Goal: Feedback & Contribution: Submit feedback/report problem

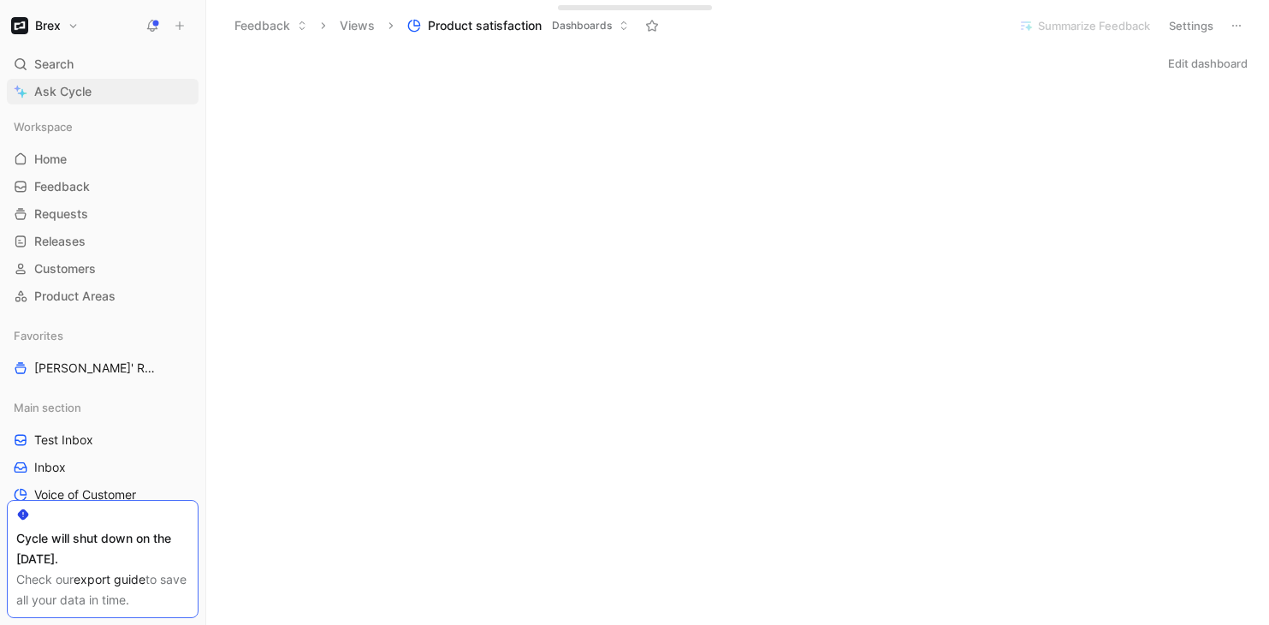
click at [94, 95] on link "Ask Cycle" at bounding box center [103, 92] width 192 height 26
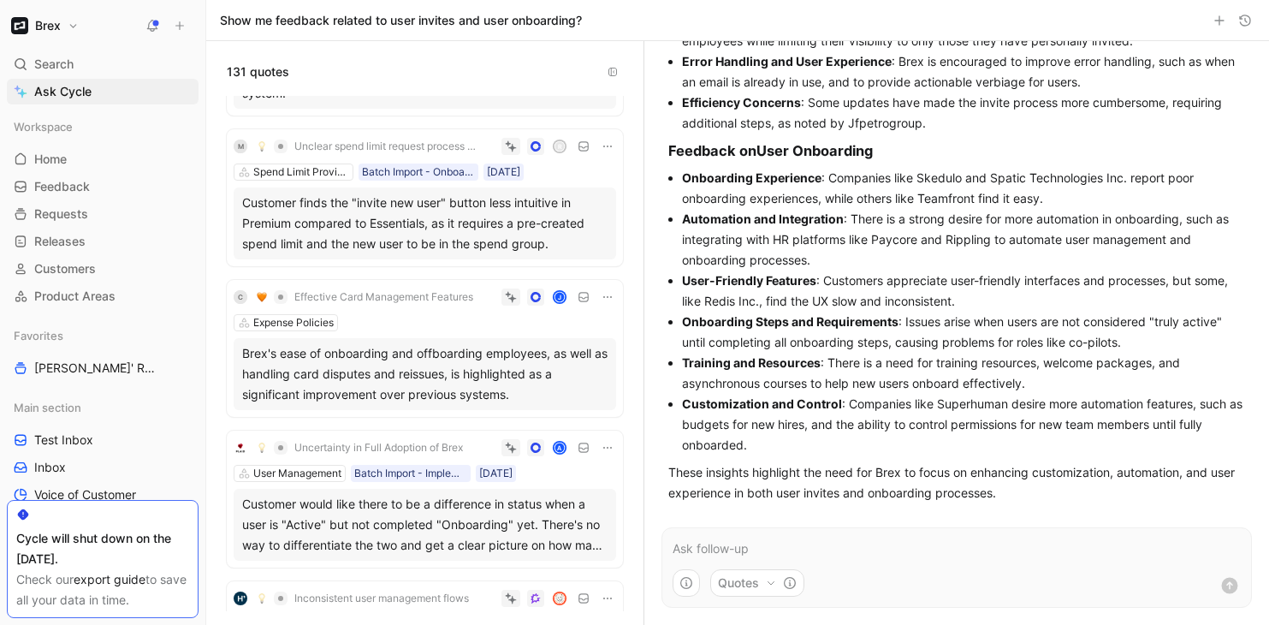
scroll to position [4920, 0]
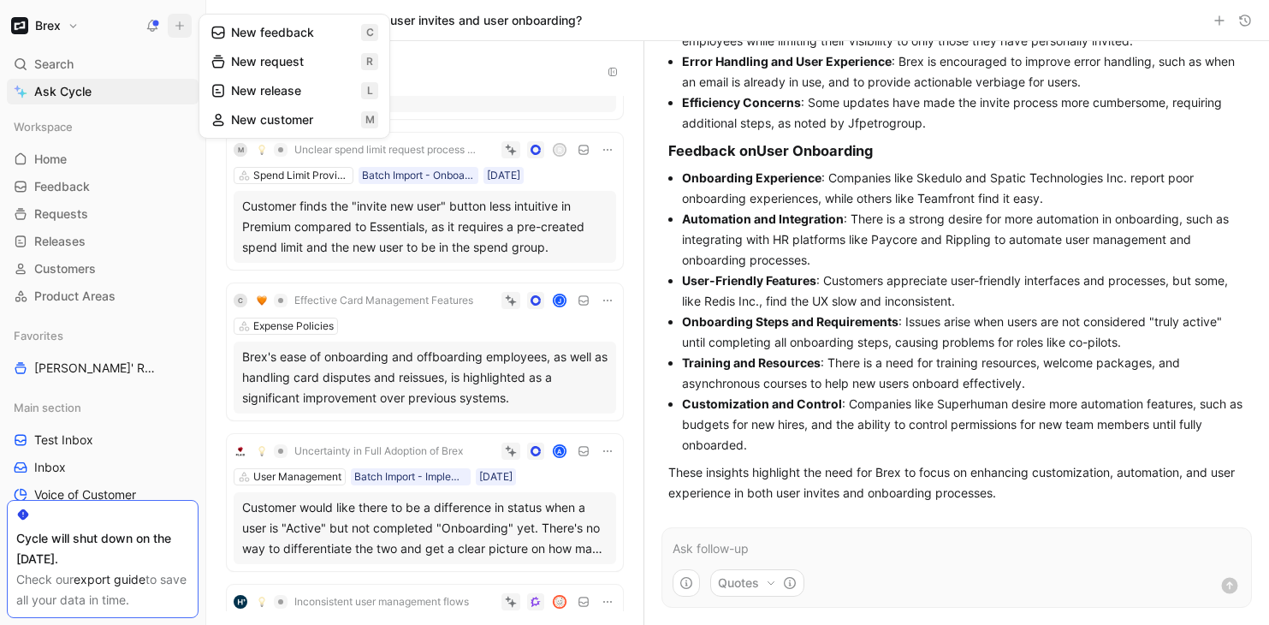
click at [269, 37] on button "New feedback c" at bounding box center [294, 32] width 183 height 29
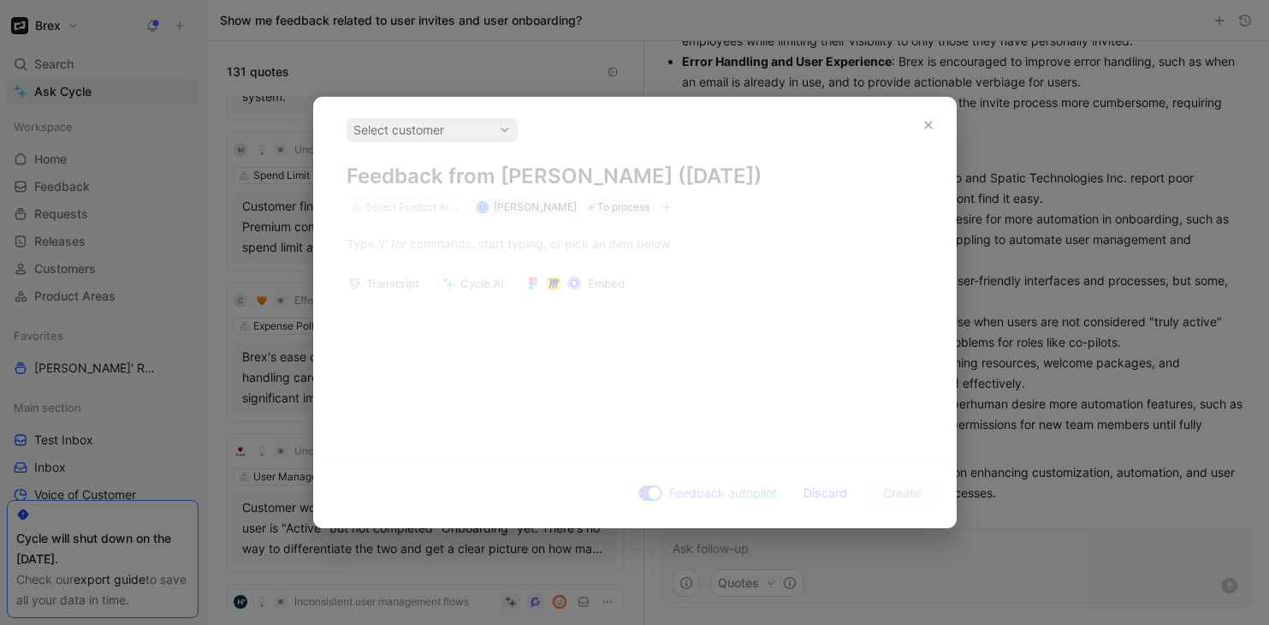
click at [926, 123] on icon "button" at bounding box center [928, 126] width 8 height 8
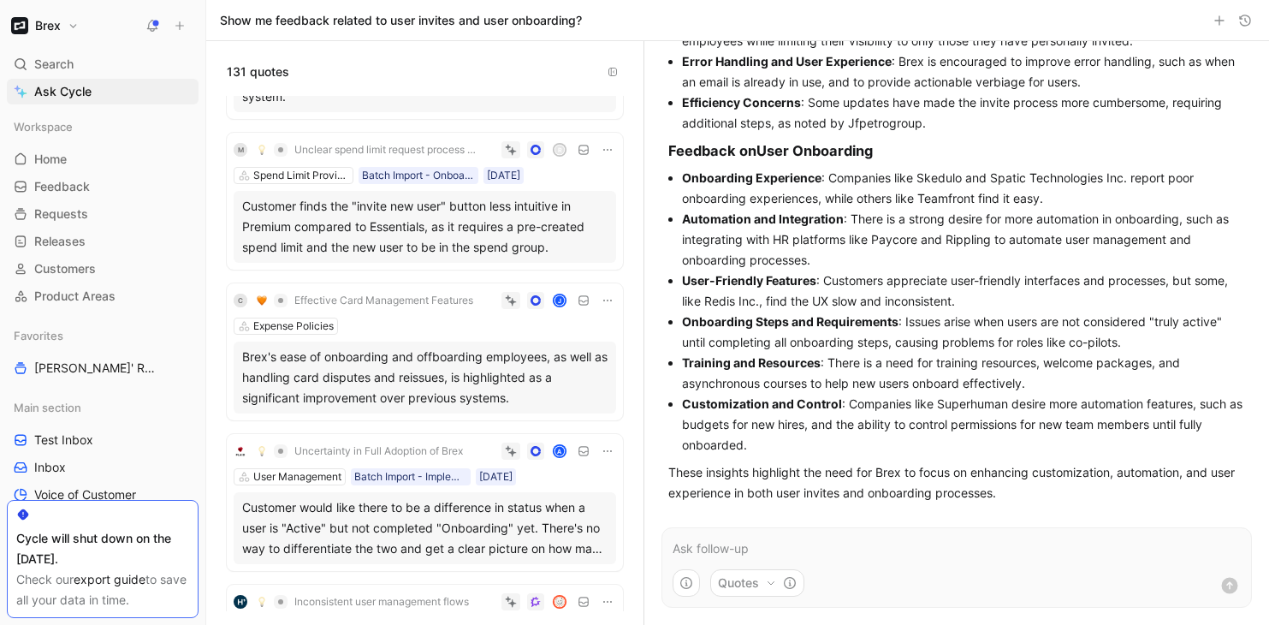
click at [175, 26] on icon at bounding box center [180, 26] width 12 height 12
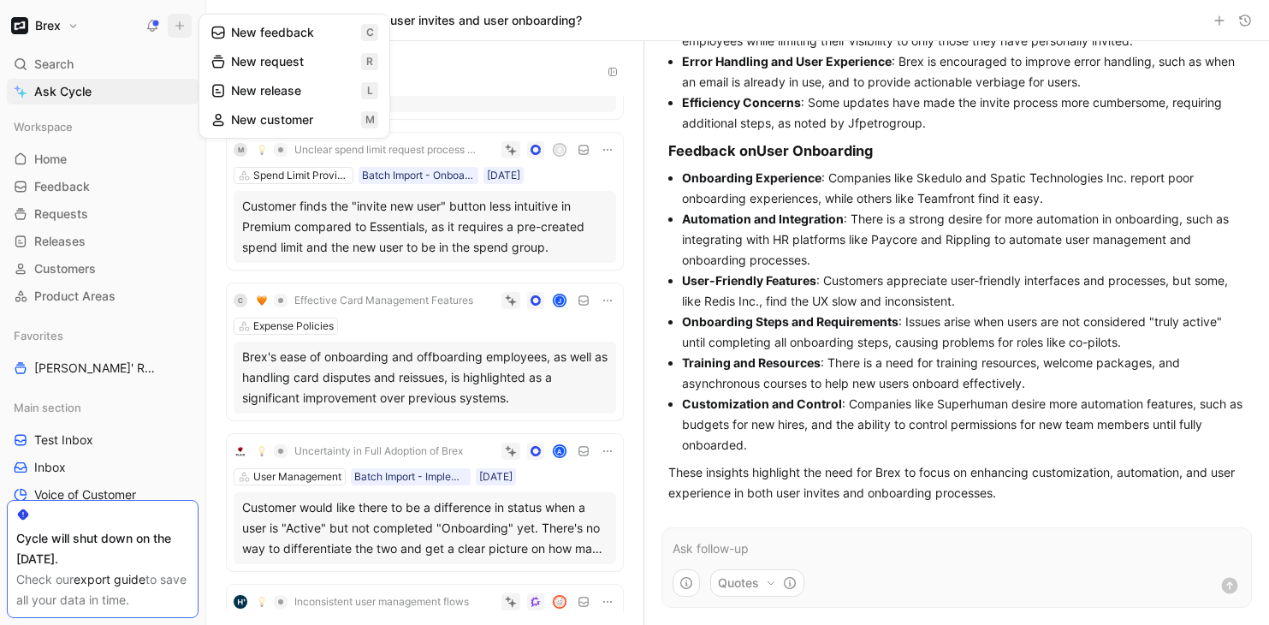
click at [265, 66] on button "New request r" at bounding box center [294, 61] width 183 height 29
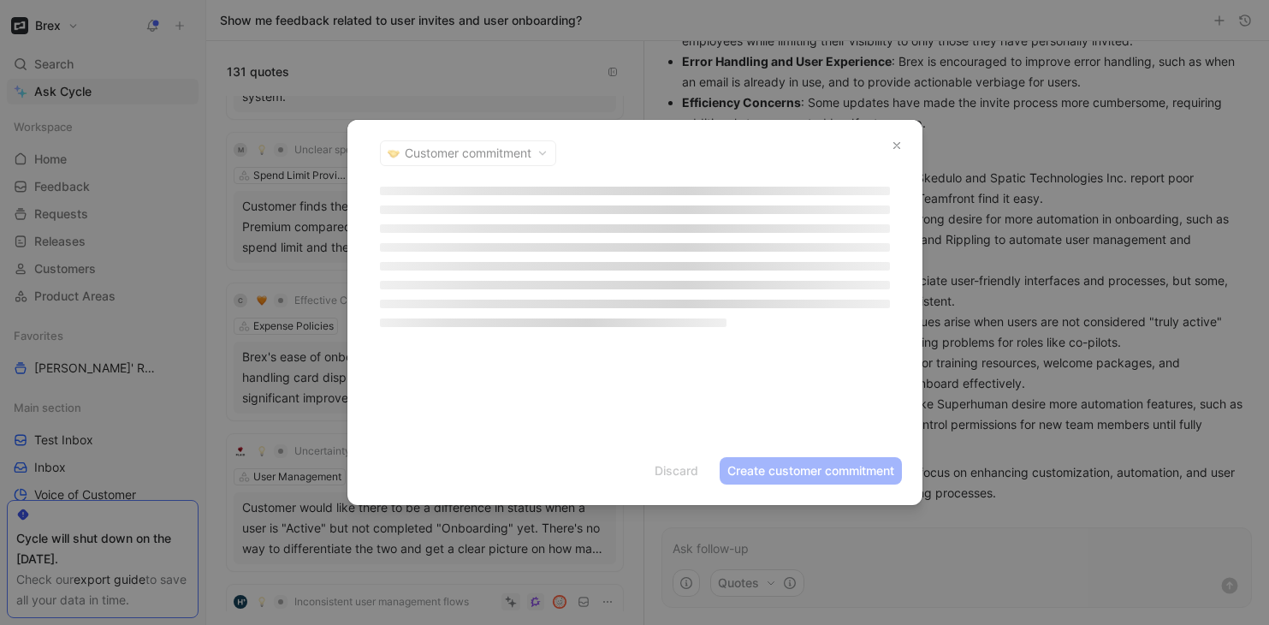
click at [487, 148] on header "Customer commitment" at bounding box center [634, 153] width 575 height 67
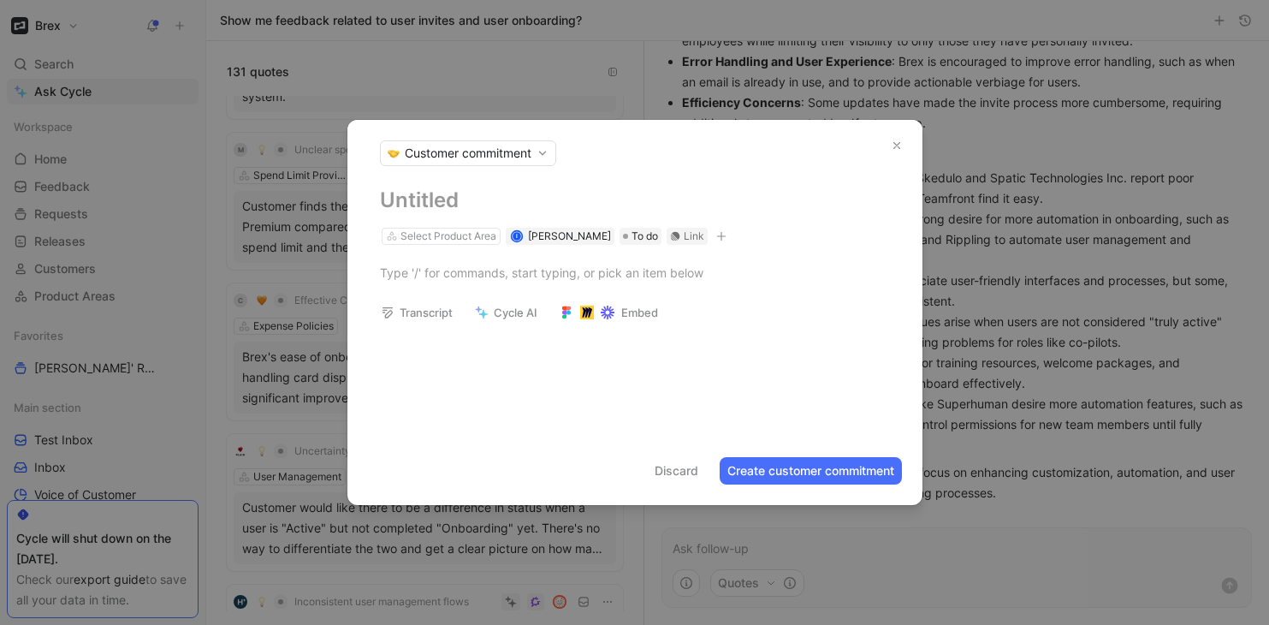
click at [495, 151] on span "Customer commitment" at bounding box center [468, 153] width 127 height 17
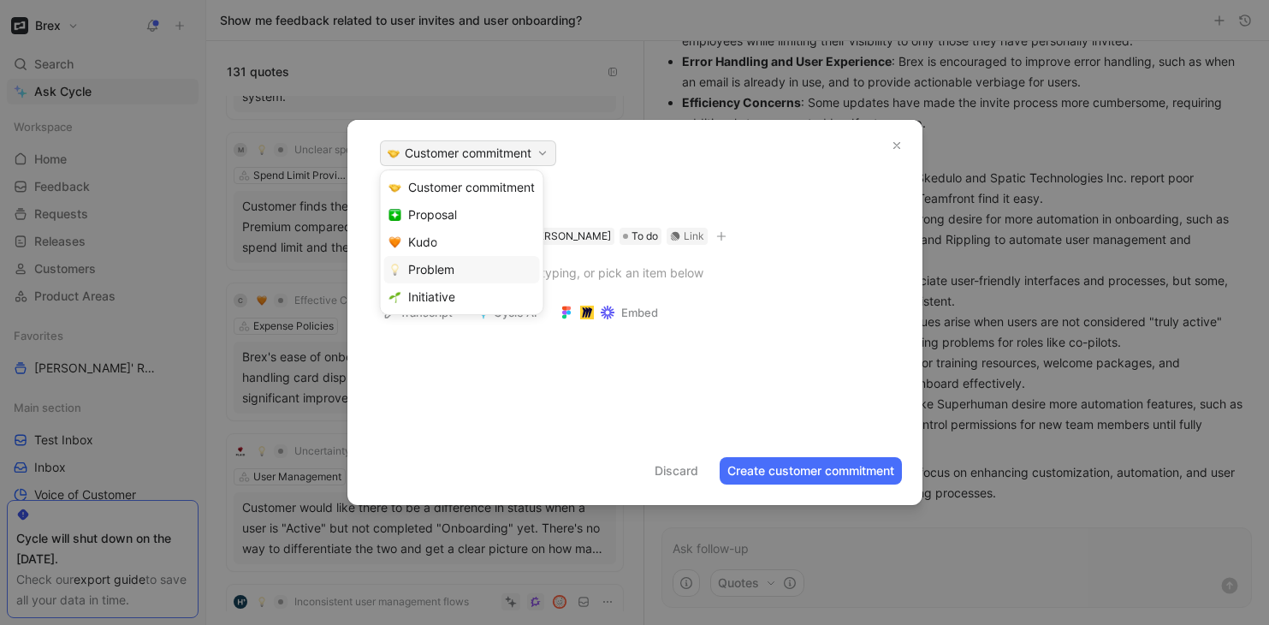
click at [463, 263] on div "Problem" at bounding box center [462, 269] width 156 height 27
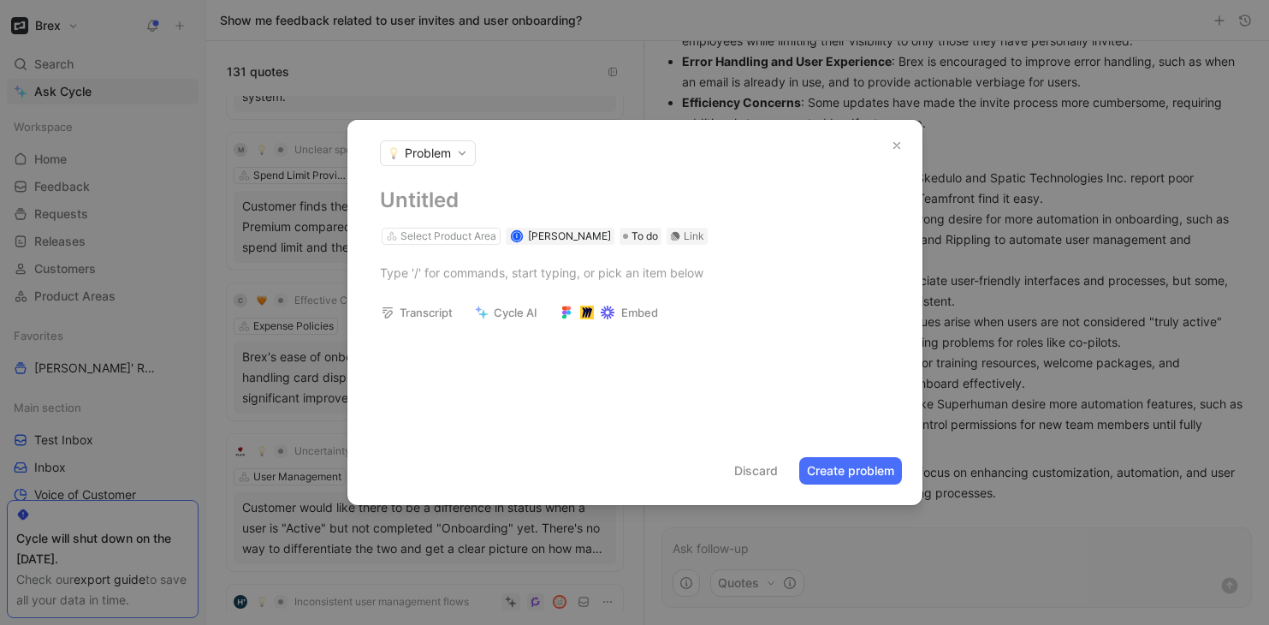
click at [432, 203] on h1 at bounding box center [635, 200] width 510 height 27
click at [474, 273] on div at bounding box center [635, 273] width 510 height 18
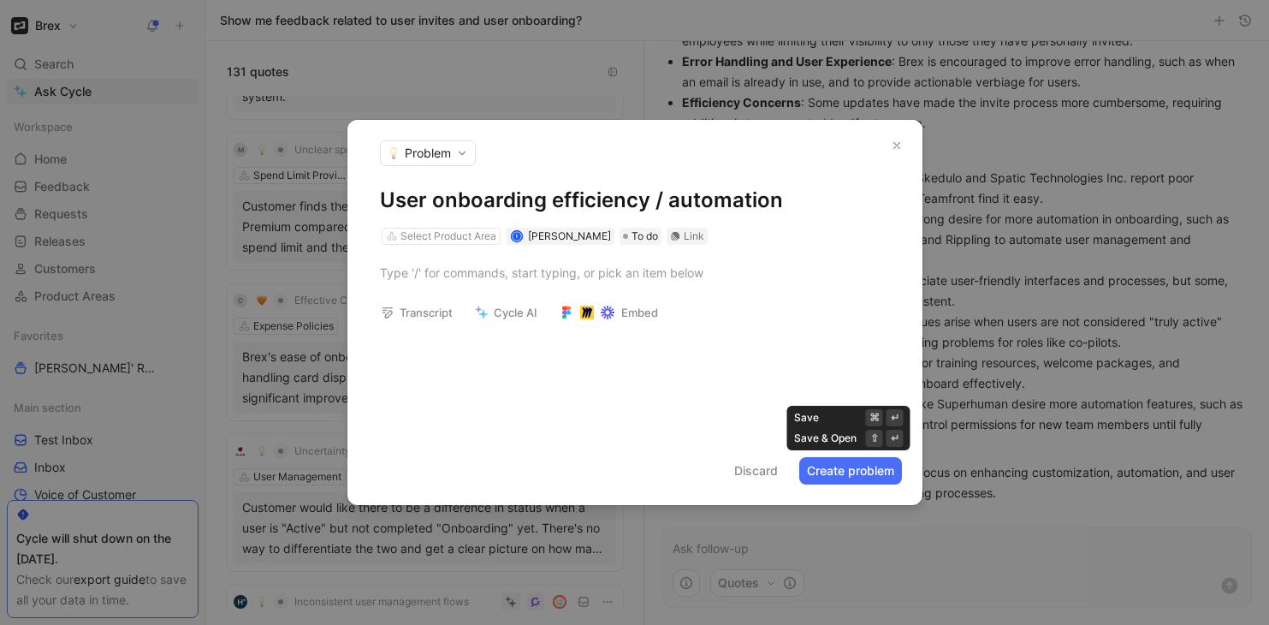
click at [842, 472] on button "Create problem" at bounding box center [850, 470] width 103 height 27
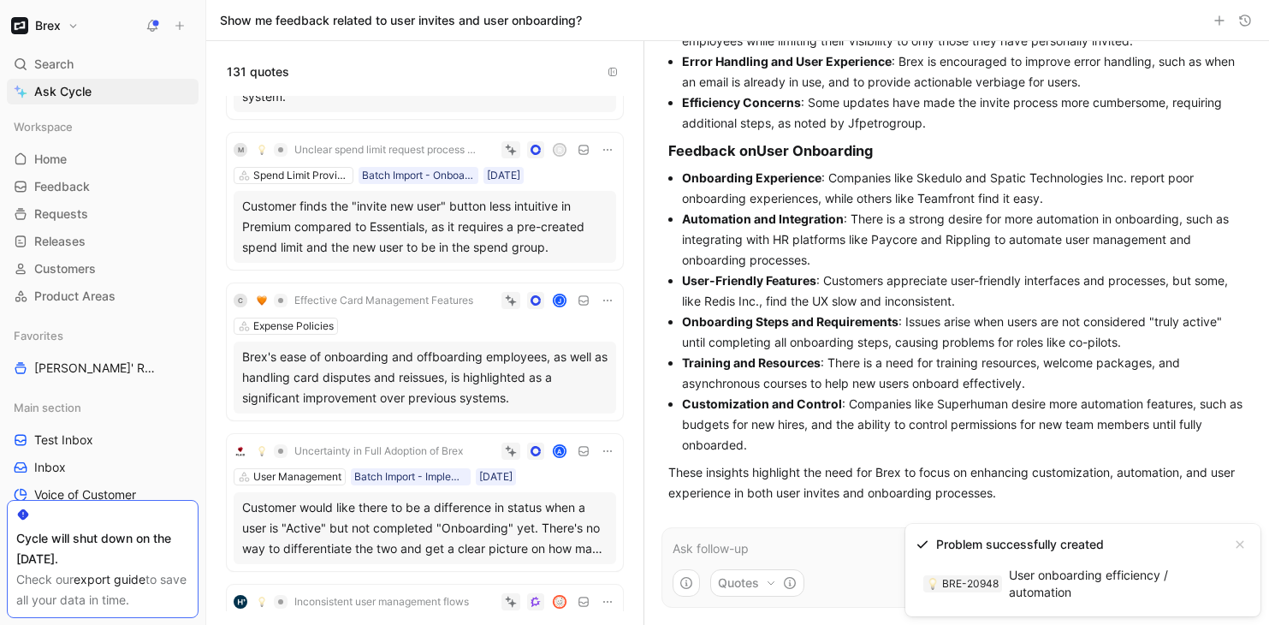
click at [1004, 582] on link "BRE-20948 User onboarding efficiency / automation" at bounding box center [1069, 583] width 307 height 44
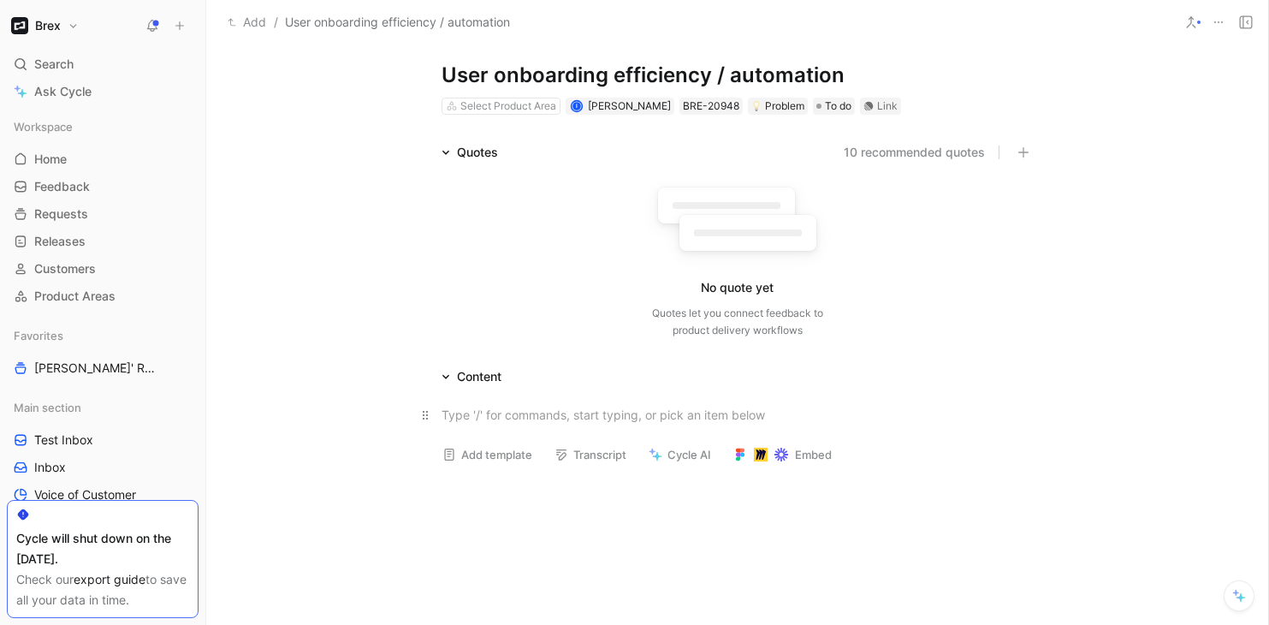
scroll to position [39, 0]
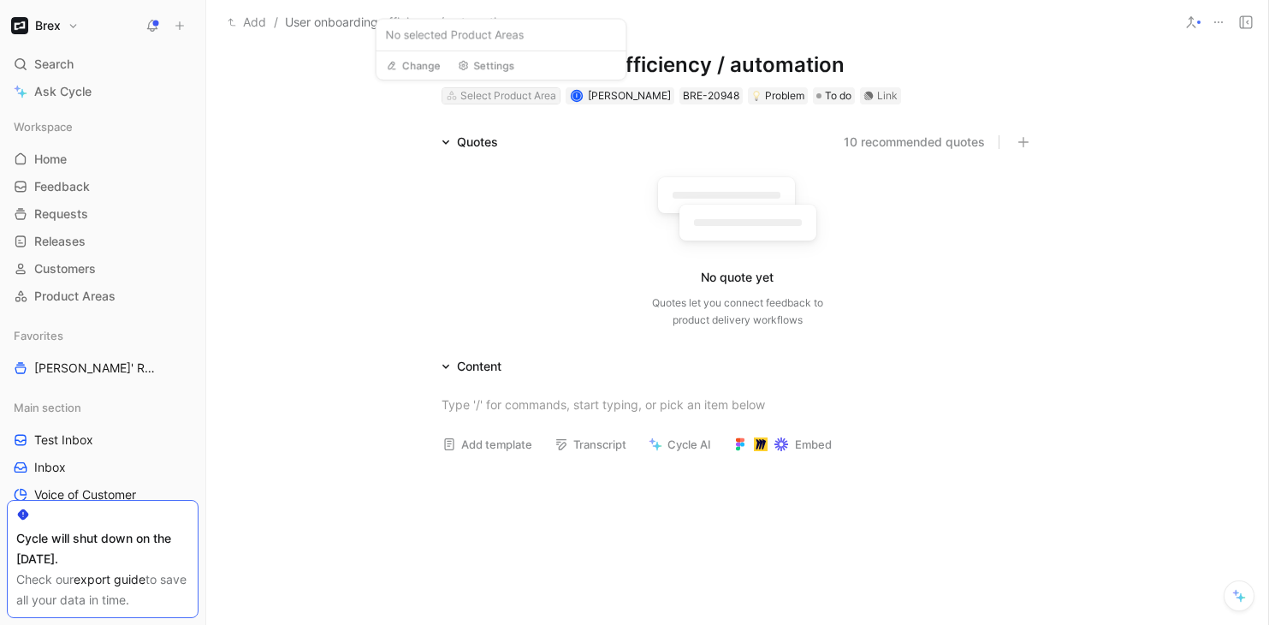
click at [495, 98] on div "Select Product Area" at bounding box center [508, 95] width 96 height 17
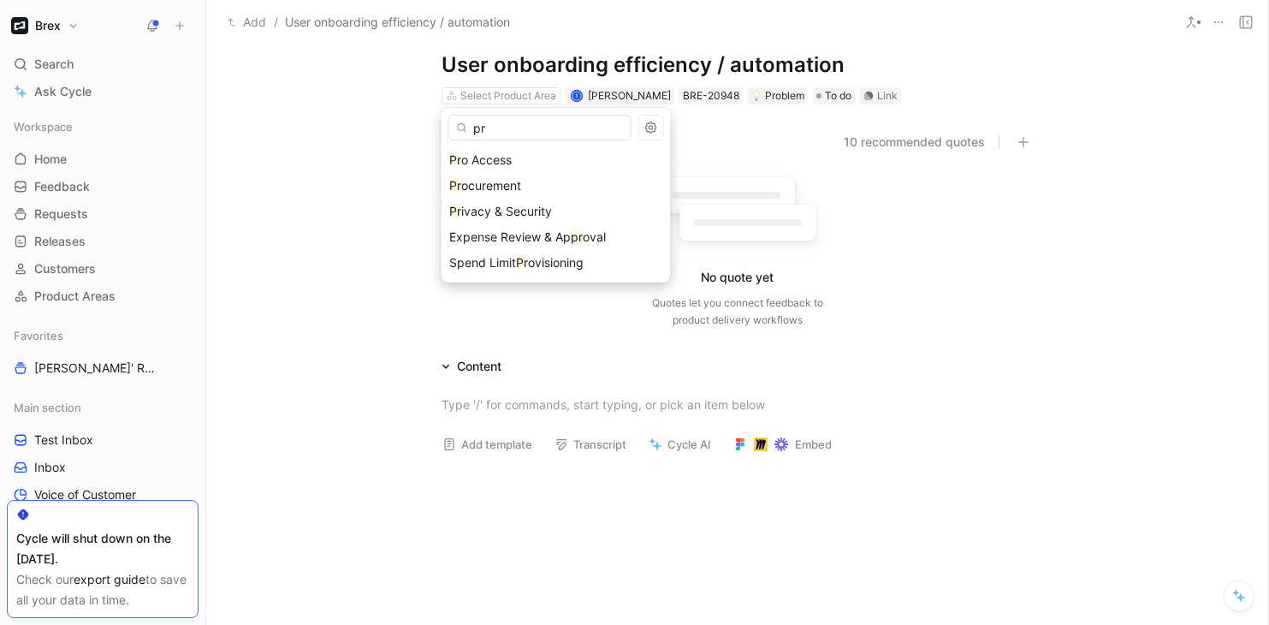
scroll to position [0, 0]
type input "p"
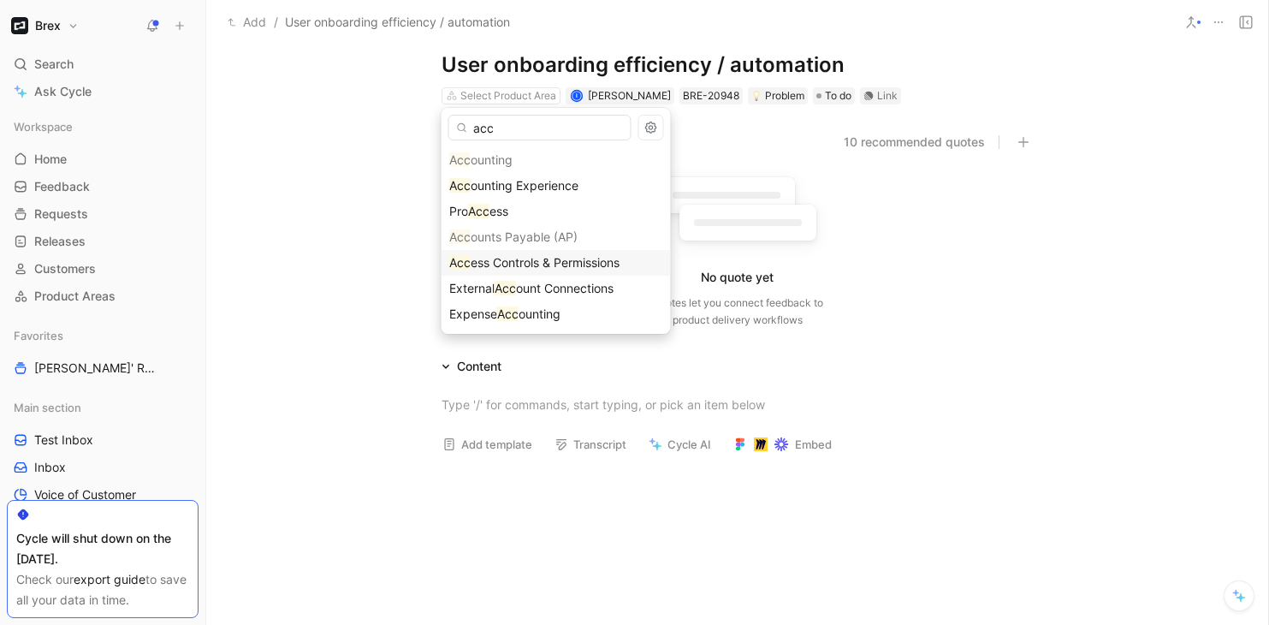
type input "acc"
click at [512, 269] on span "ess Controls & Permissions" at bounding box center [545, 262] width 149 height 15
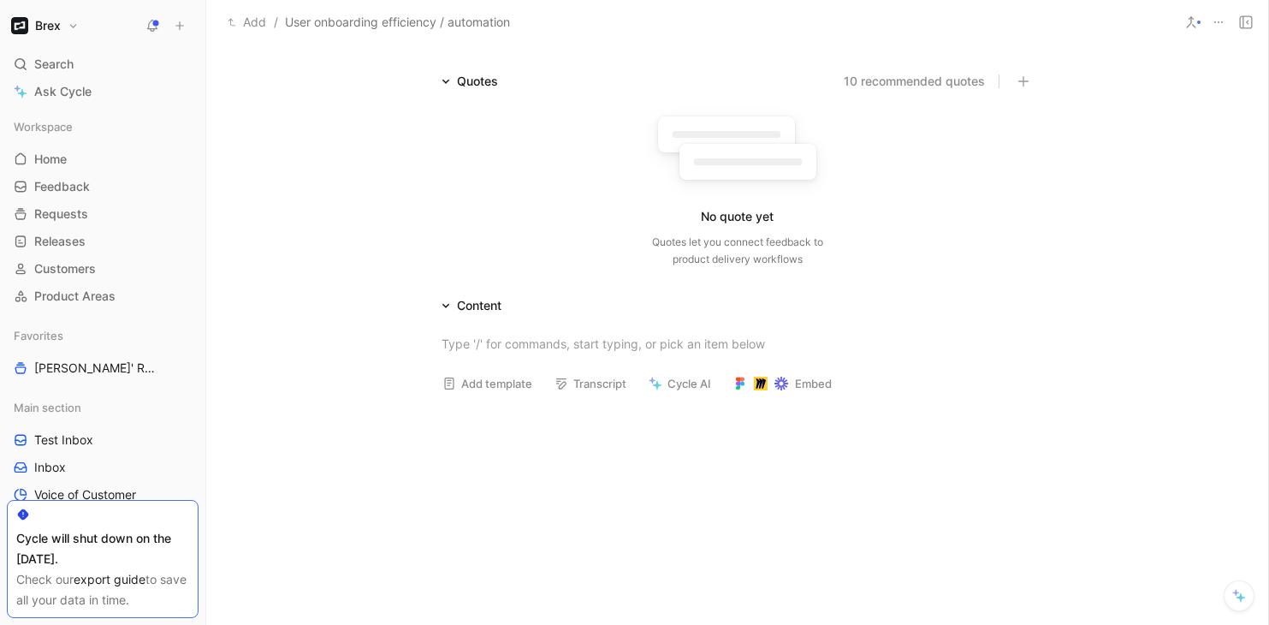
scroll to position [100, 0]
click at [550, 349] on div at bounding box center [738, 343] width 592 height 18
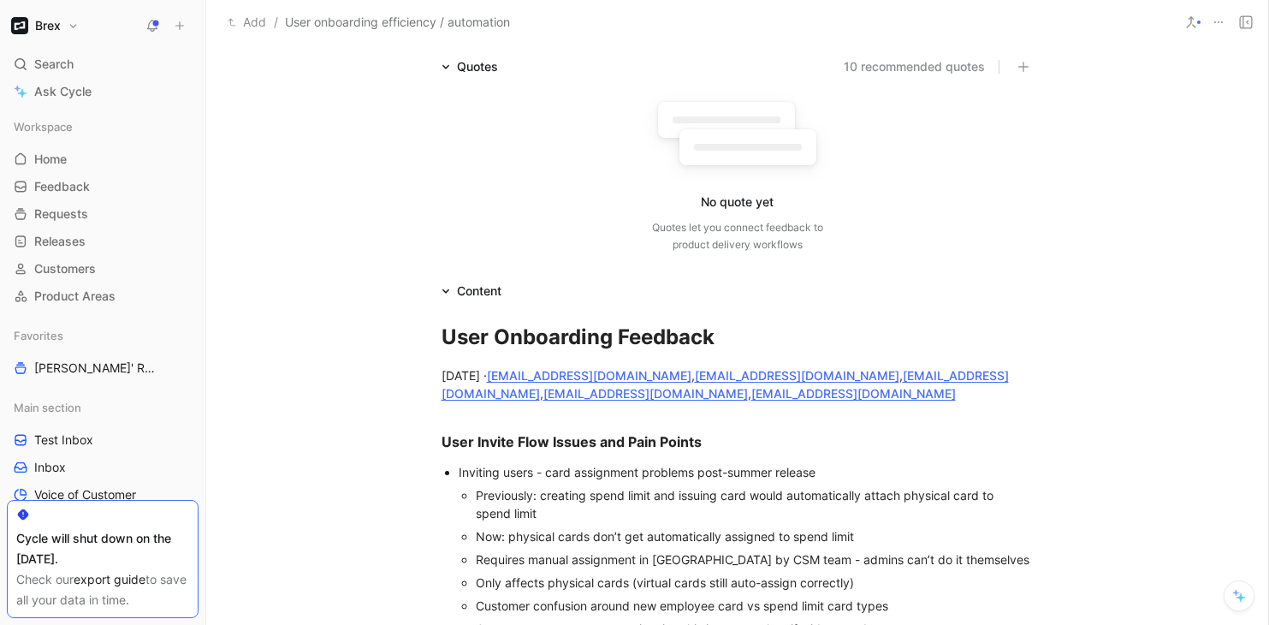
scroll to position [118, 0]
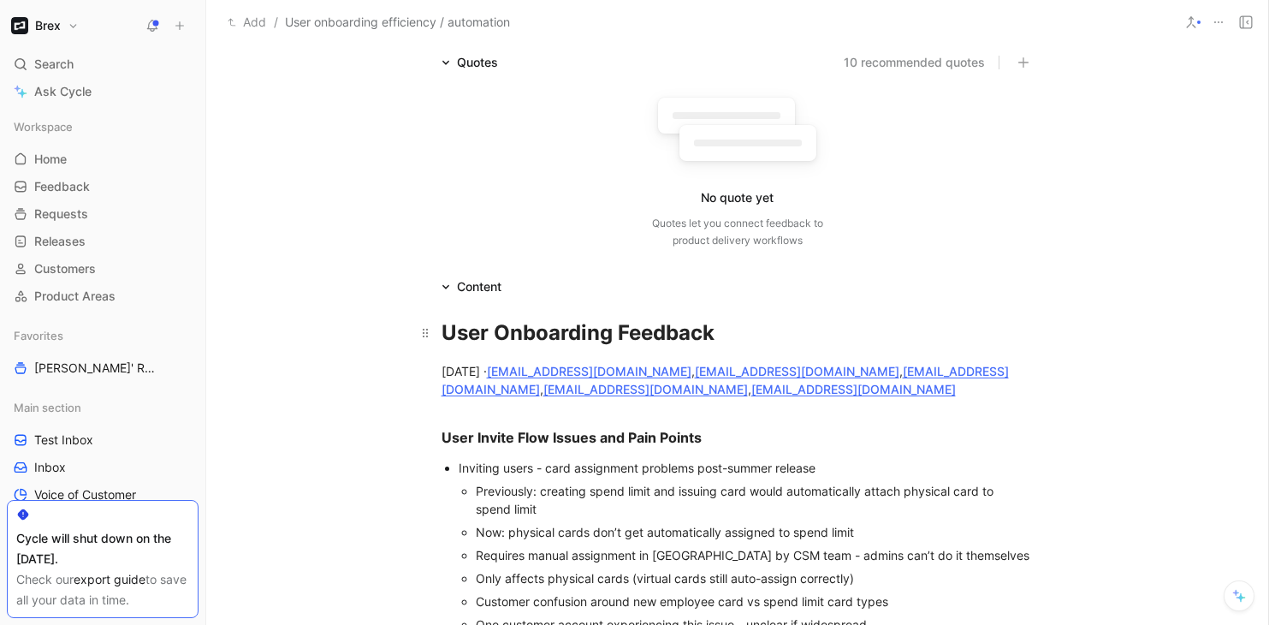
click at [739, 335] on div "User Onboarding Feedback" at bounding box center [738, 332] width 592 height 31
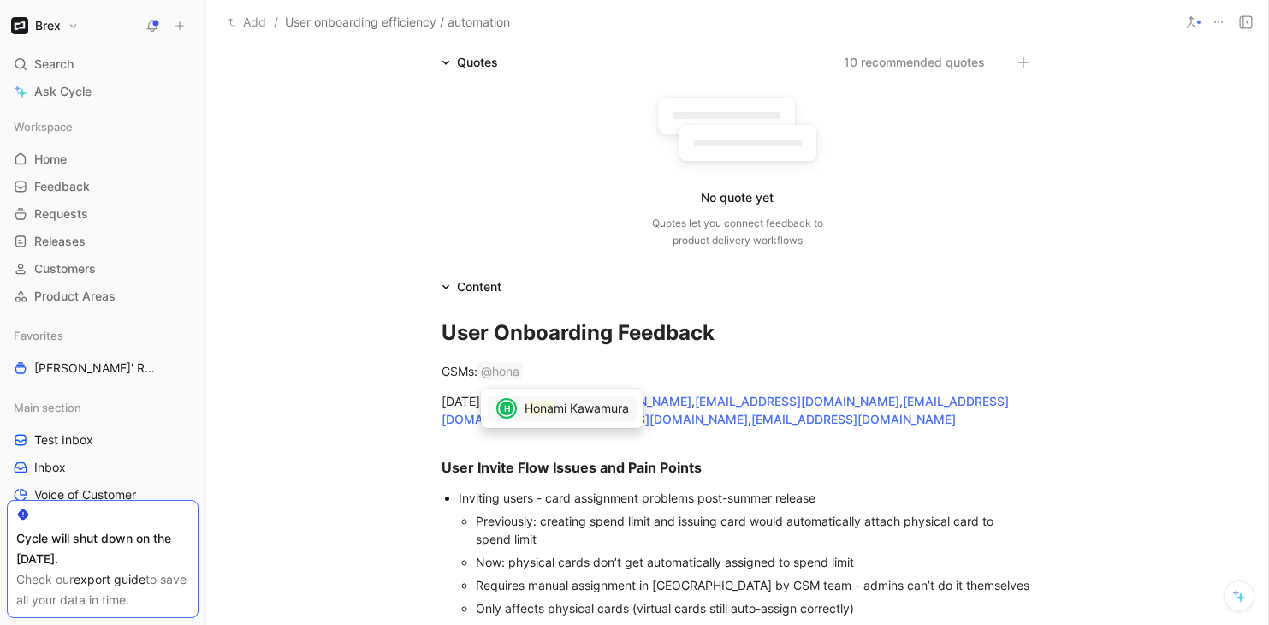
click at [614, 406] on span "mi Kawamura" at bounding box center [591, 407] width 75 height 15
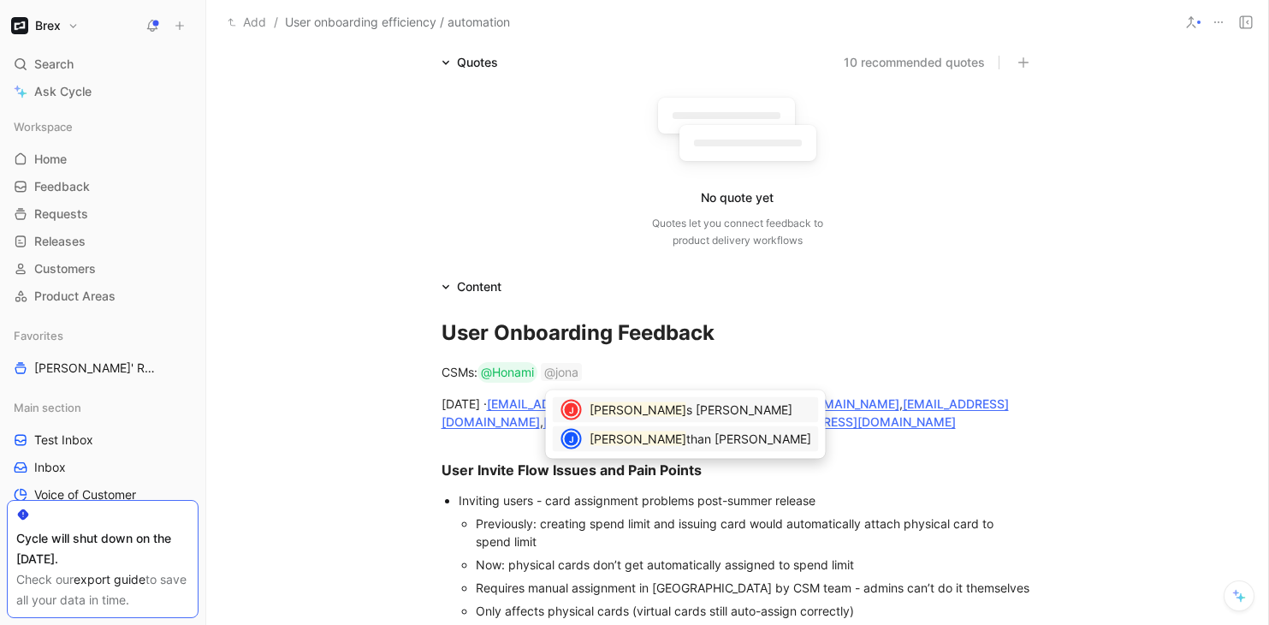
click at [686, 435] on span "than Smith" at bounding box center [748, 438] width 125 height 15
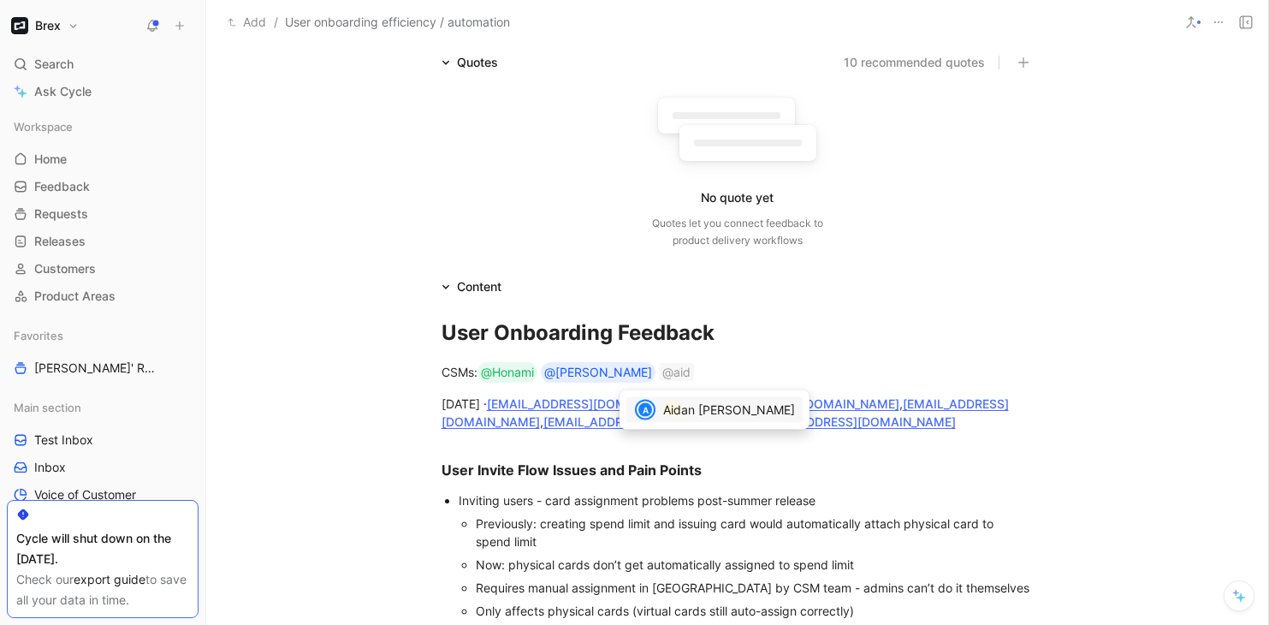
click at [658, 416] on div "A Aid an Hammond" at bounding box center [714, 410] width 176 height 26
click at [720, 412] on mark "Lyd" at bounding box center [727, 409] width 21 height 15
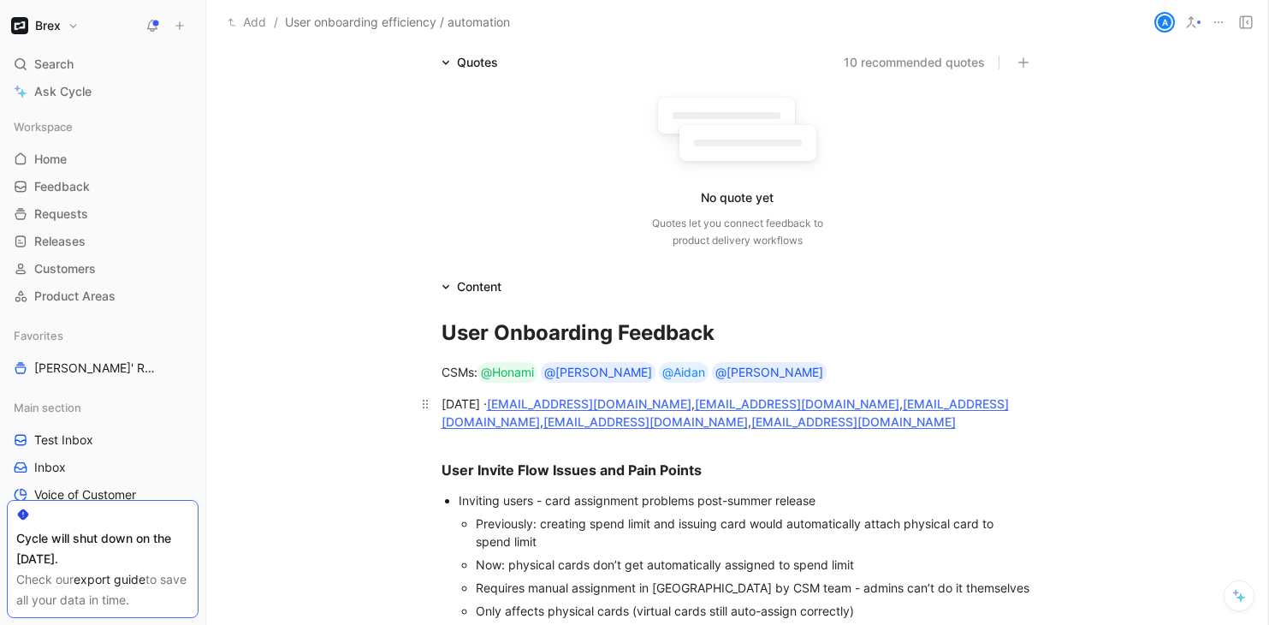
click at [575, 430] on p "Thu, 04 Sept 25 · hkawamura@brex.com , jsmith@brex.com , ahammond@brex.com , lp…" at bounding box center [737, 412] width 657 height 46
click at [738, 369] on div "CSMs: @Honami @Jonathan @Aidan @Lydia" at bounding box center [738, 372] width 592 height 21
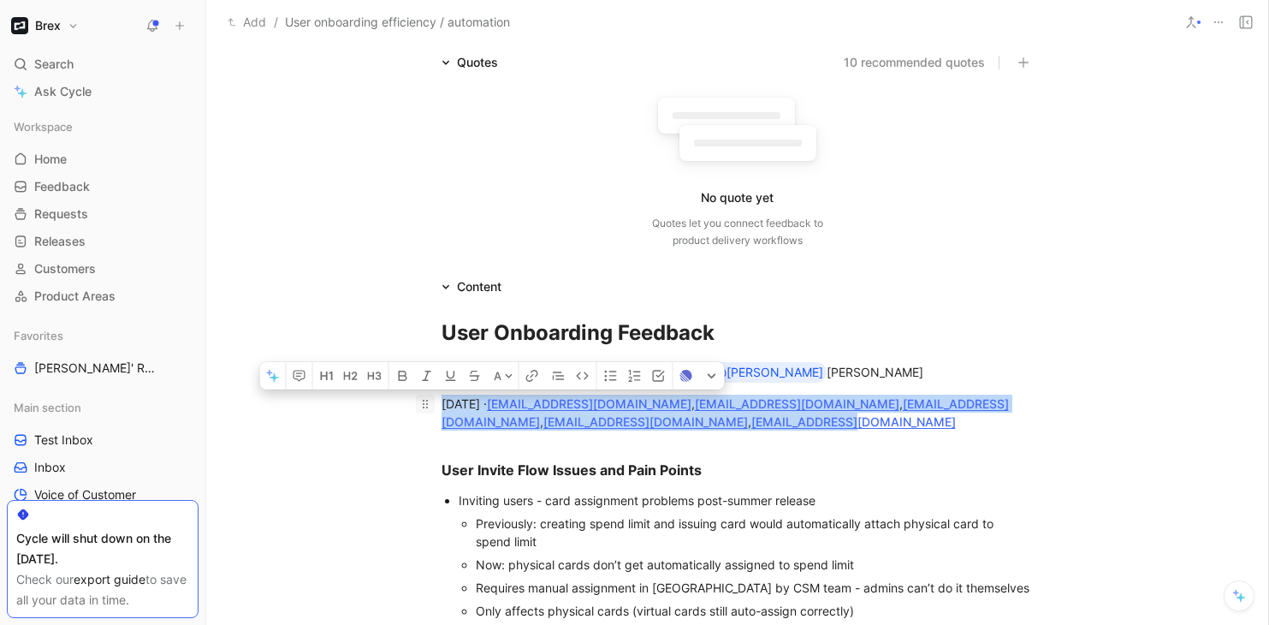
drag, startPoint x: 555, startPoint y: 427, endPoint x: 430, endPoint y: 410, distance: 126.1
click at [430, 410] on p "Thu, 04 Sept 25 · hkawamura@brex.com , jsmith@brex.com , ahammond@brex.com , lp…" at bounding box center [737, 412] width 657 height 46
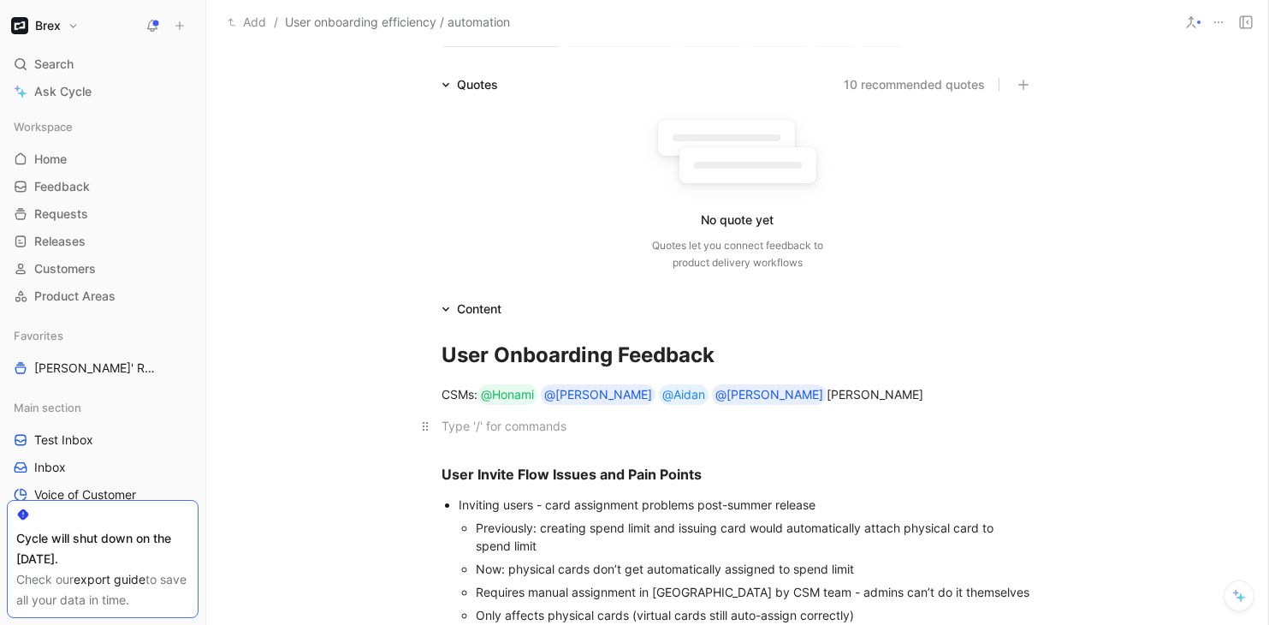
scroll to position [0, 0]
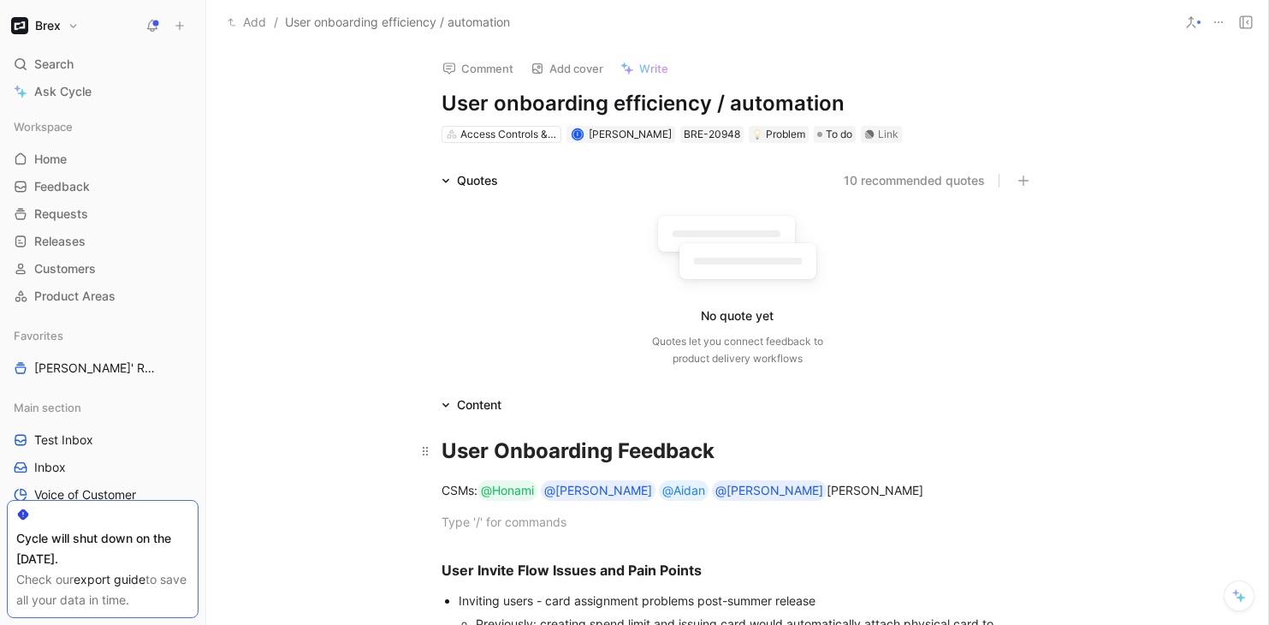
click at [539, 450] on strong "User Onboarding Feedback" at bounding box center [578, 450] width 273 height 25
click at [719, 453] on div "User Onboarding Feedback" at bounding box center [738, 451] width 592 height 31
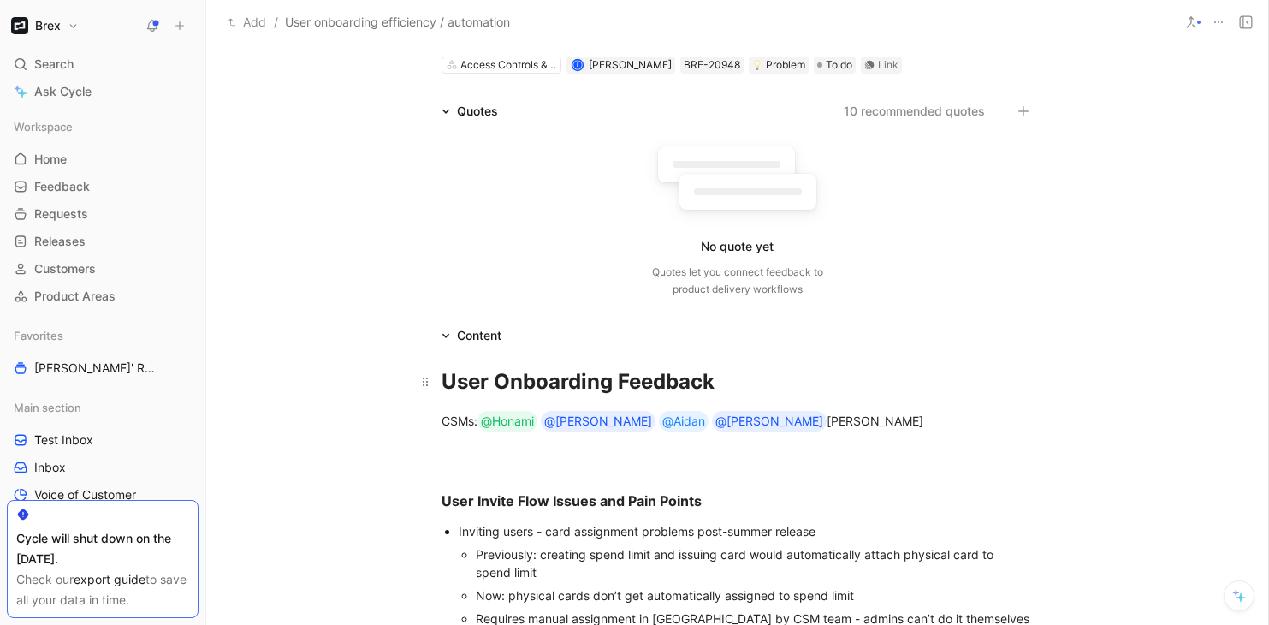
scroll to position [74, 0]
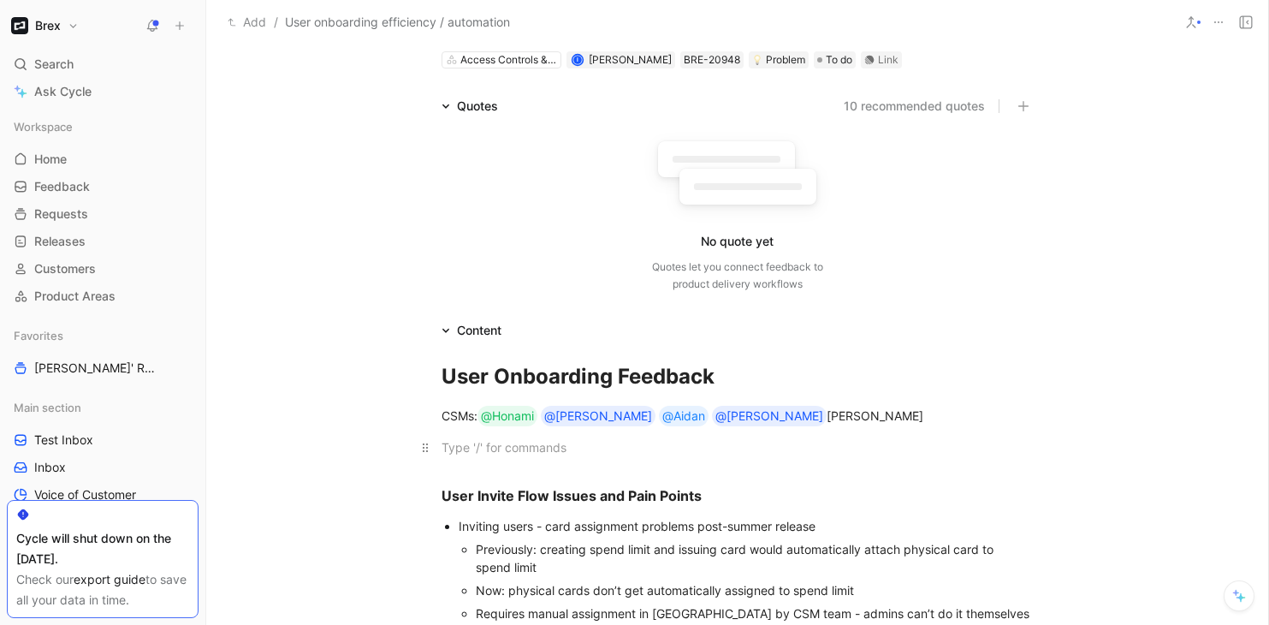
click at [475, 449] on div at bounding box center [738, 447] width 592 height 18
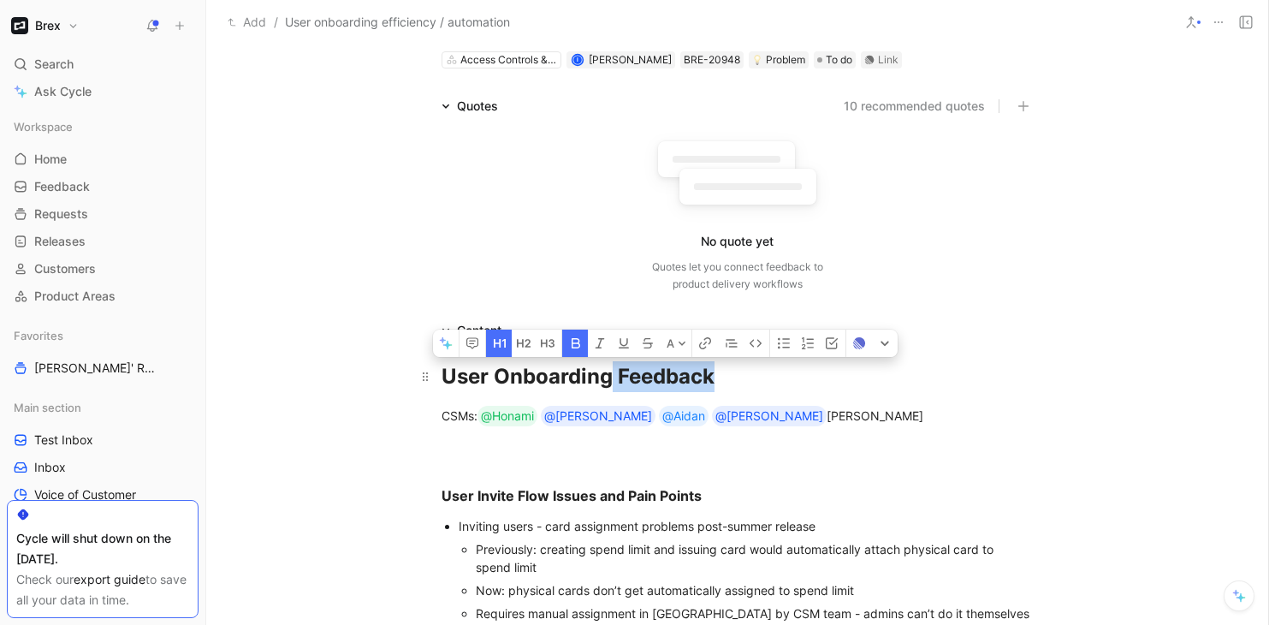
drag, startPoint x: 716, startPoint y: 378, endPoint x: 613, endPoint y: 379, distance: 103.5
click at [613, 379] on div "User Onboarding Feedback" at bounding box center [738, 376] width 592 height 31
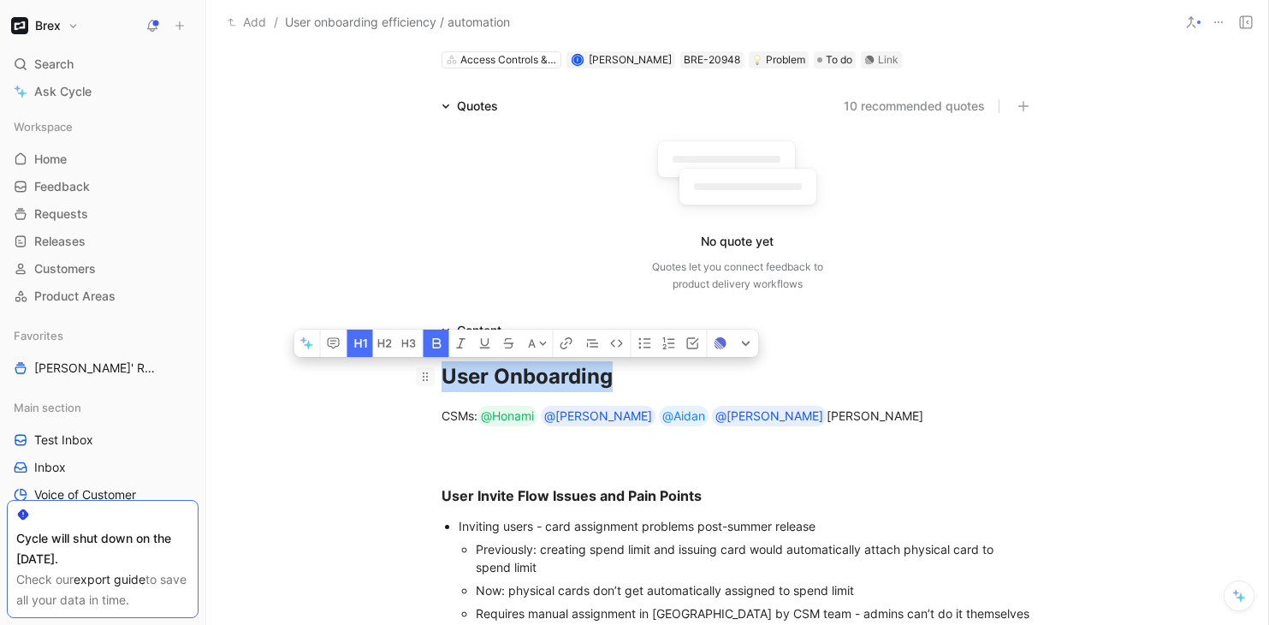
drag, startPoint x: 619, startPoint y: 377, endPoint x: 415, endPoint y: 383, distance: 203.7
click at [415, 383] on h1 "User Onboarding" at bounding box center [737, 376] width 657 height 44
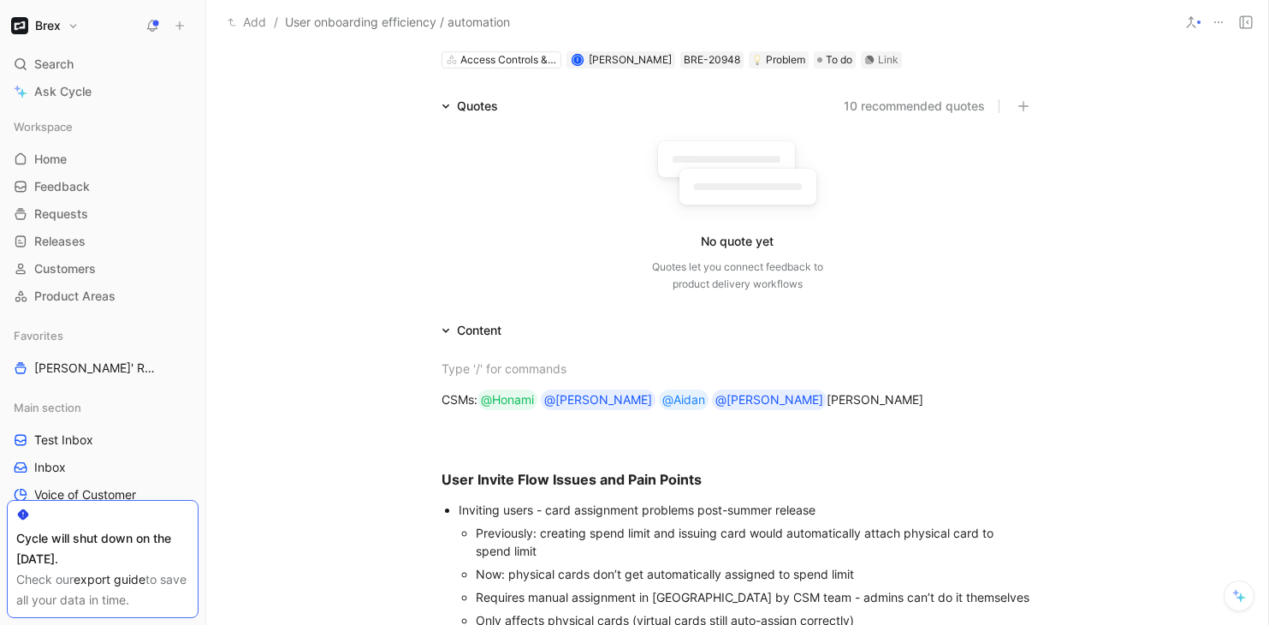
scroll to position [58, 0]
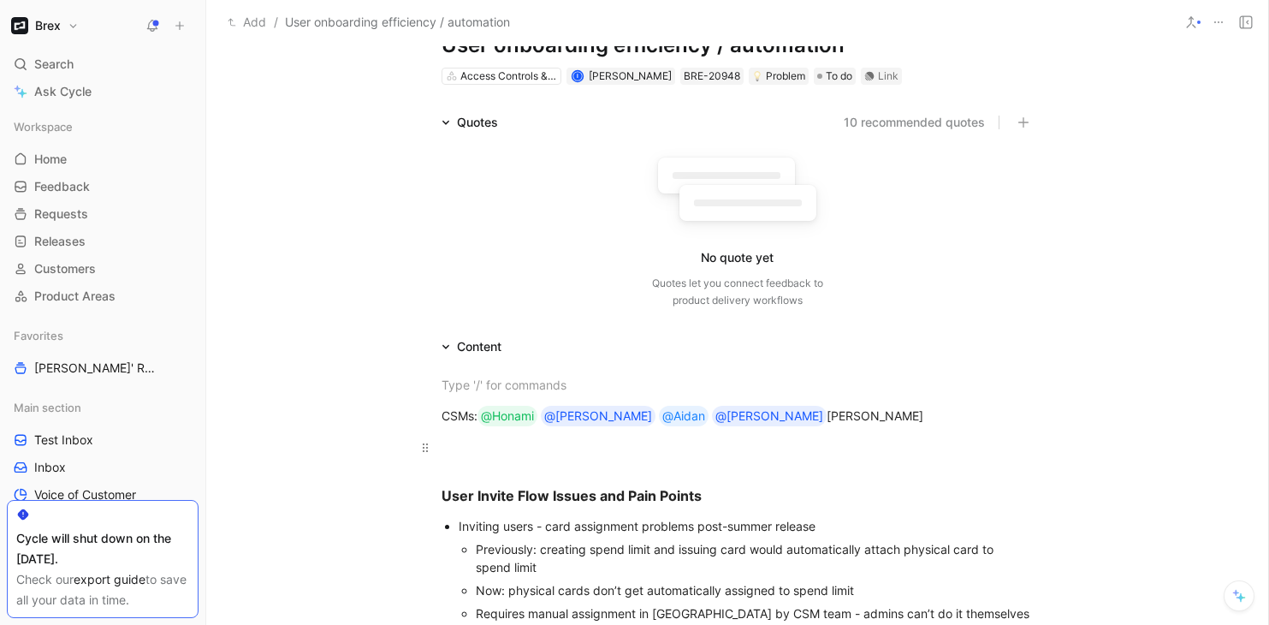
click at [463, 454] on div at bounding box center [738, 447] width 592 height 18
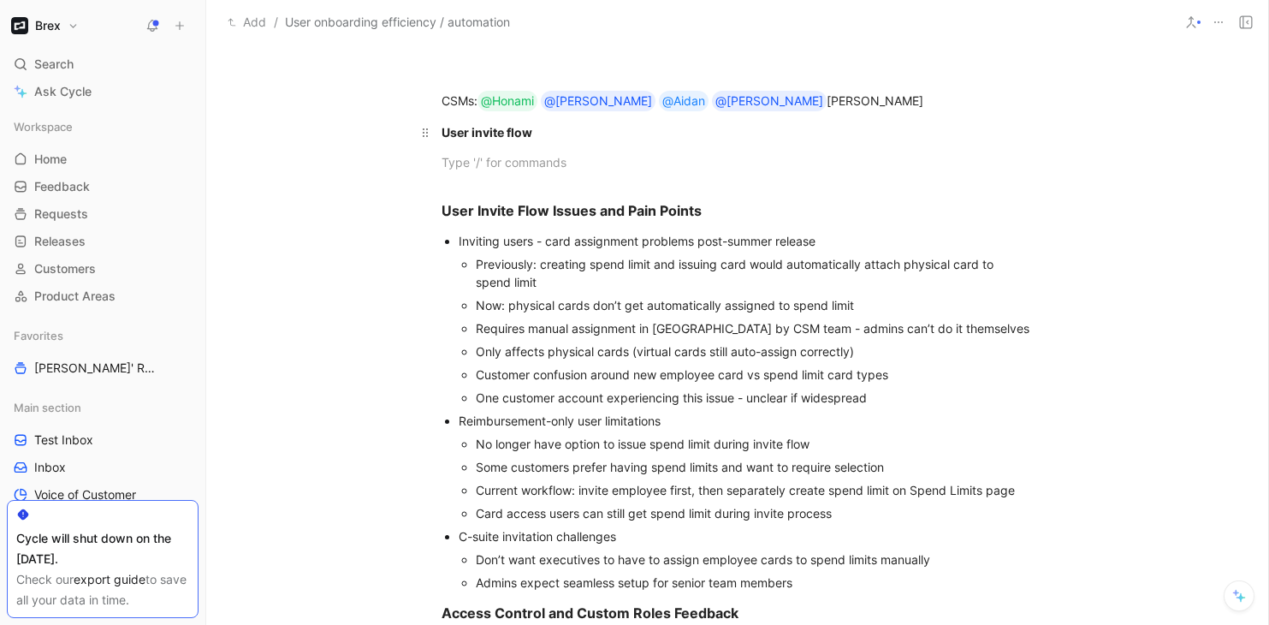
scroll to position [375, 0]
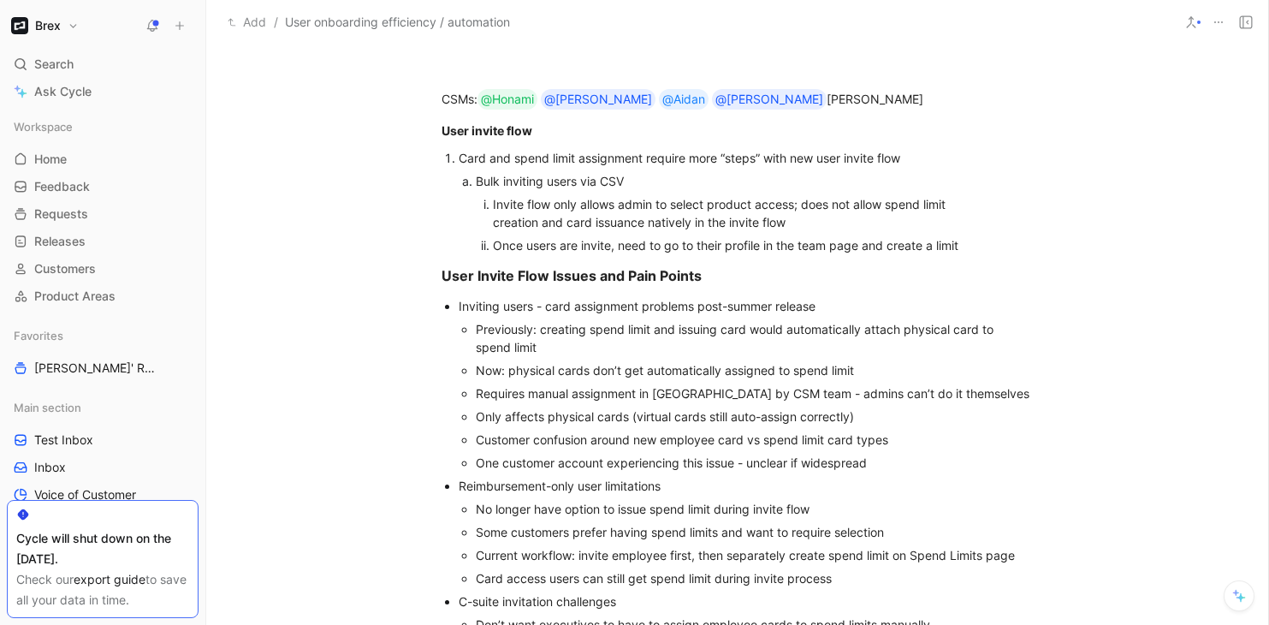
click at [609, 247] on div "Once users are invite, need to go to their profile in the team page and create …" at bounding box center [731, 245] width 476 height 18
click at [690, 254] on div "Once users are invited, need to go to their profile in the team page and create…" at bounding box center [731, 245] width 476 height 18
click at [691, 247] on div "Once users are invited, need to go to their profile in the team page and create…" at bounding box center [731, 245] width 476 height 18
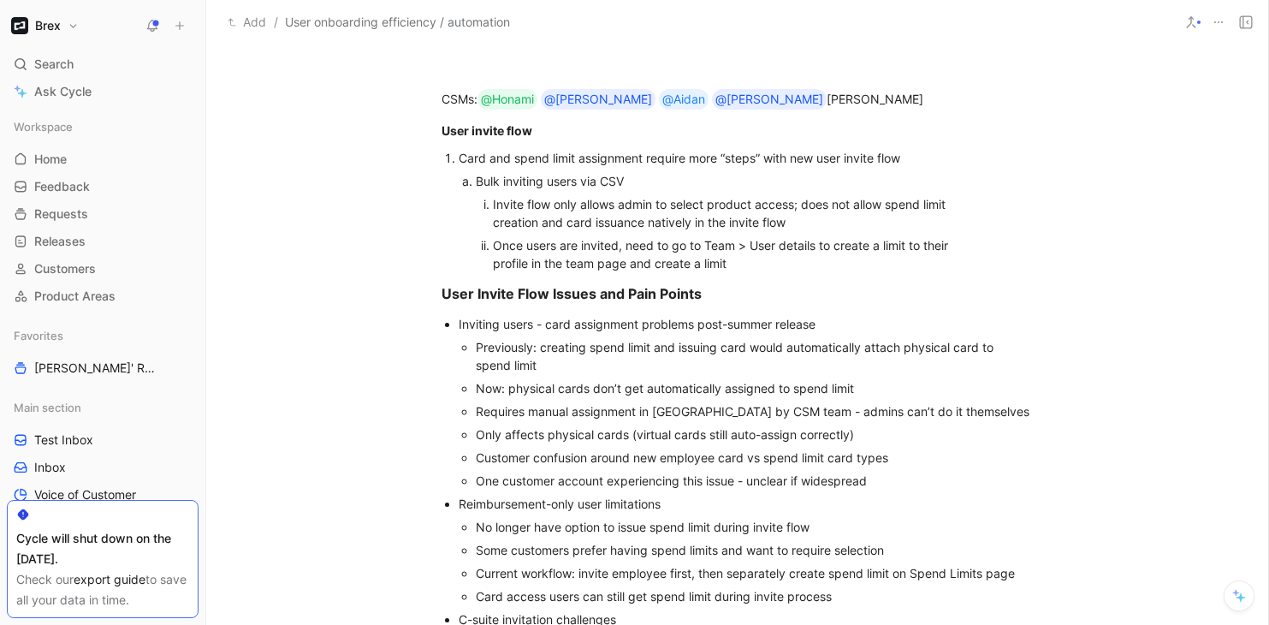
click at [734, 264] on div "Once users are invited, need to go to Team > User details to create a limit to …" at bounding box center [731, 254] width 476 height 36
click at [851, 267] on div "Once users are invited, need to go to Team > User details to create a limit to …" at bounding box center [731, 254] width 476 height 36
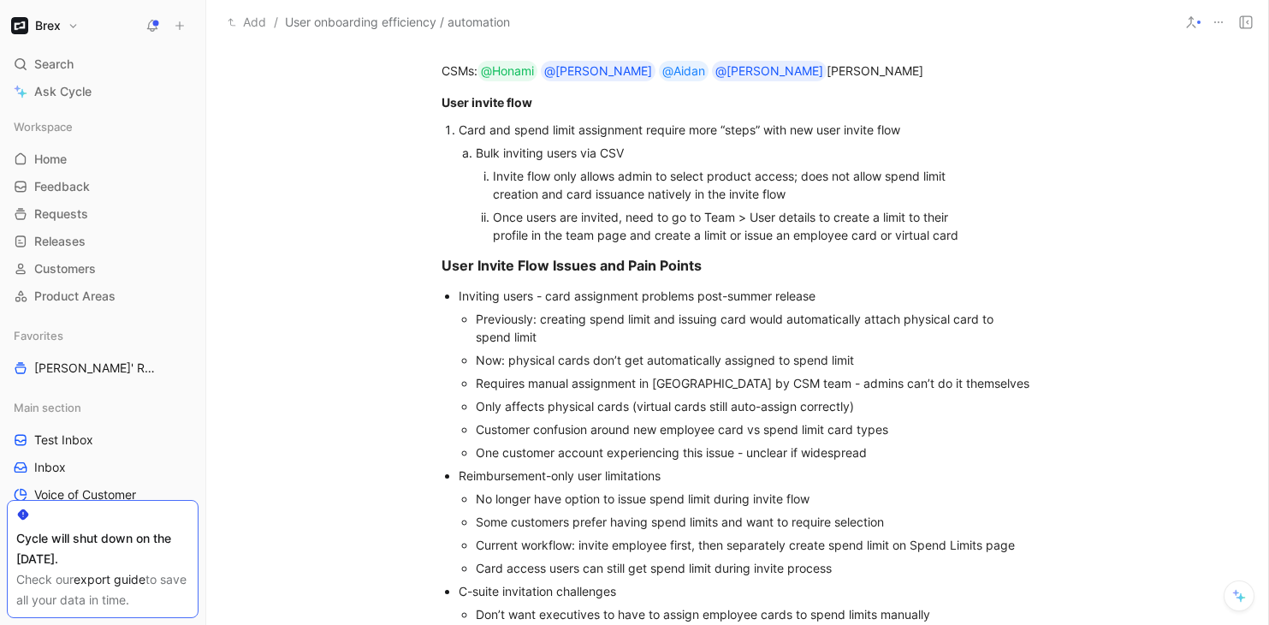
scroll to position [410, 0]
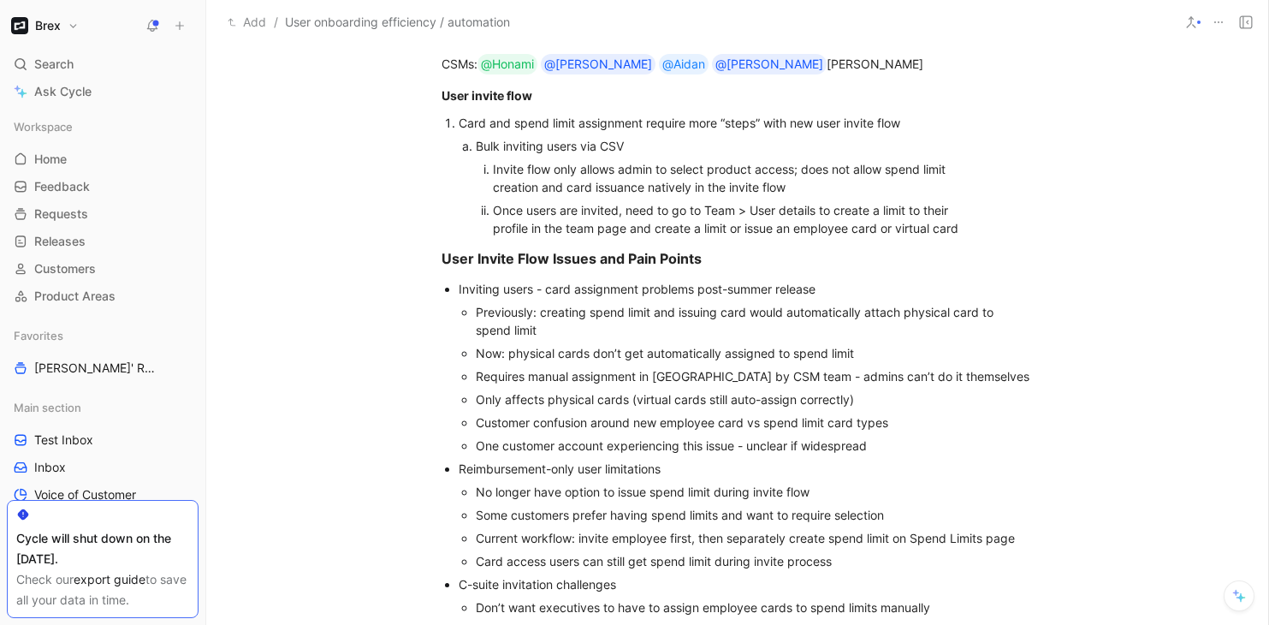
click at [978, 229] on ol "Invite flow only allows admin to select product access; does not allow spend li…" at bounding box center [738, 198] width 525 height 82
click at [648, 148] on div "Bulk inviting users via CSV" at bounding box center [738, 146] width 525 height 18
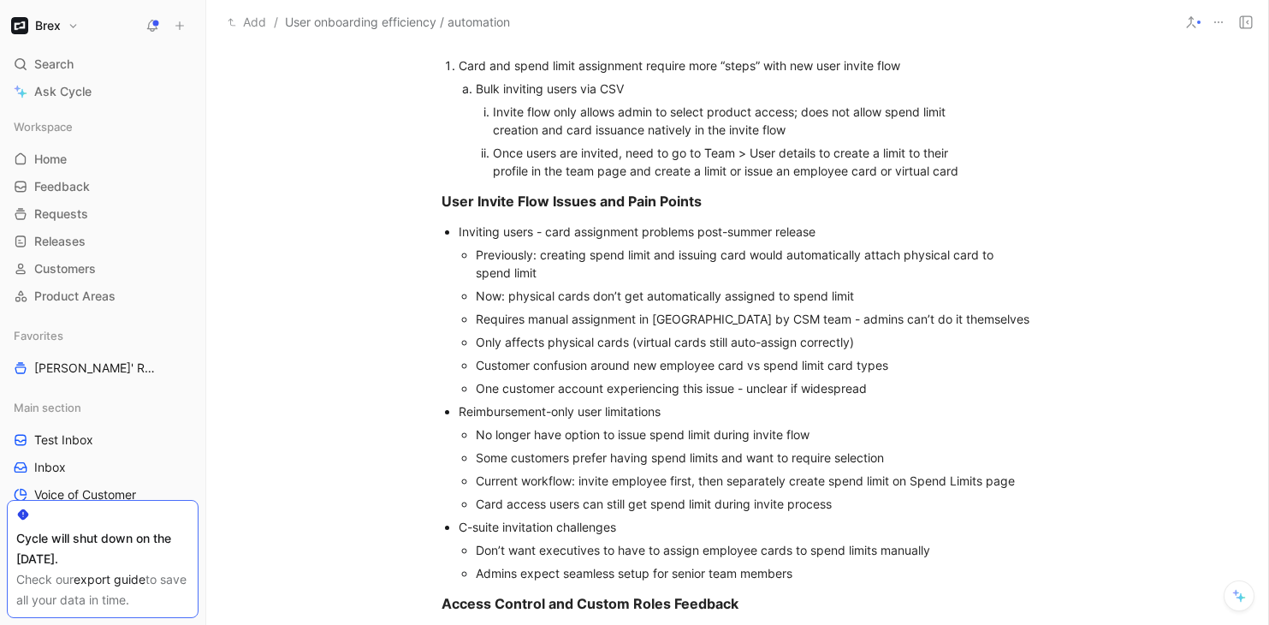
scroll to position [469, 0]
click at [969, 172] on ol "Invite flow only allows admin to select product access; does not allow spend li…" at bounding box center [738, 139] width 525 height 82
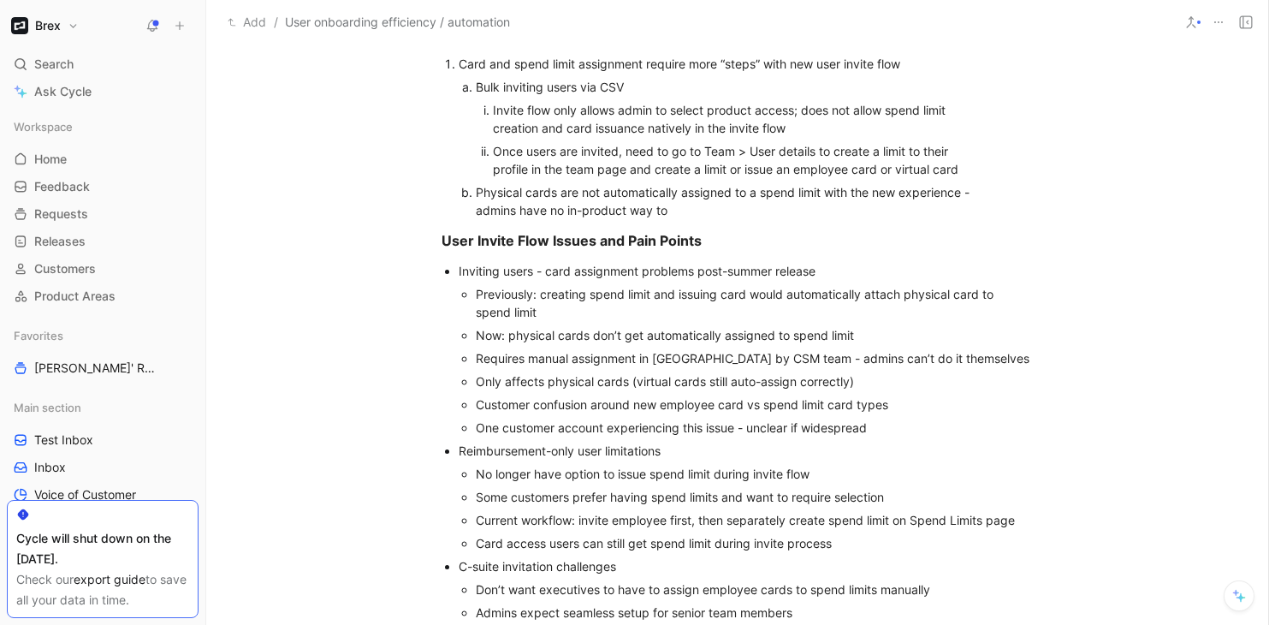
click at [678, 211] on div "Physical cards are not automatically assigned to a spend limit with the new exp…" at bounding box center [738, 201] width 525 height 36
click at [667, 211] on div "Physical cards are not automatically assigned to a spend limit with the new exp…" at bounding box center [738, 201] width 525 height 36
click at [679, 211] on div "Physical cards are not automatically assigned to a spend limit with the new exp…" at bounding box center [738, 201] width 525 height 36
click at [667, 211] on div "Physical cards are not automatically assigned to a spend limit with the new exp…" at bounding box center [738, 201] width 525 height 36
click at [682, 211] on div "Physical cards are not automatically assigned to a spend limit with the new exp…" at bounding box center [738, 201] width 525 height 36
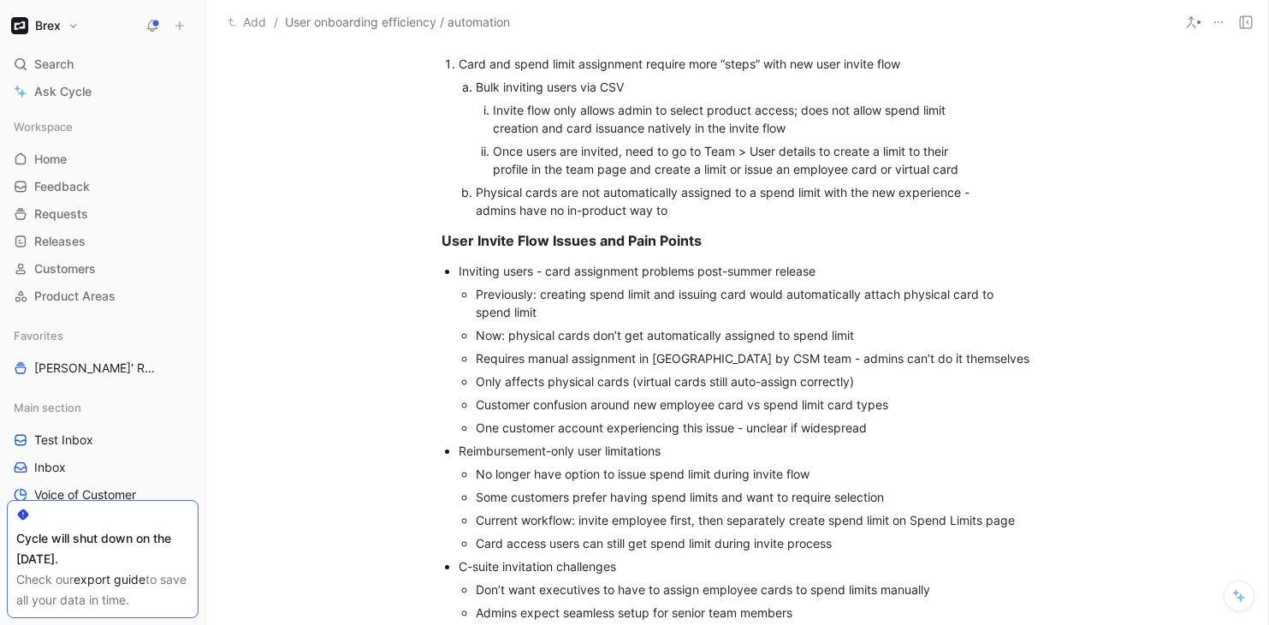
click at [667, 211] on div "Physical cards are not automatically assigned to a spend limit with the new exp…" at bounding box center [738, 201] width 525 height 36
click at [681, 211] on div "Physical cards are not automatically assigned to a spend limit with the new exp…" at bounding box center [738, 201] width 525 height 36
click at [662, 210] on div "Physical cards are not automatically assigned to a spend limit with the new exp…" at bounding box center [738, 201] width 525 height 36
click at [669, 210] on div "Physical cards are not automatically assigned to a spend limit with the new exp…" at bounding box center [738, 201] width 525 height 36
click at [683, 210] on div "Physical cards are not automatically assigned to a spend limit with the new exp…" at bounding box center [738, 201] width 525 height 36
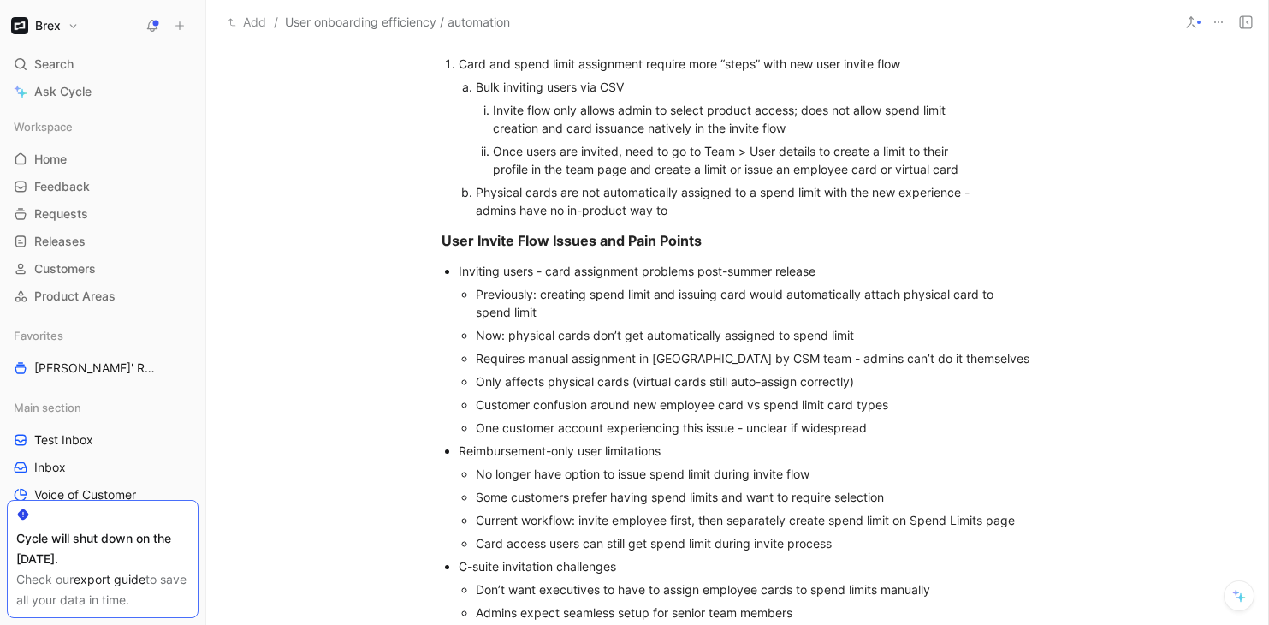
click at [667, 210] on div "Physical cards are not automatically assigned to a spend limit with the new exp…" at bounding box center [738, 201] width 525 height 36
click at [677, 211] on div "Physical cards are not automatically assigned to a spend limit with the new exp…" at bounding box center [738, 201] width 525 height 36
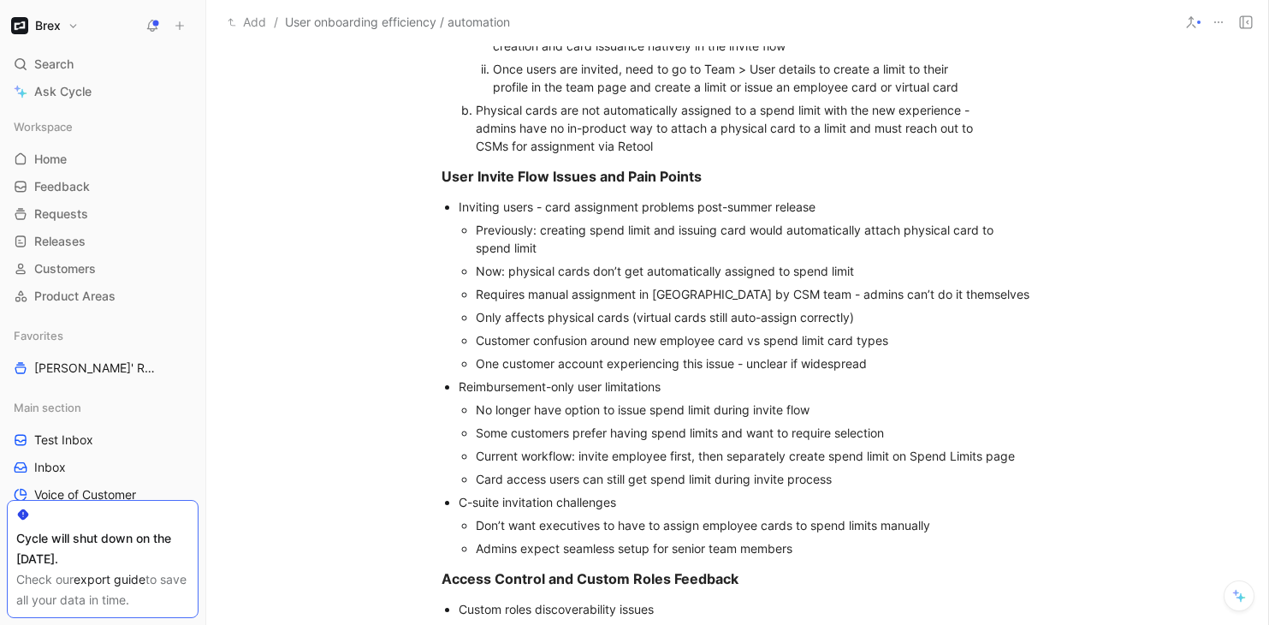
scroll to position [547, 0]
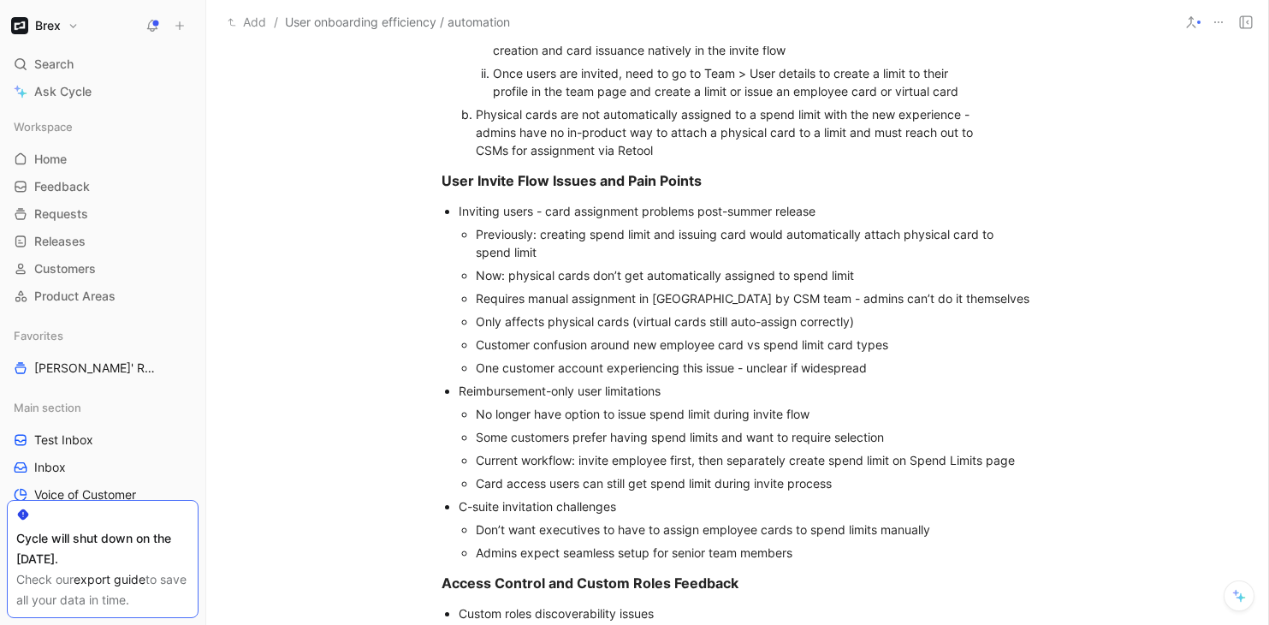
click at [549, 252] on div "Previously: creating spend limit and issuing card would automatically attach ph…" at bounding box center [755, 243] width 558 height 36
click at [860, 322] on div "Only affects physical cards (virtual cards still auto-assign correctly)" at bounding box center [755, 321] width 558 height 18
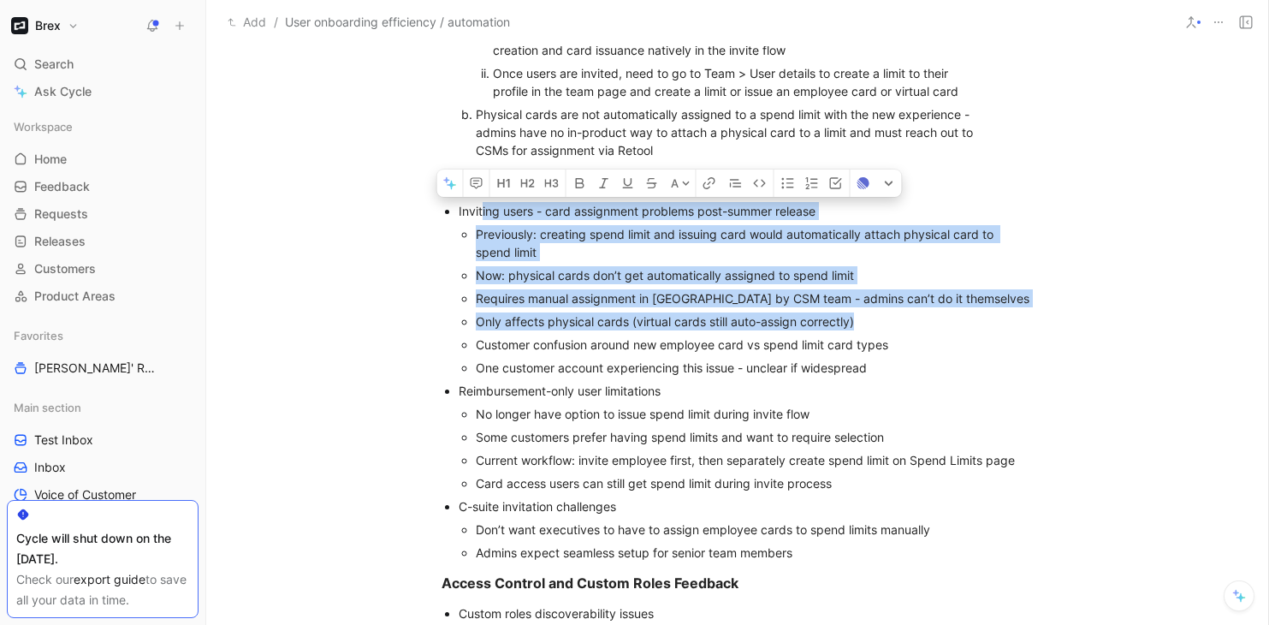
drag, startPoint x: 863, startPoint y: 323, endPoint x: 483, endPoint y: 218, distance: 394.2
click at [483, 218] on li "Inviting users - card assignment problems post-summer release Previously: creat…" at bounding box center [746, 289] width 575 height 180
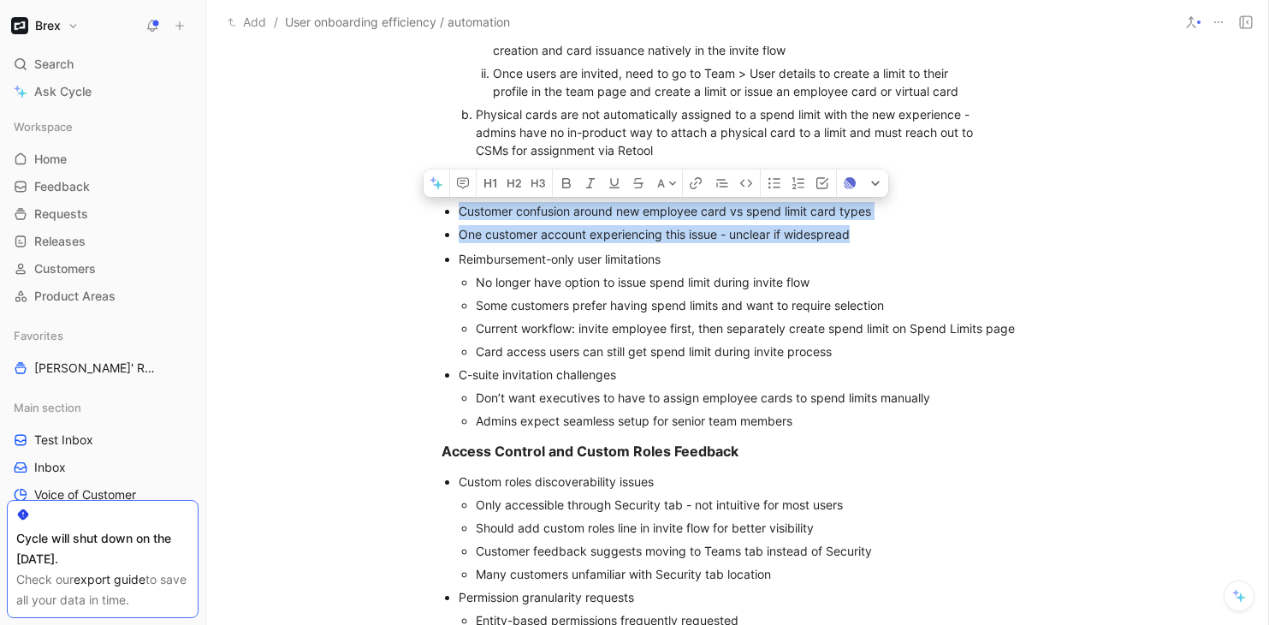
drag, startPoint x: 864, startPoint y: 234, endPoint x: 428, endPoint y: 214, distance: 436.9
click at [428, 214] on ul "Customer confusion around new employee card vs spend limit card types One custo…" at bounding box center [737, 222] width 657 height 46
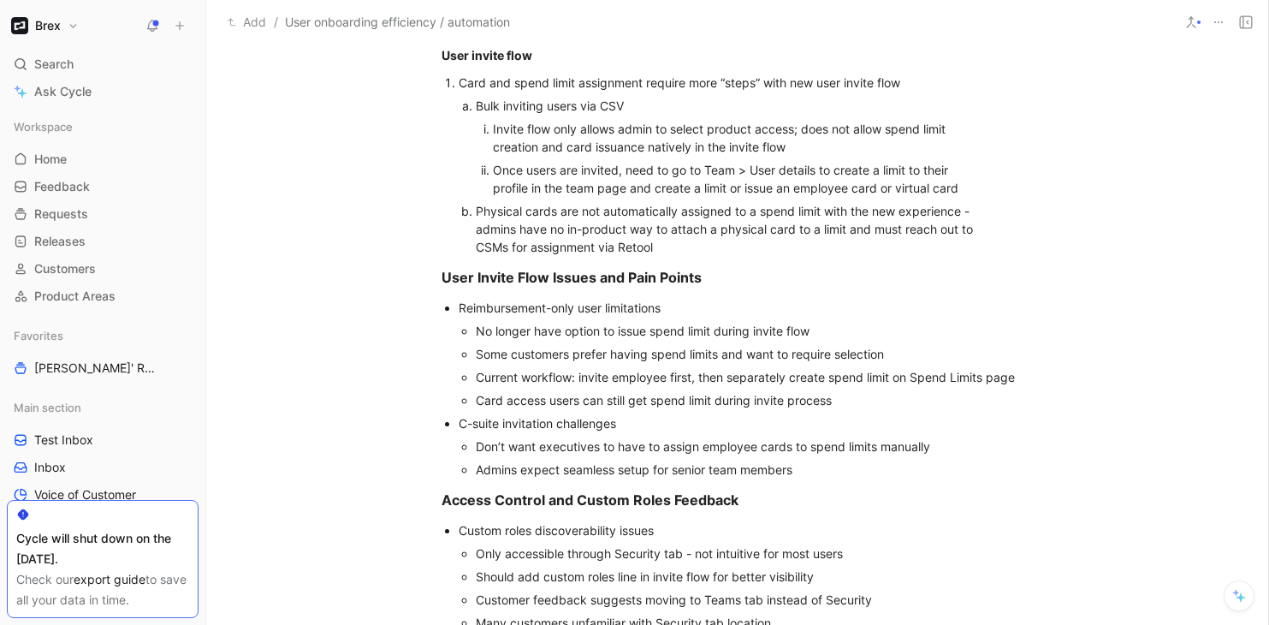
scroll to position [443, 0]
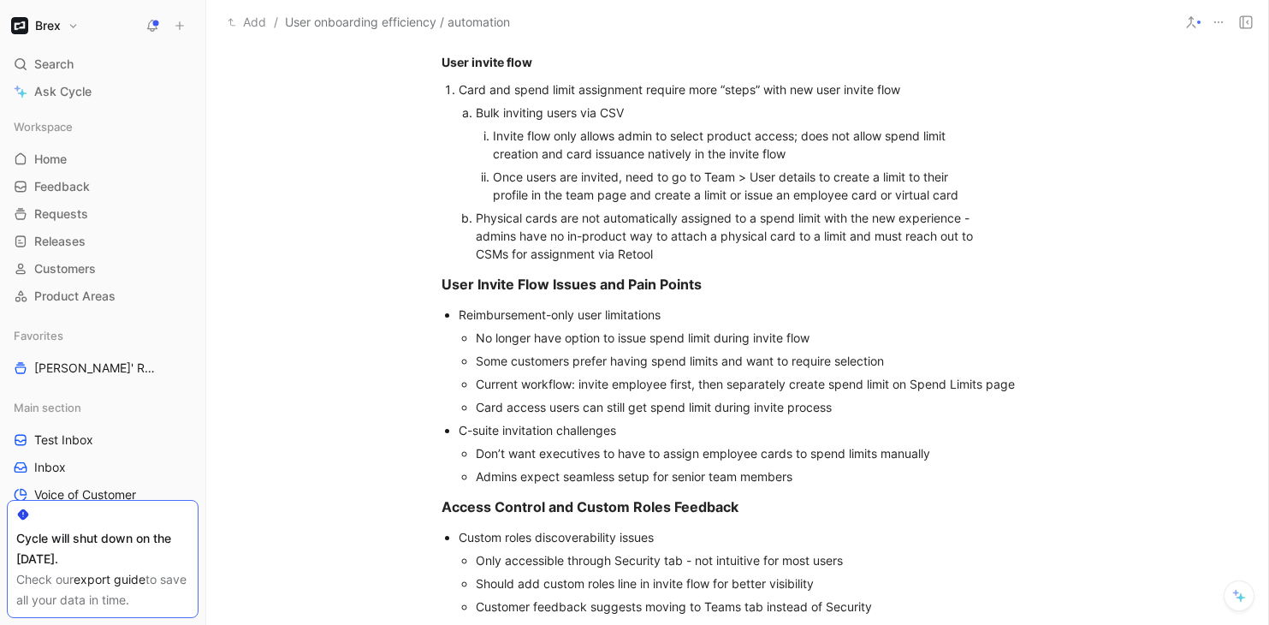
click at [673, 257] on div "Physical cards are not automatically assigned to a spend limit with the new exp…" at bounding box center [738, 236] width 525 height 54
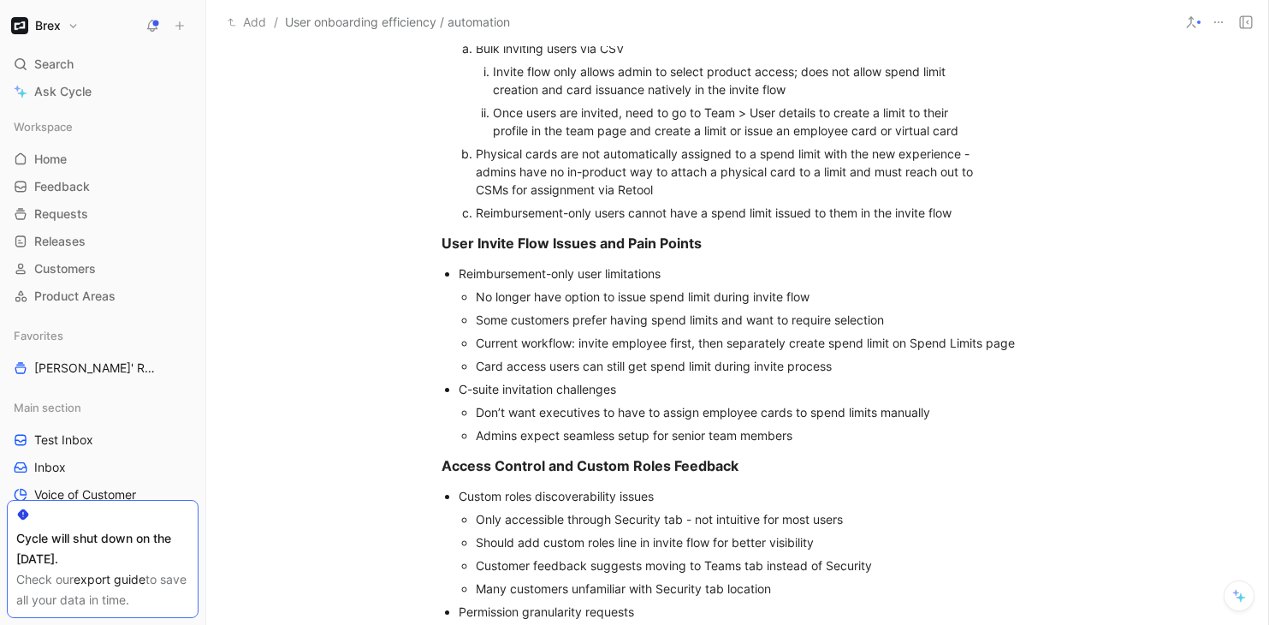
scroll to position [509, 0]
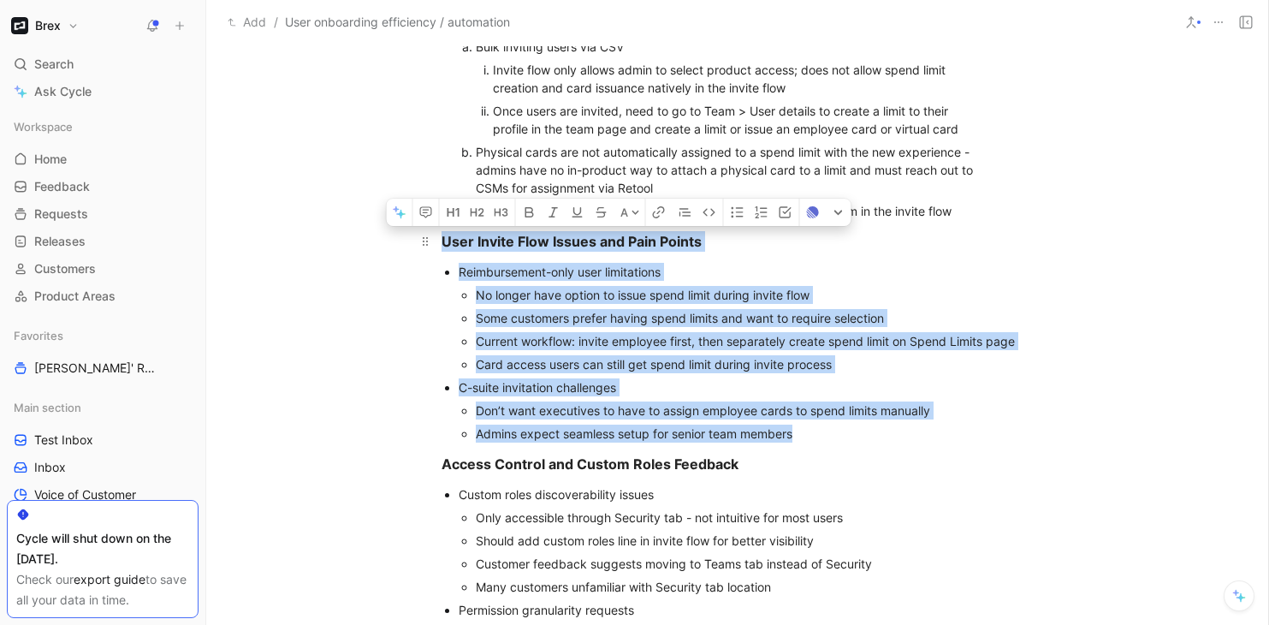
drag, startPoint x: 814, startPoint y: 433, endPoint x: 435, endPoint y: 235, distance: 427.5
click at [435, 235] on div "CSMs: @Honami @Jonathan @Aidan @Lydia Tom O’Hare User invite flow Card and spen…" at bounding box center [737, 627] width 1062 height 1443
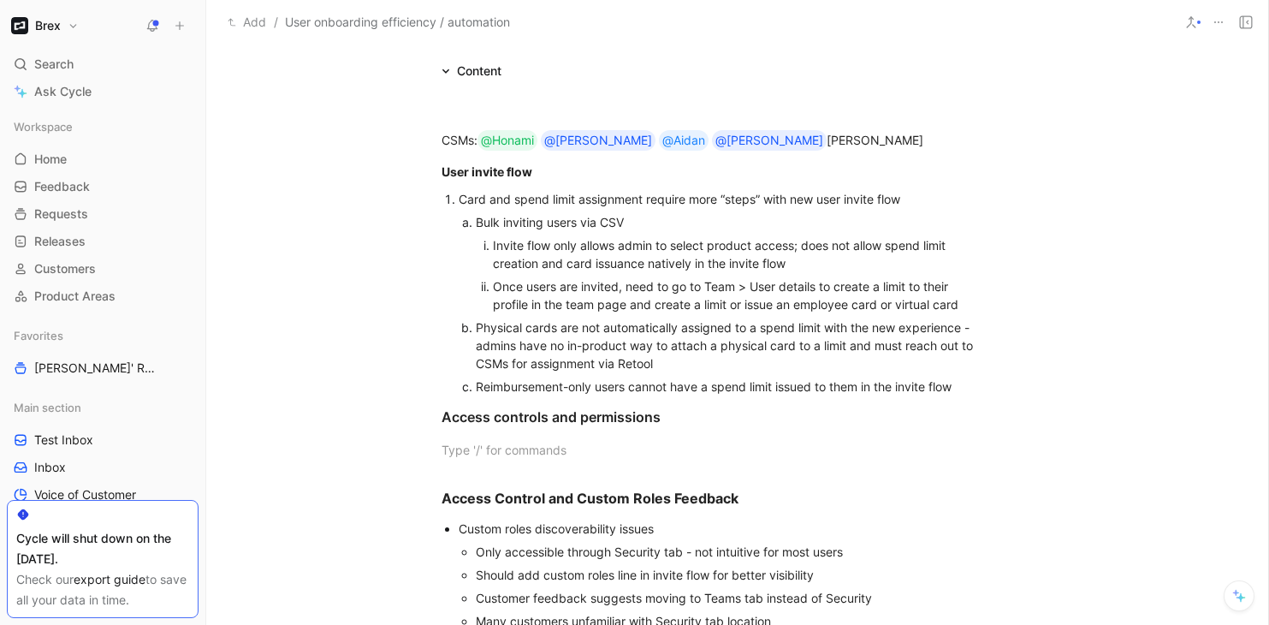
scroll to position [323, 0]
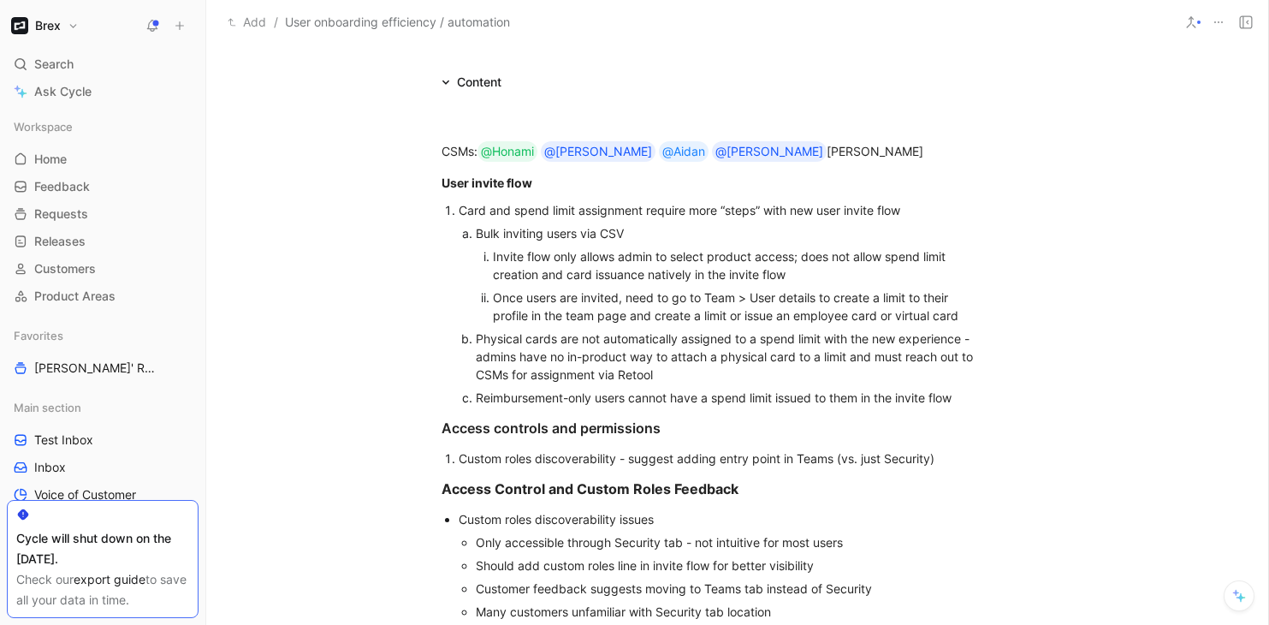
click at [836, 466] on div "Custom roles discoverability - suggest adding entry point in Teams (vs. just Se…" at bounding box center [746, 458] width 575 height 18
click at [946, 463] on div "Custom roles discoverability - suggest adding entry point in Team (vs. just Sec…" at bounding box center [746, 458] width 575 height 18
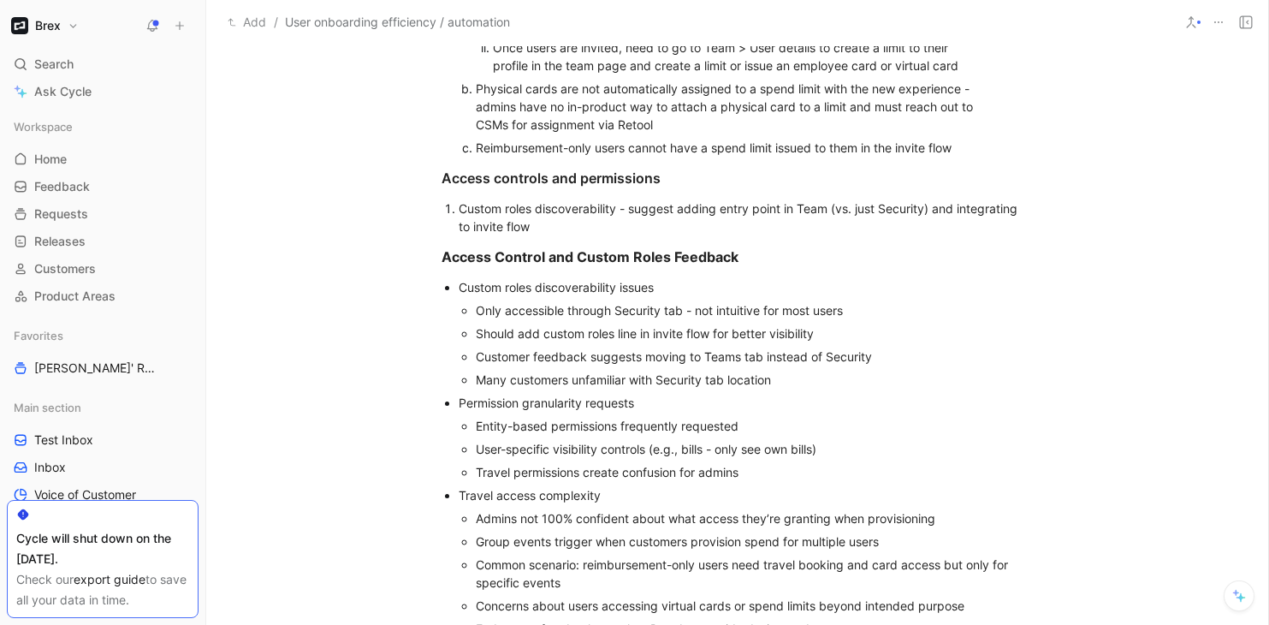
scroll to position [574, 0]
click at [926, 206] on div "Custom roles discoverability - suggest adding entry point in Team (vs. just Sec…" at bounding box center [746, 216] width 575 height 36
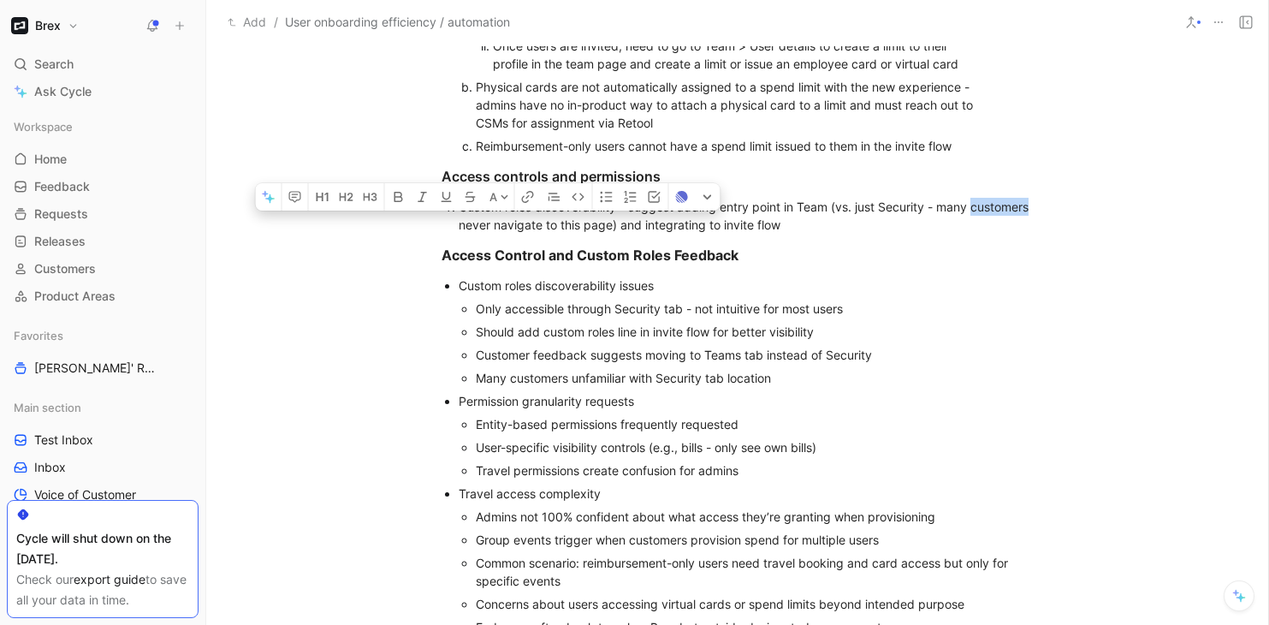
drag, startPoint x: 518, startPoint y: 227, endPoint x: 460, endPoint y: 223, distance: 57.4
click at [460, 223] on div "Custom roles discoverability - suggest adding entry point in Team (vs. just Sec…" at bounding box center [746, 216] width 575 height 36
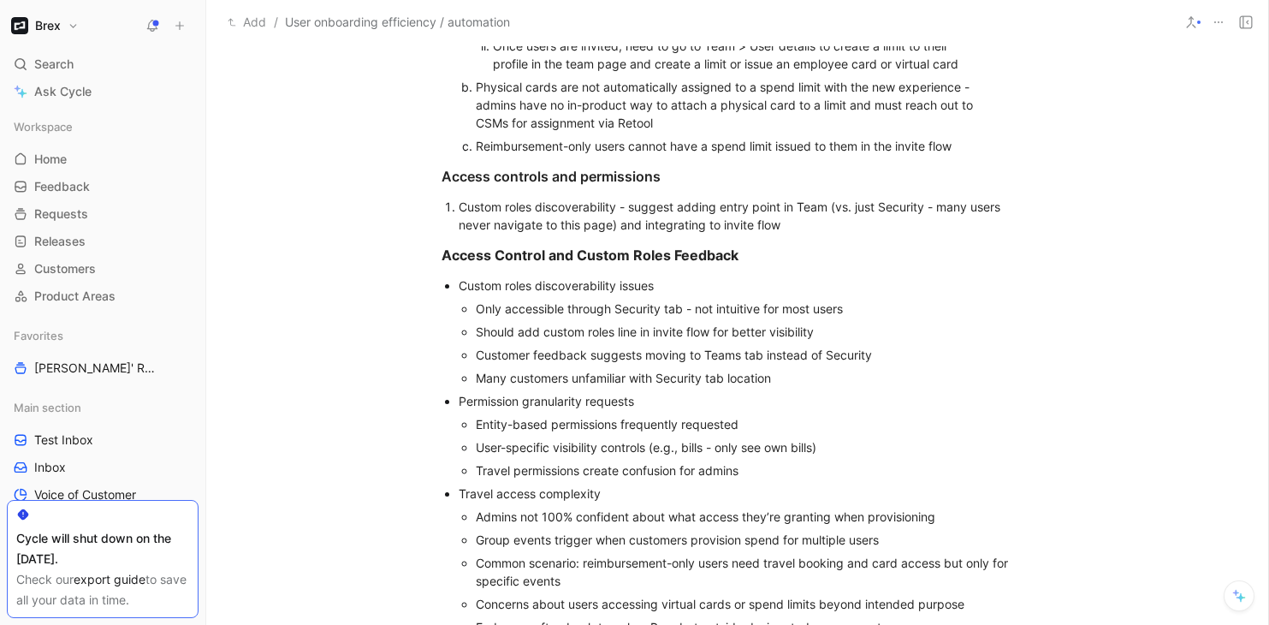
click at [638, 226] on div "Custom roles discoverability - suggest adding entry point in Team (vs. just Sec…" at bounding box center [746, 216] width 575 height 36
click at [779, 223] on div "Custom roles discoverability - suggest adding entry point in Team (vs. just Sec…" at bounding box center [746, 216] width 575 height 36
click at [704, 230] on div "Custom roles discoverability - suggest adding entry point in Team (vs. just Sec…" at bounding box center [746, 216] width 575 height 36
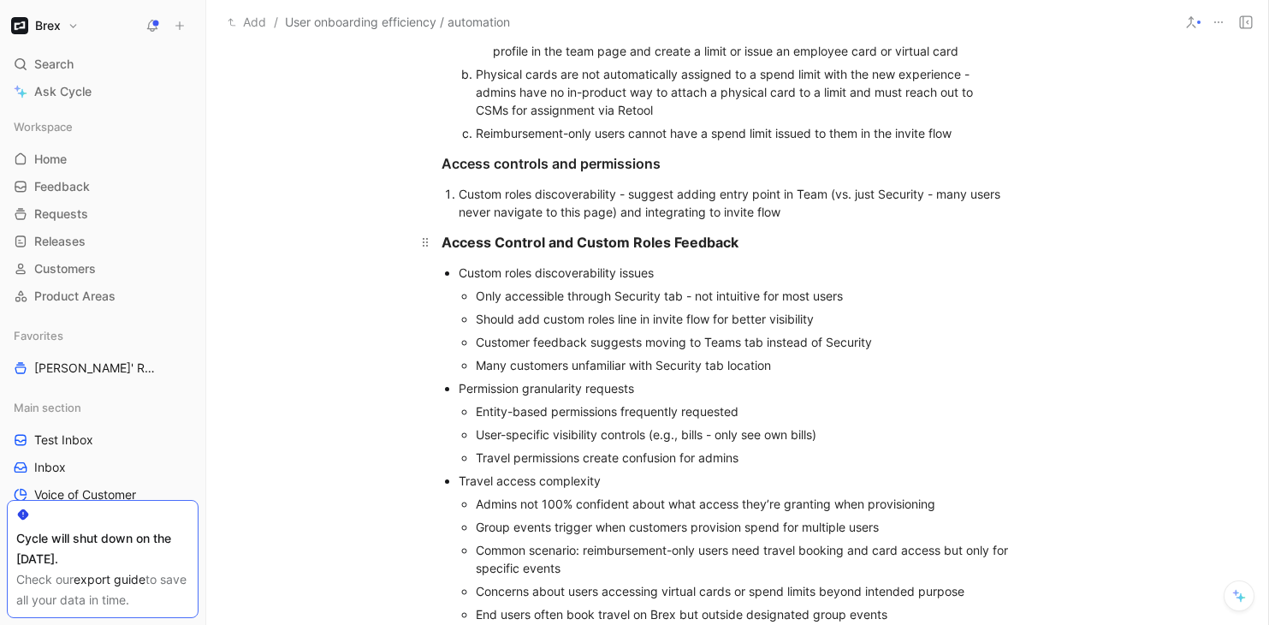
scroll to position [589, 0]
click at [784, 210] on div "Custom roles discoverability - suggest adding entry point in Team (vs. just Sec…" at bounding box center [746, 201] width 575 height 36
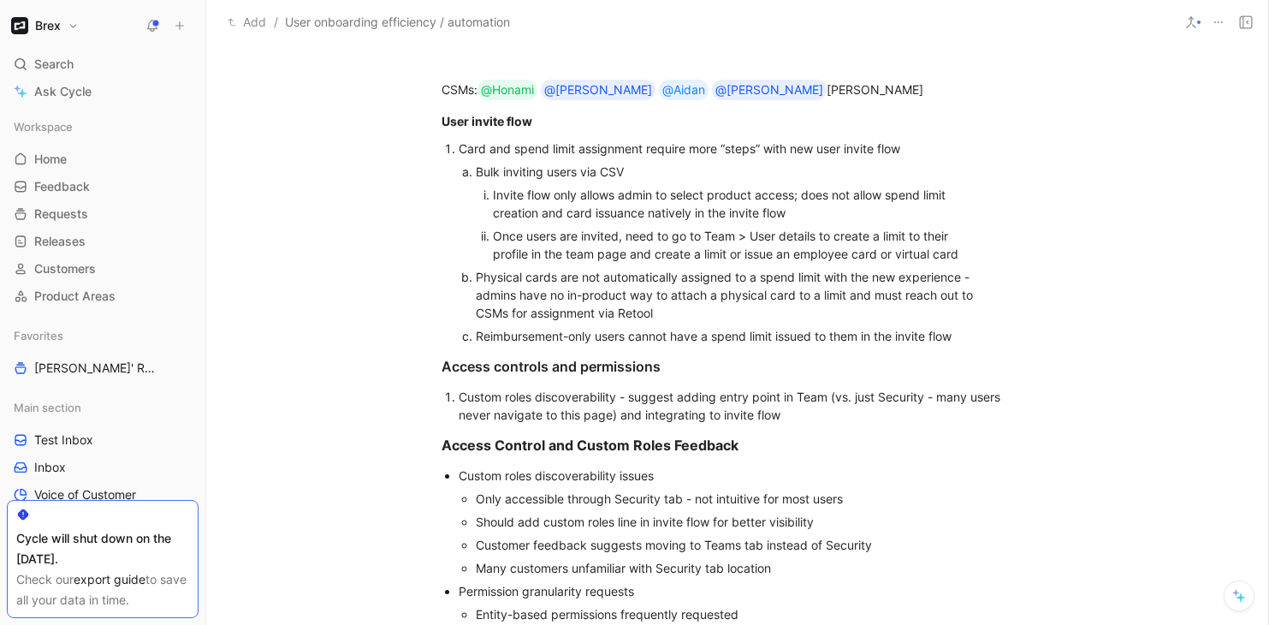
scroll to position [378, 0]
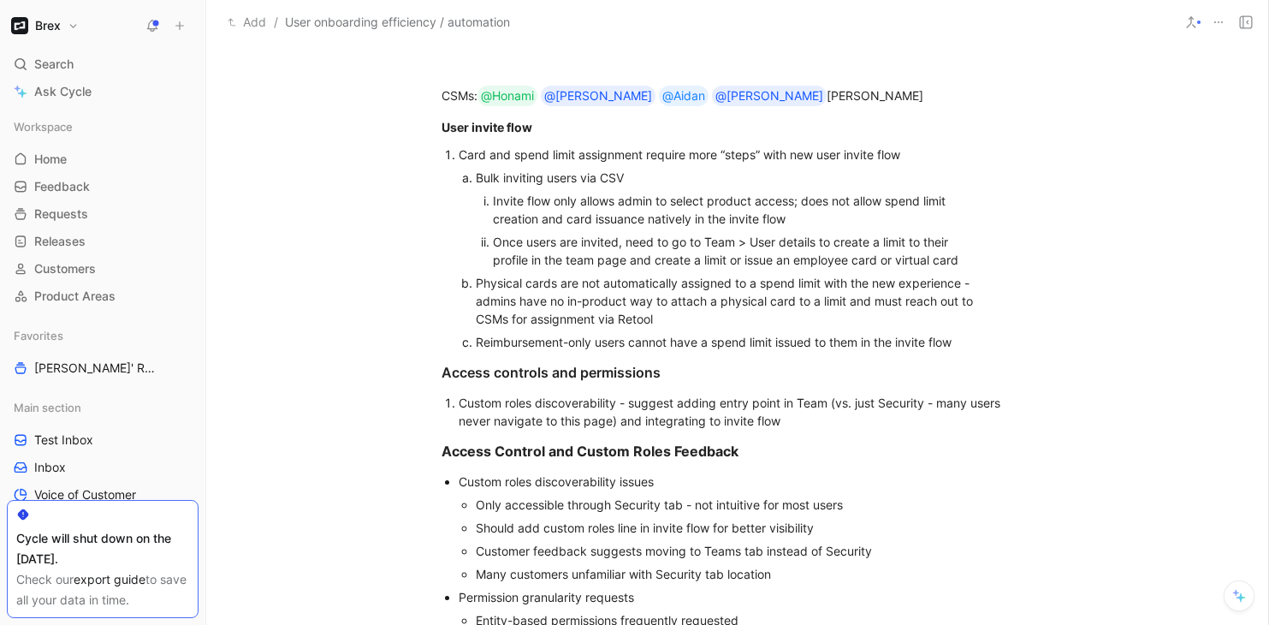
click at [965, 345] on div "Reimbursement-only users cannot have a spend limit issued to them in the invite…" at bounding box center [738, 342] width 525 height 18
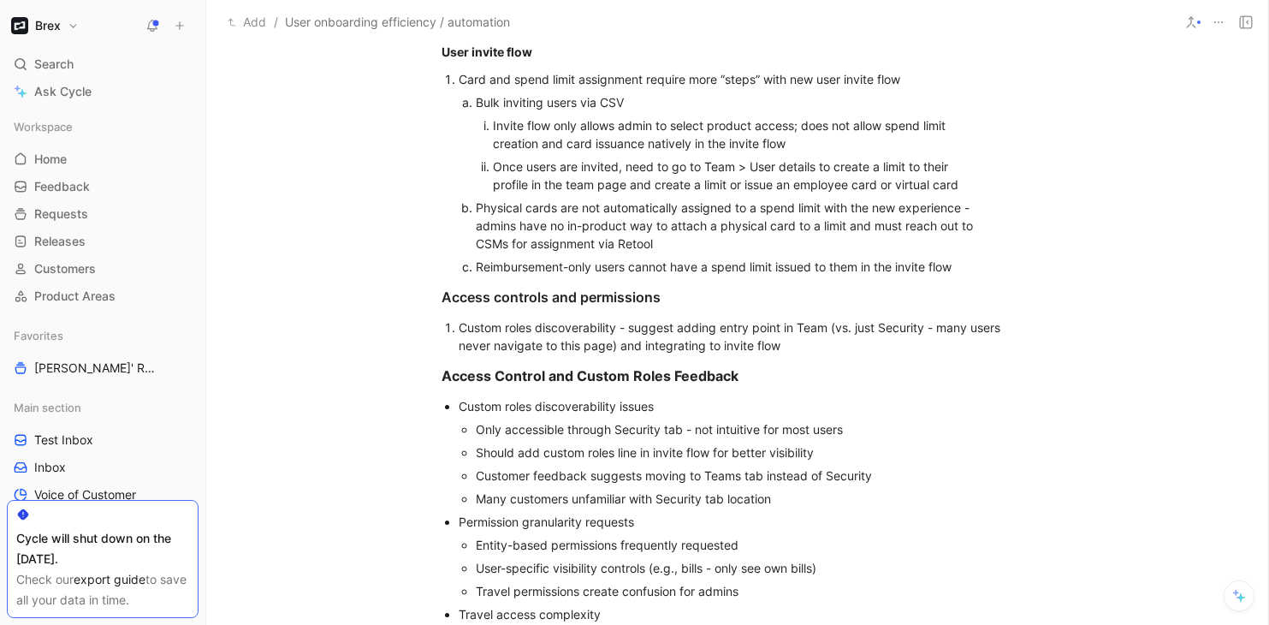
scroll to position [458, 0]
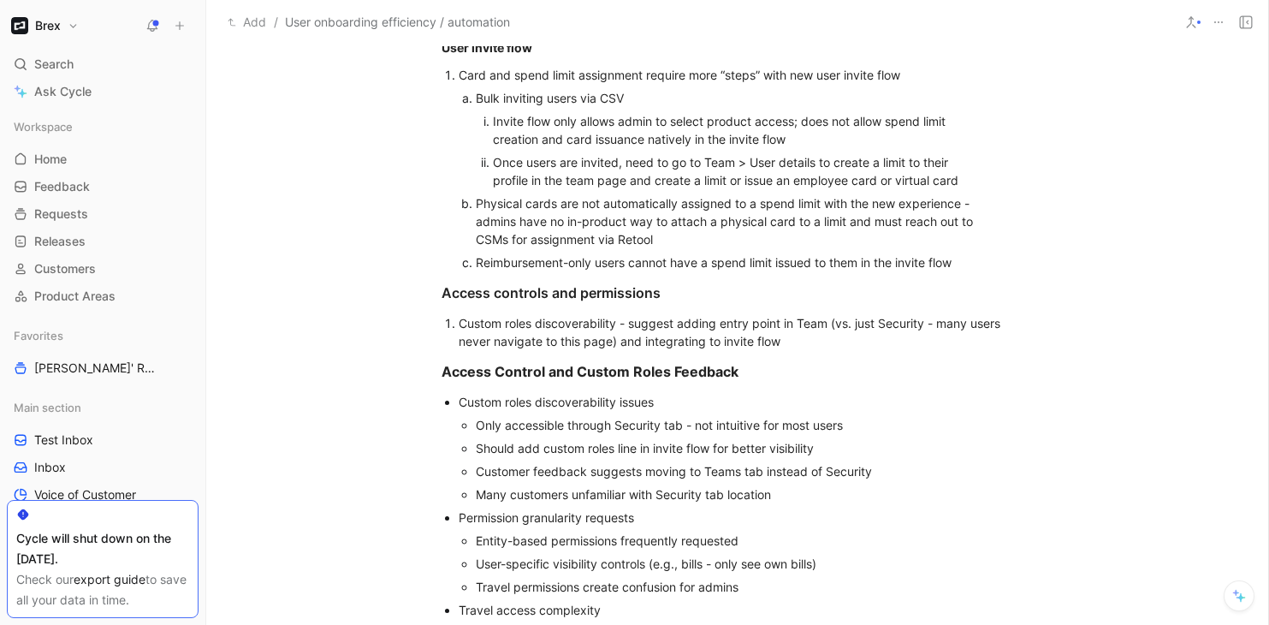
click at [857, 341] on div "Custom roles discoverability - suggest adding entry point in Team (vs. just Sec…" at bounding box center [746, 332] width 575 height 36
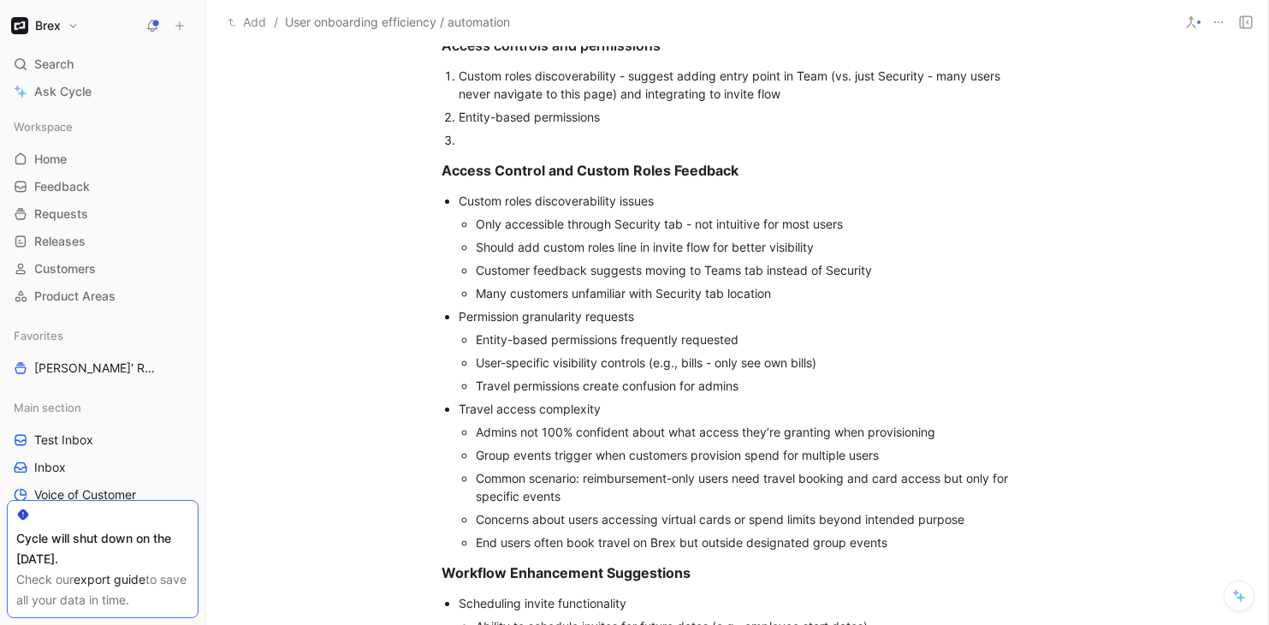
scroll to position [692, 0]
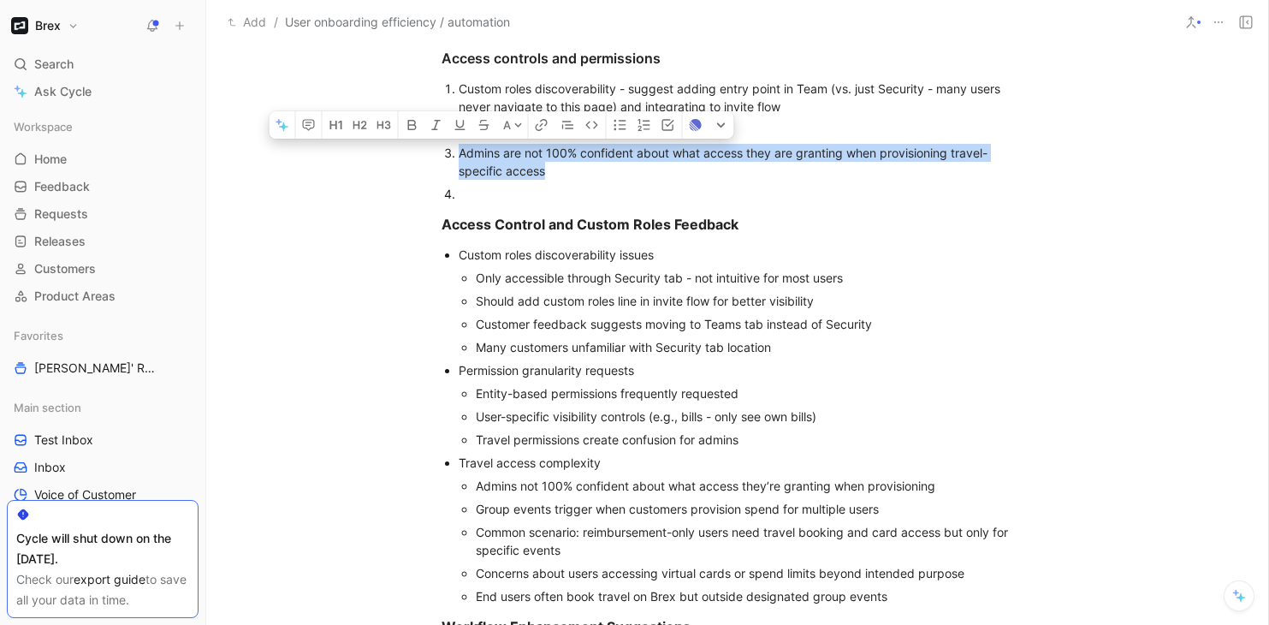
drag, startPoint x: 556, startPoint y: 171, endPoint x: 460, endPoint y: 157, distance: 97.7
click at [460, 157] on div "Admins are not 100% confident about what access they are granting when provisio…" at bounding box center [746, 162] width 575 height 36
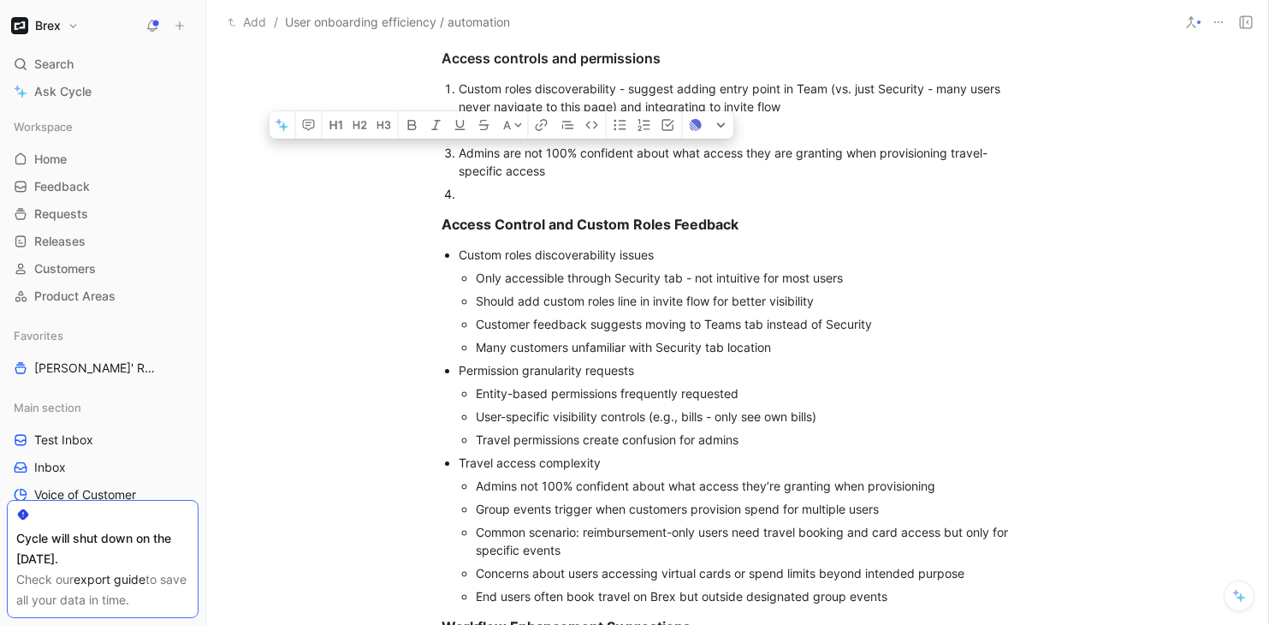
click at [469, 196] on div at bounding box center [746, 194] width 575 height 18
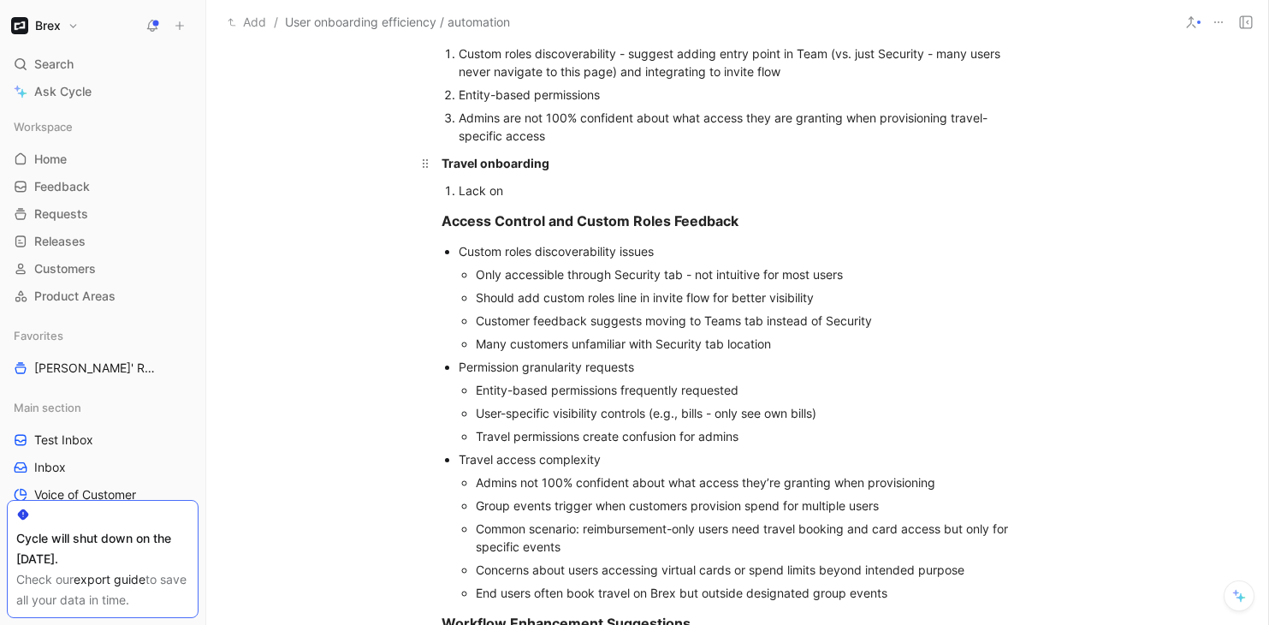
scroll to position [730, 0]
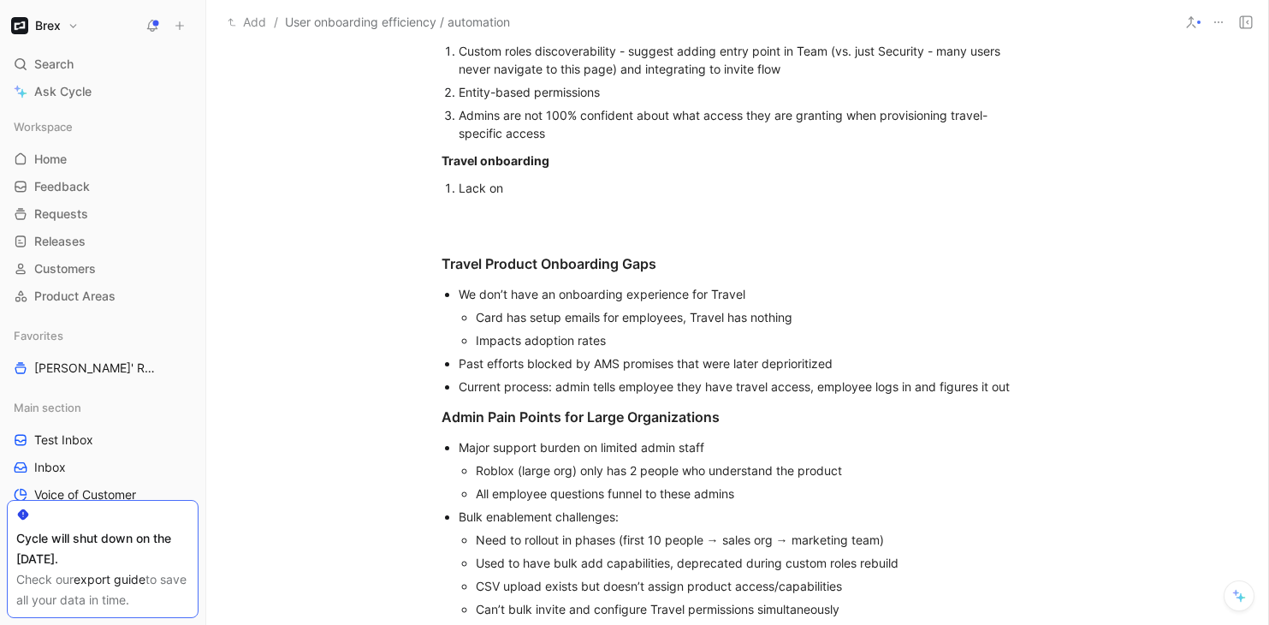
click at [540, 193] on div "Lack on" at bounding box center [746, 188] width 575 height 18
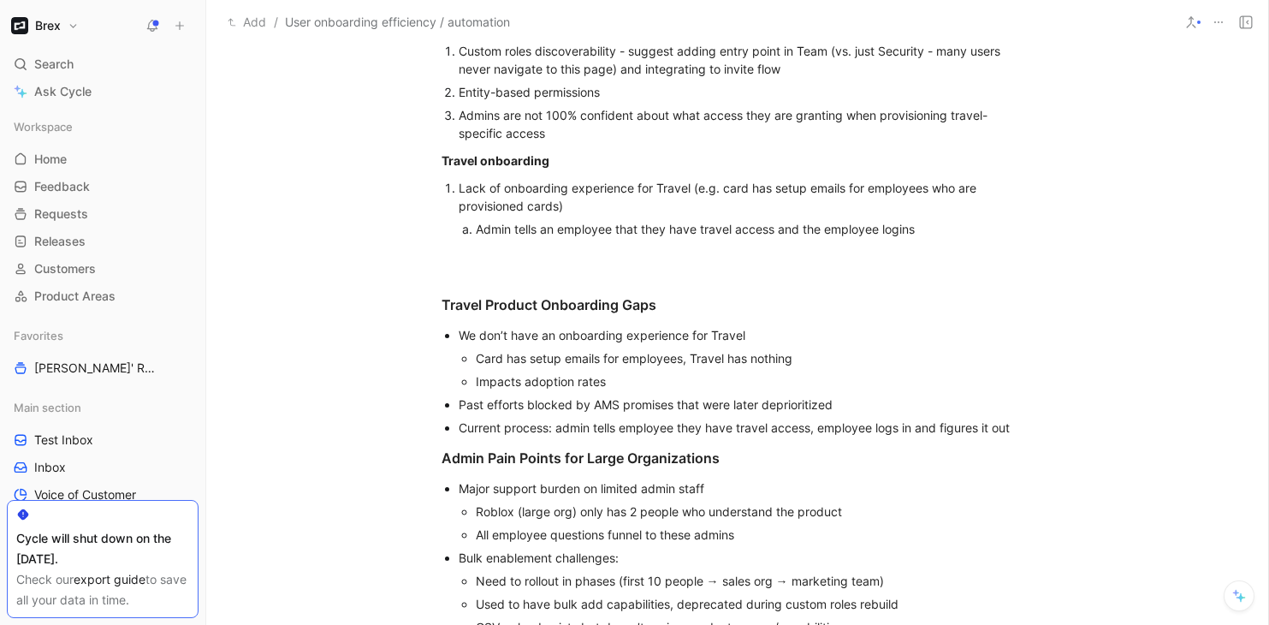
click at [574, 212] on div "Lack of onboarding experience for Travel (e.g. card has setup emails for employ…" at bounding box center [746, 197] width 575 height 36
click at [691, 188] on div "Lack of onboarding experience for Travel (e.g. card has setup emails for employ…" at bounding box center [746, 197] width 575 height 36
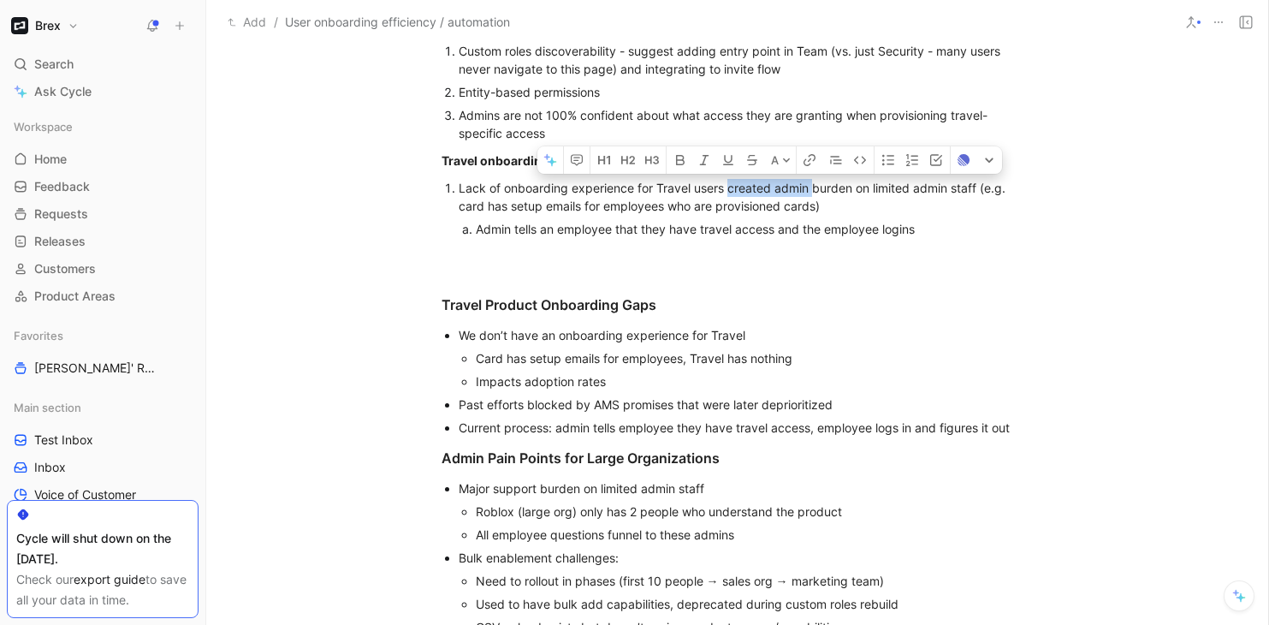
drag, startPoint x: 813, startPoint y: 188, endPoint x: 730, endPoint y: 185, distance: 83.1
click at [730, 185] on div "Lack of onboarding experience for Travel users created admin burden on limited …" at bounding box center [746, 197] width 575 height 36
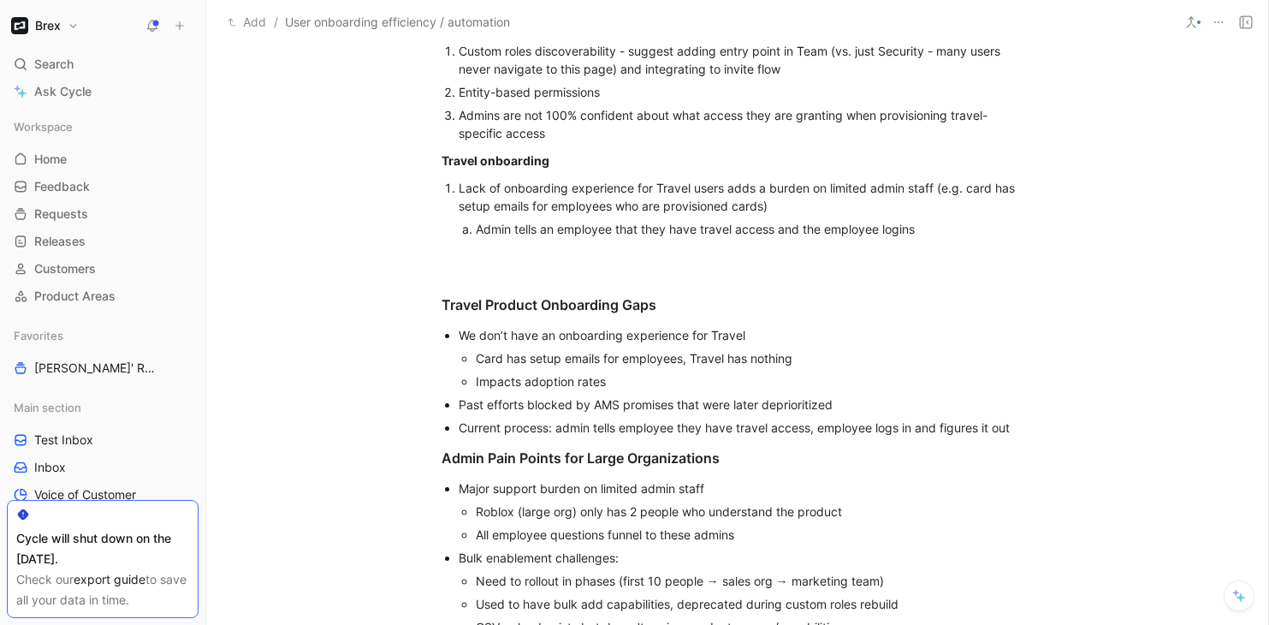
click at [824, 191] on div "Lack of onboarding experience for Travel users adds a burden on limited admin s…" at bounding box center [746, 197] width 575 height 36
click at [890, 182] on div "Lack of onboarding experience for Travel users adds a burden to limited admin s…" at bounding box center [746, 197] width 575 height 36
click at [825, 189] on div "Lack of onboarding experience for Travel users adds a burden to limited admin s…" at bounding box center [746, 197] width 575 height 36
click at [910, 189] on div "Lack of onboarding experience for Travel users adds a burden to the limited adm…" at bounding box center [746, 197] width 575 height 36
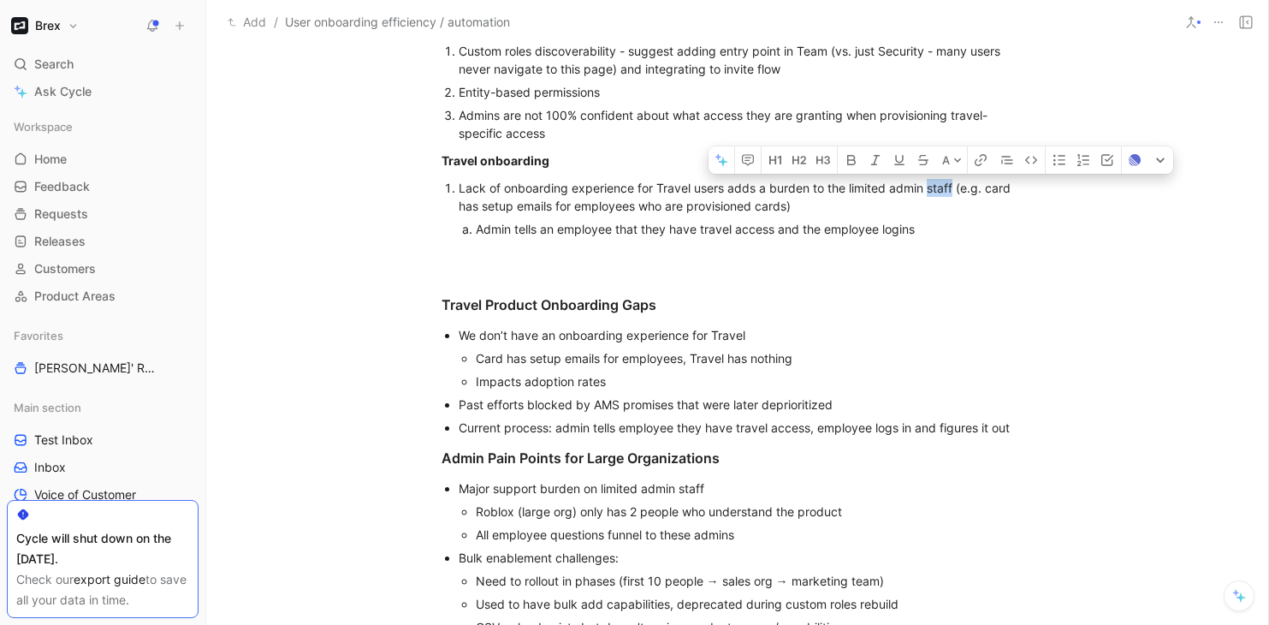
drag, startPoint x: 955, startPoint y: 188, endPoint x: 930, endPoint y: 188, distance: 24.8
click at [930, 188] on div "Lack of onboarding experience for Travel users adds a burden to the limited adm…" at bounding box center [746, 197] width 575 height 36
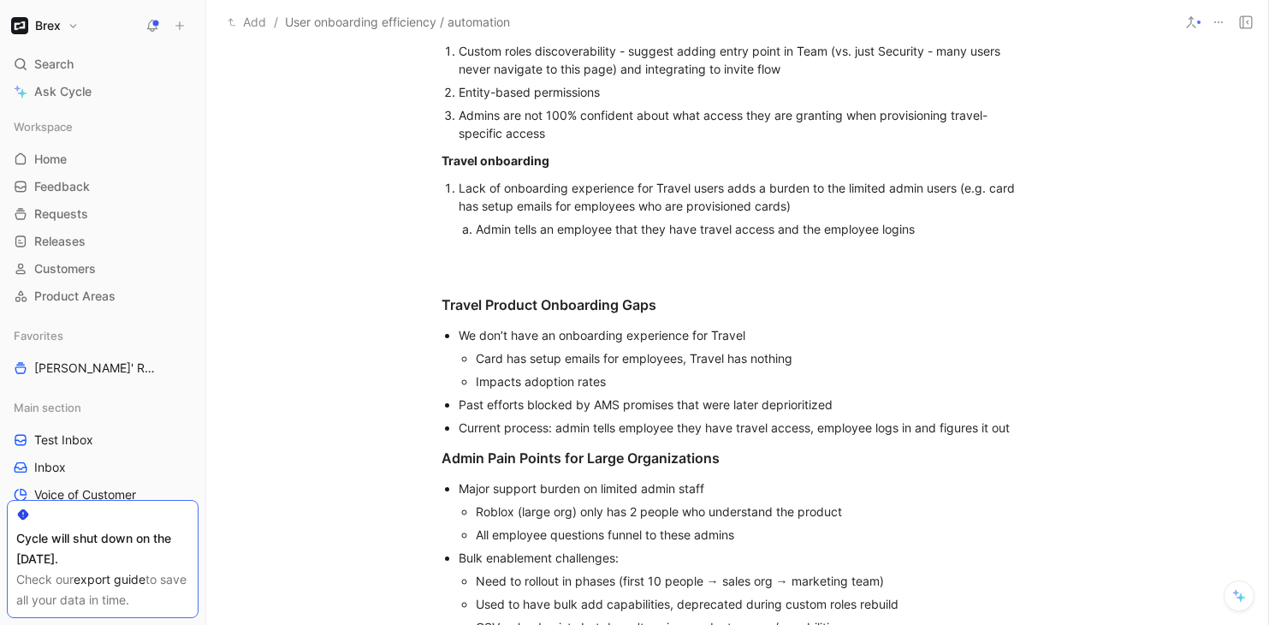
click at [947, 228] on div "Admin tells an employee that they have travel access and the employee logins" at bounding box center [738, 229] width 525 height 18
click at [767, 192] on div "Lack of onboarding experience for Travel users adds a burden to the limited adm…" at bounding box center [746, 197] width 575 height 36
click at [770, 188] on div "Lack of onboarding experience for Travel users adds a burden to the limited adm…" at bounding box center [746, 197] width 575 height 36
click at [769, 232] on div "Admin tells an employee that they have travel access and the employee logins" at bounding box center [738, 229] width 525 height 18
click at [774, 231] on div "Admin tells an employee that they have travel access and the employee logins" at bounding box center [738, 229] width 525 height 18
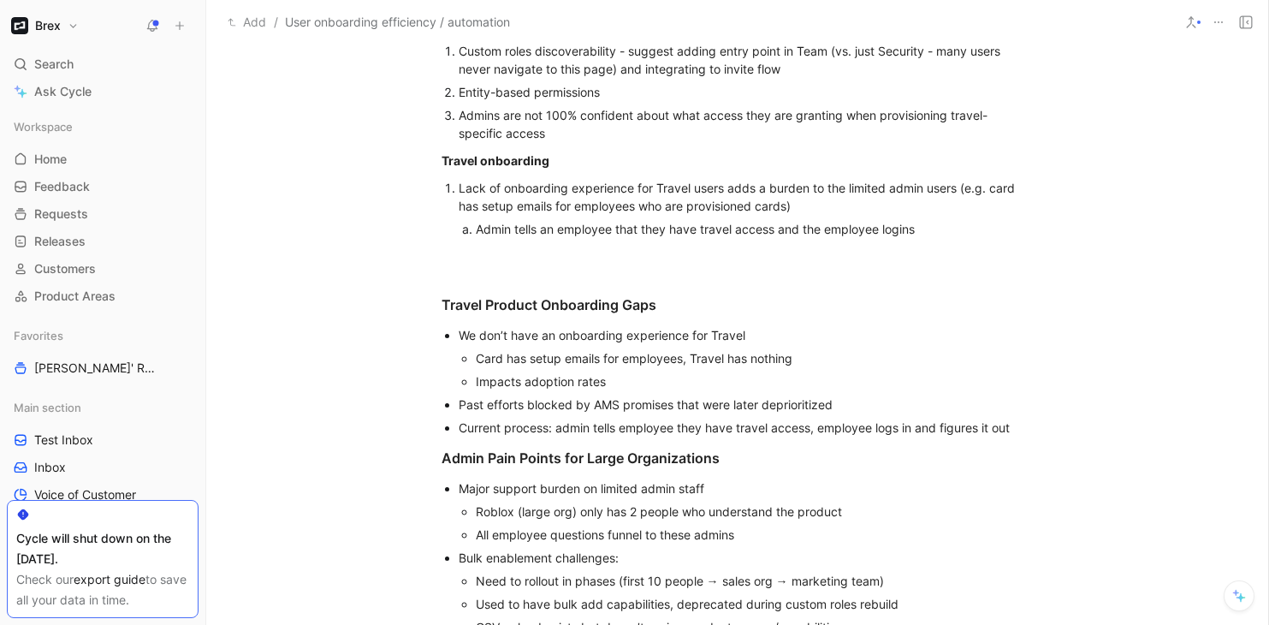
click at [826, 229] on div "Admin tells an employee that they have travel access and the employee logins" at bounding box center [738, 229] width 525 height 18
click at [928, 228] on div "Admin tells an employee that they have travel access and the employee logins" at bounding box center [738, 229] width 525 height 18
click at [800, 210] on div "Lack of onboarding experience for Travel users adds a burden to the limited adm…" at bounding box center [746, 197] width 575 height 36
click at [792, 180] on div "Lack of onboarding experience for Travel users adds a burden to the limited adm…" at bounding box center [746, 197] width 575 height 36
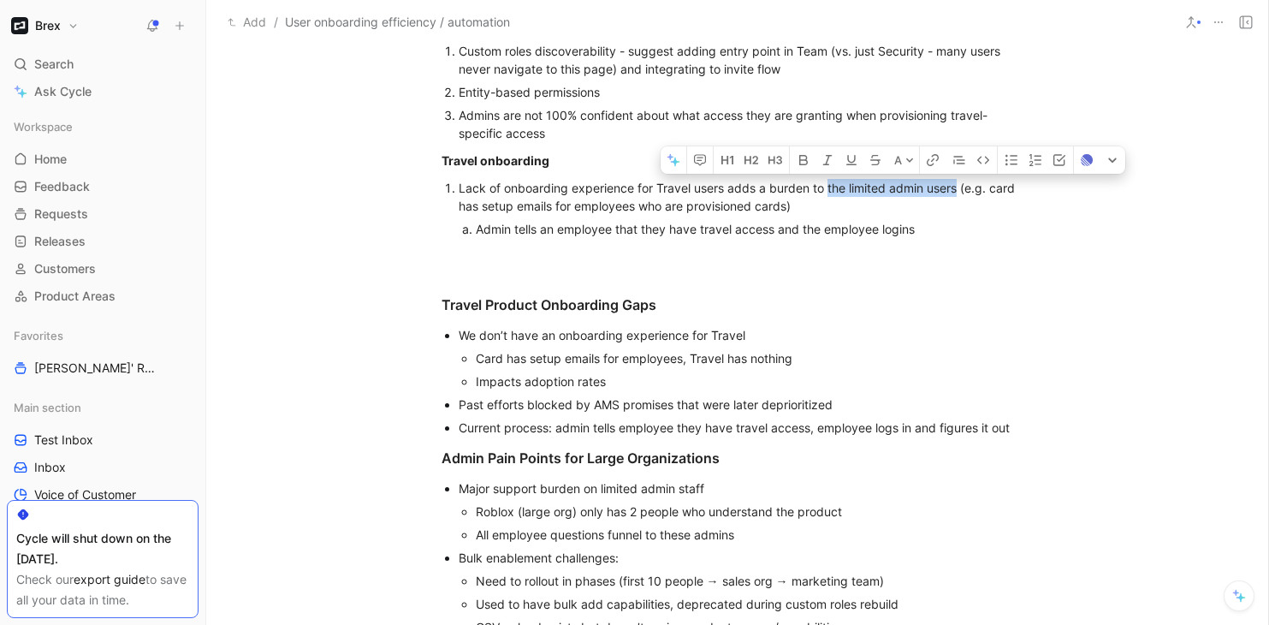
drag, startPoint x: 827, startPoint y: 188, endPoint x: 958, endPoint y: 186, distance: 131.0
click at [958, 186] on div "Lack of onboarding experience for Travel users adds a burden to the limited adm…" at bounding box center [746, 197] width 575 height 36
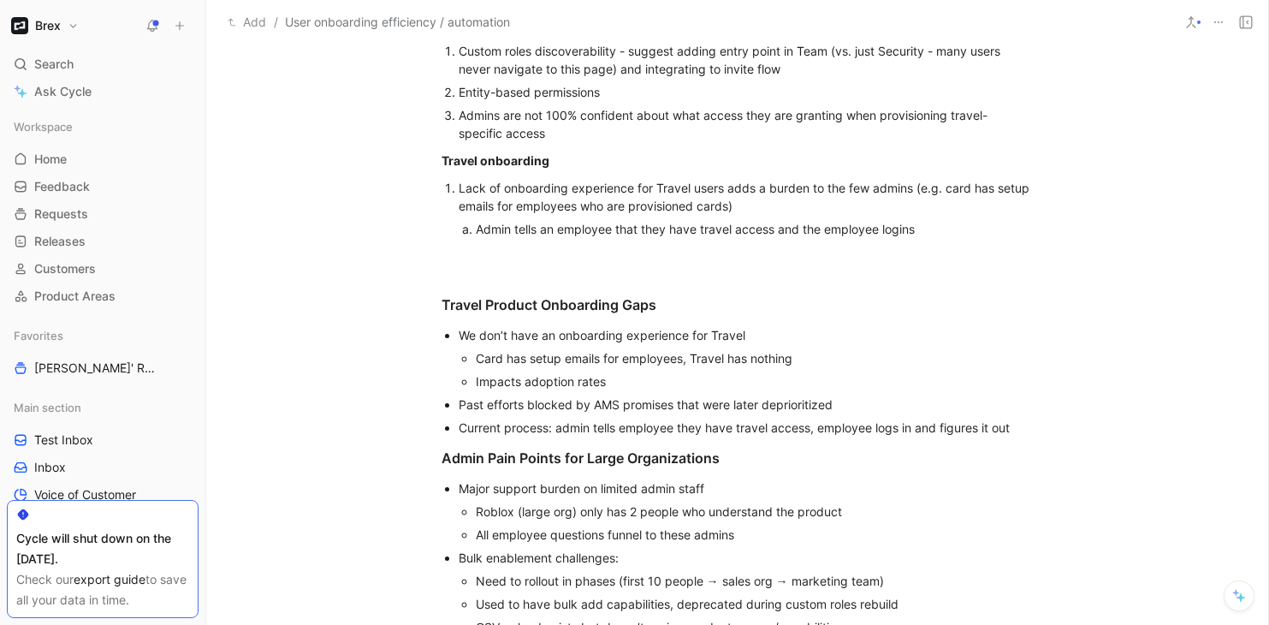
click at [818, 210] on div "Lack of onboarding experience for Travel users adds a burden to the few admins …" at bounding box center [746, 197] width 575 height 36
click at [729, 208] on div "Lack of onboarding experience for Travel users adds a burden to the few admins …" at bounding box center [746, 197] width 575 height 36
click at [621, 228] on div "Admin tells an employee that they have travel access and the employee logins" at bounding box center [738, 229] width 525 height 18
click at [927, 232] on div "Admin tells an employee that they have travel access and the employee logins" at bounding box center [738, 229] width 525 height 18
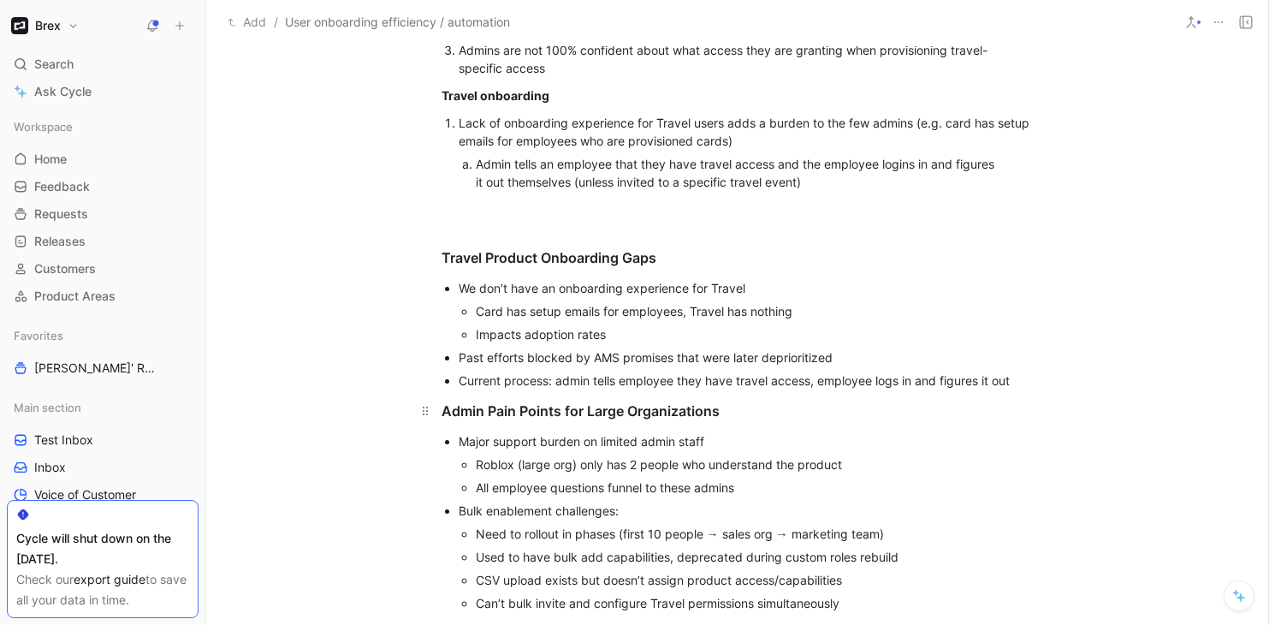
scroll to position [738, 0]
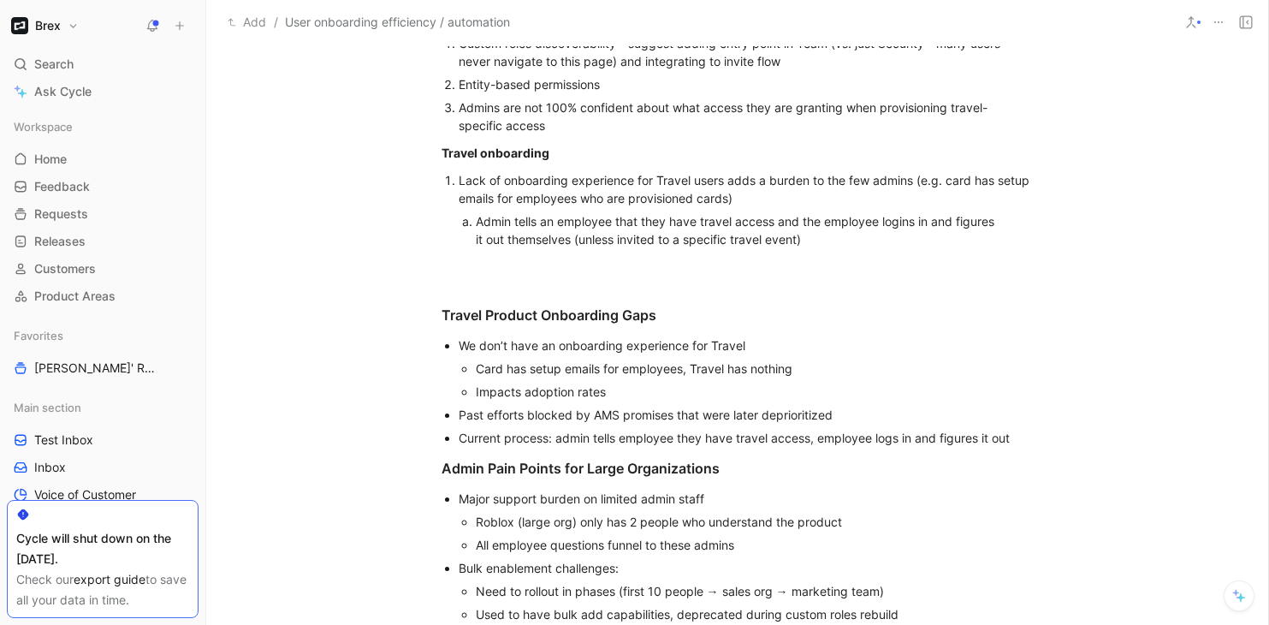
click at [782, 200] on div "Lack of onboarding experience for Travel users adds a burden to the few admins …" at bounding box center [746, 189] width 575 height 36
click at [826, 238] on div "Admin tells an employee that they have travel access and the employee logins in…" at bounding box center [738, 230] width 525 height 36
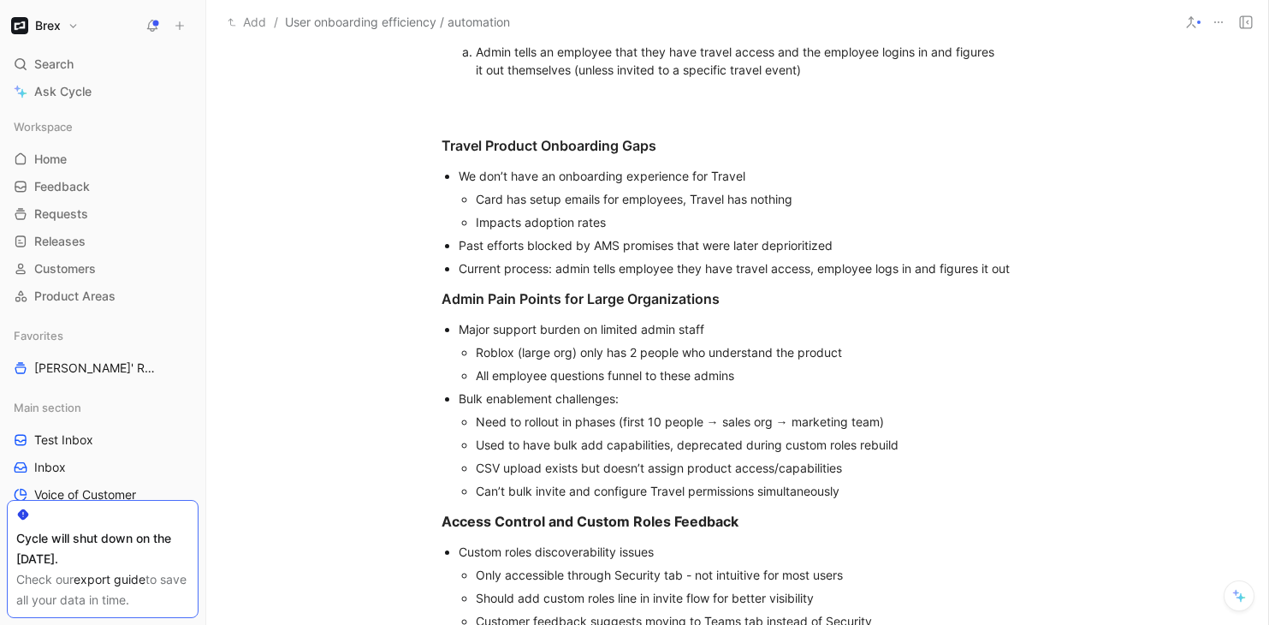
scroll to position [909, 0]
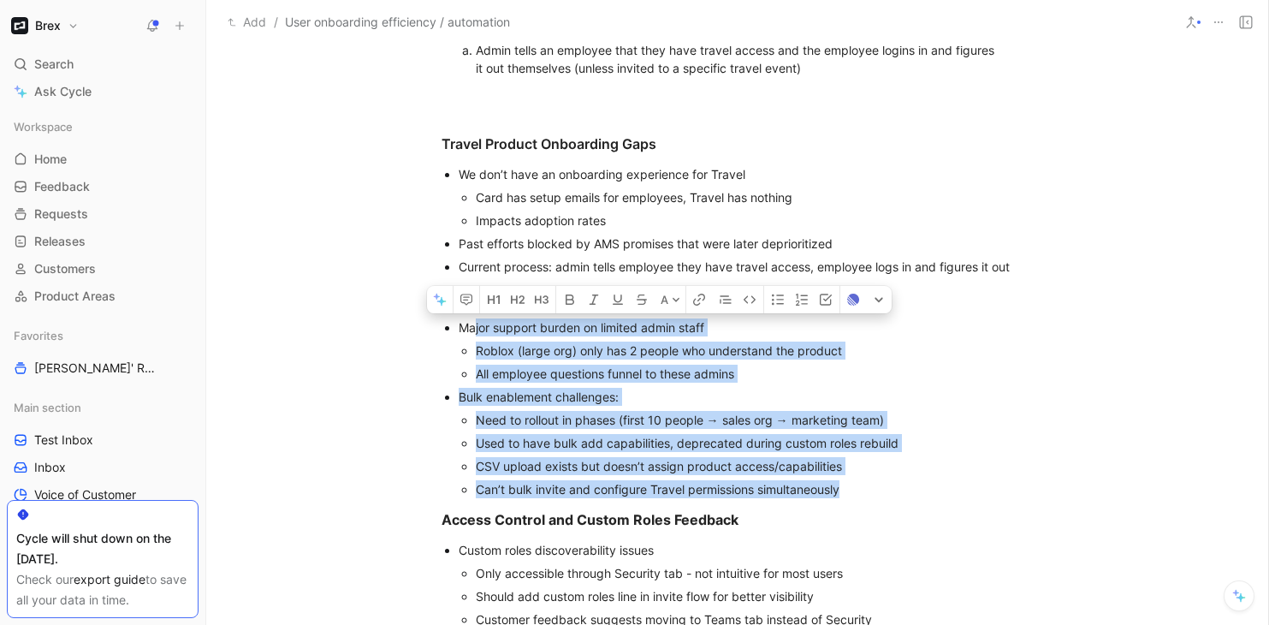
drag, startPoint x: 849, startPoint y: 490, endPoint x: 476, endPoint y: 335, distance: 404.0
click at [476, 335] on ul "Major support burden on limited admin staff Roblox (large org) only has 2 peopl…" at bounding box center [737, 408] width 657 height 185
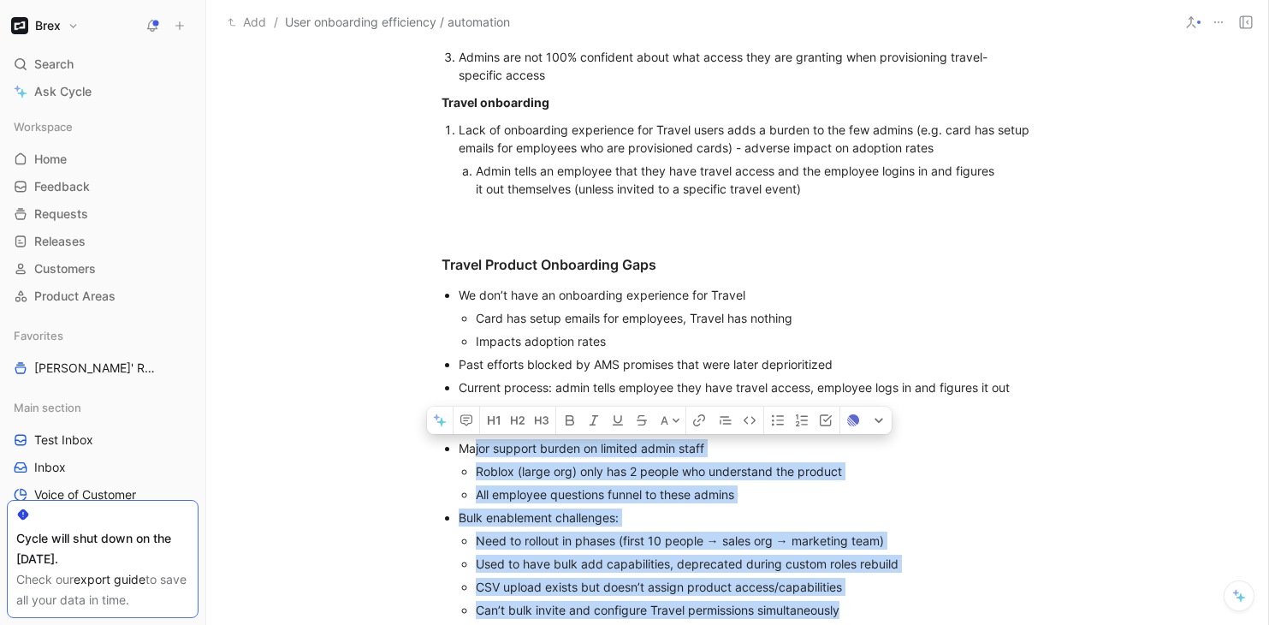
scroll to position [784, 0]
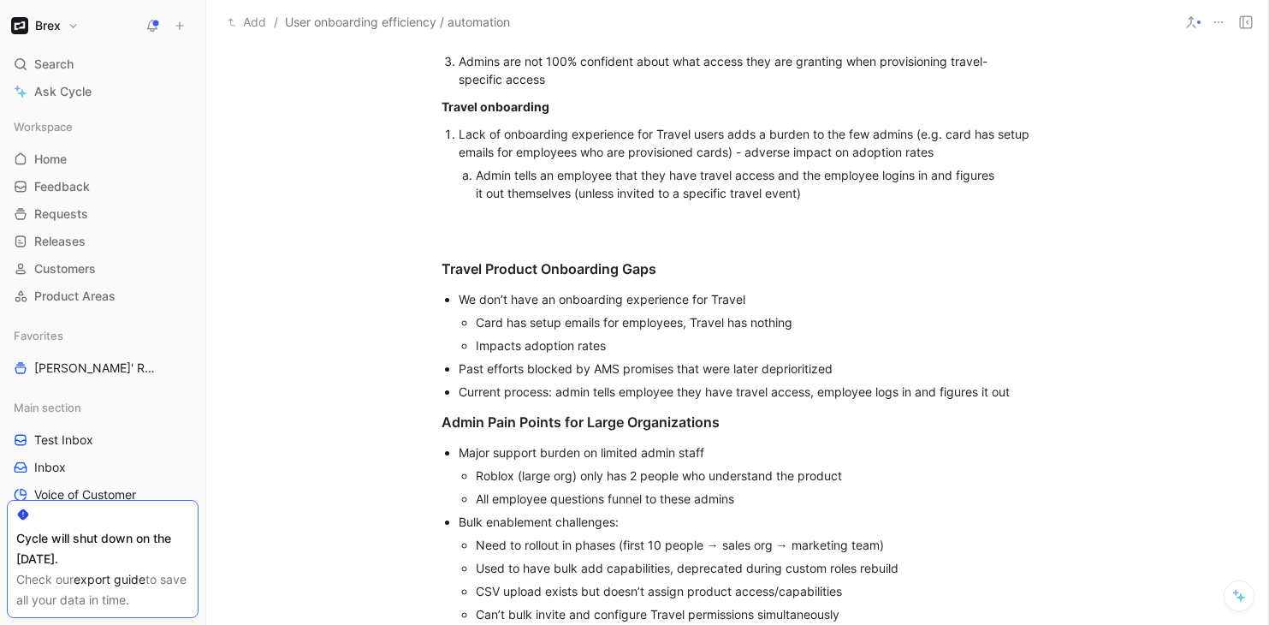
click at [827, 193] on div "Admin tells an employee that they have travel access and the employee logins in…" at bounding box center [738, 184] width 525 height 36
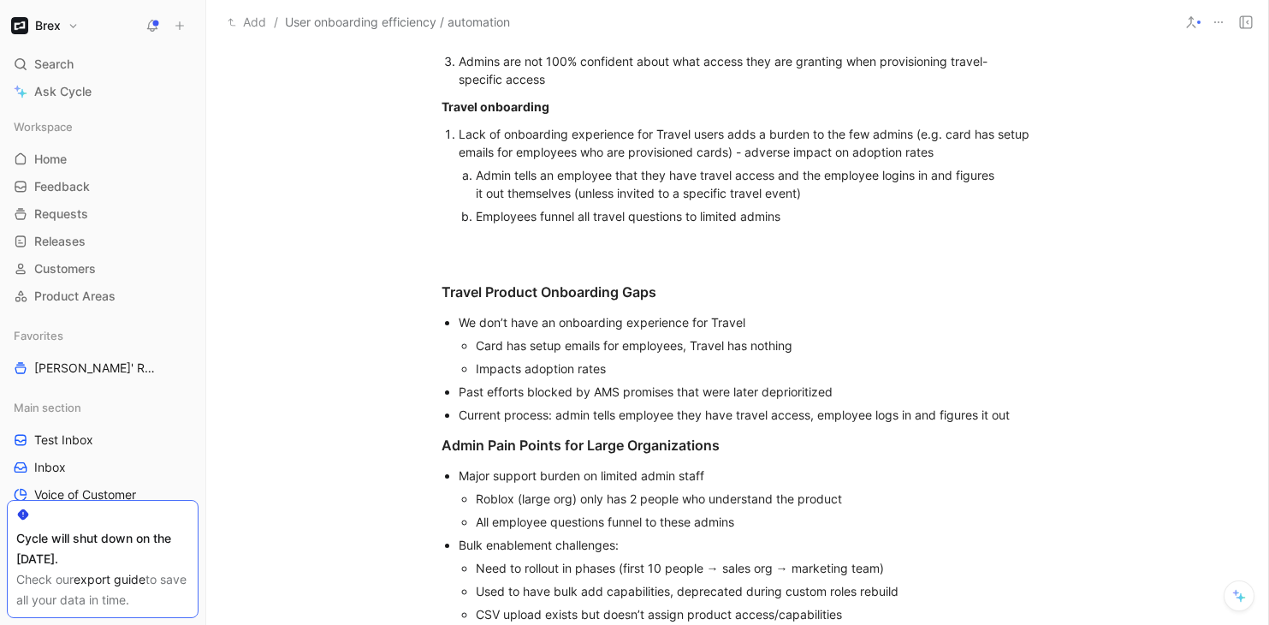
click at [826, 220] on div "Employees funnel all travel questions to limited admins" at bounding box center [738, 216] width 525 height 18
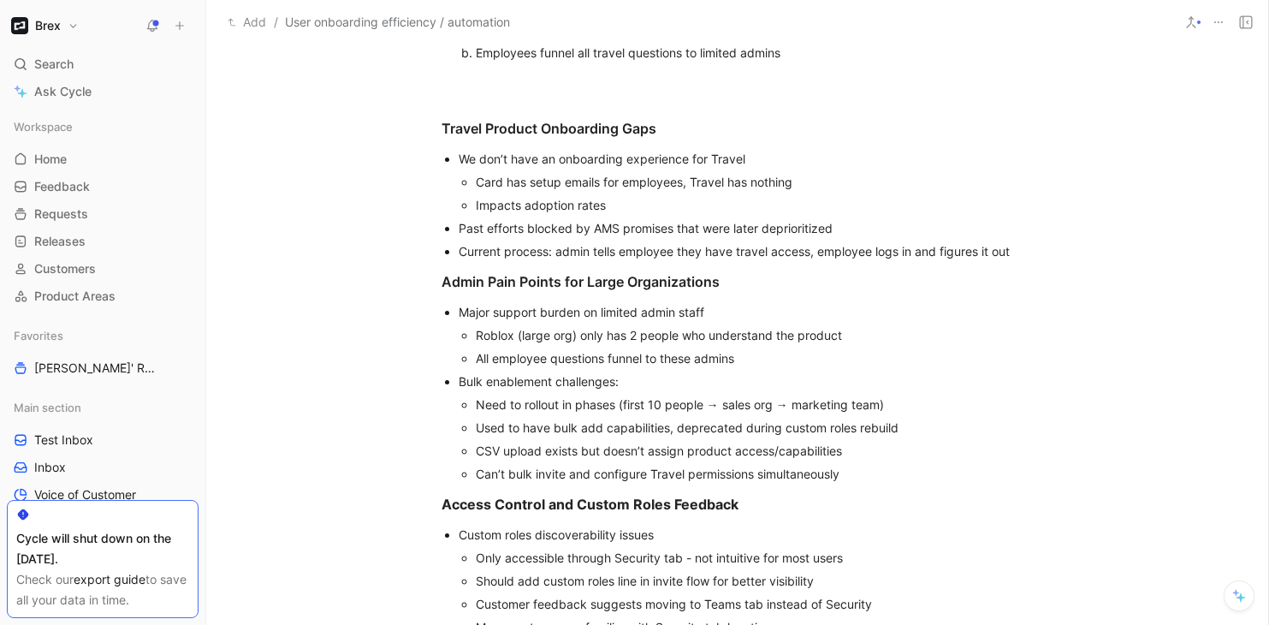
scroll to position [953, 0]
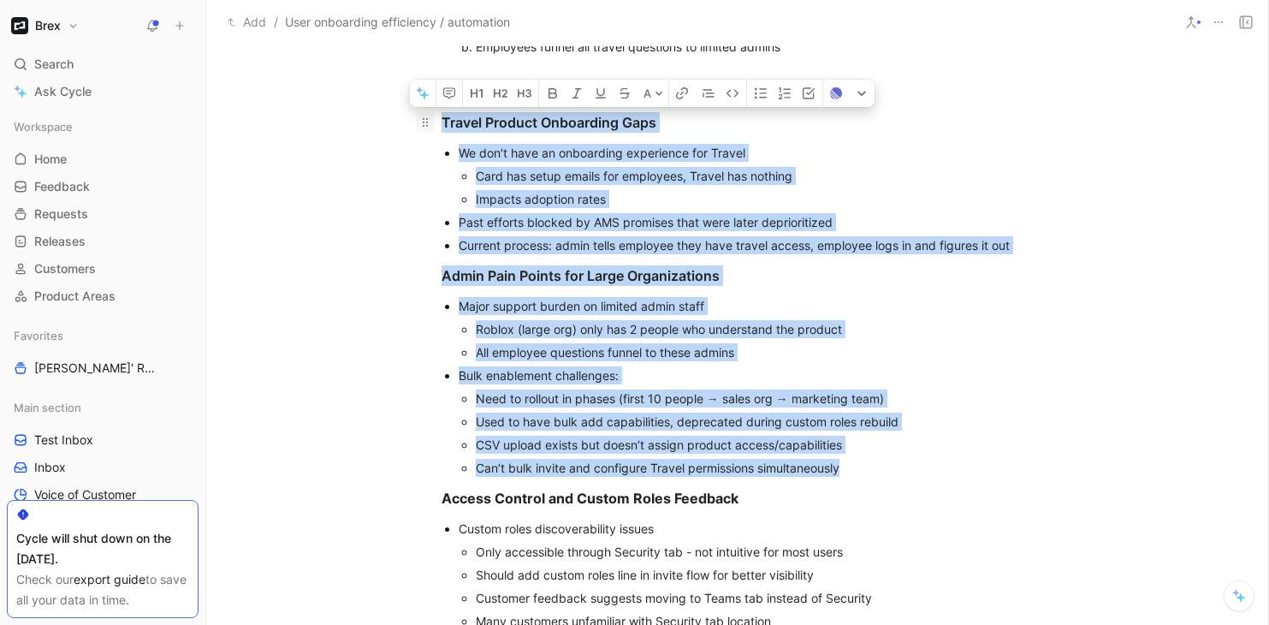
drag, startPoint x: 855, startPoint y: 466, endPoint x: 429, endPoint y: 128, distance: 543.9
click at [429, 128] on div "CSMs: @Honami @Jonathan @Aidan @Lydia Tom O’Hare User invite flow Card and spen…" at bounding box center [737, 422] width 1062 height 1921
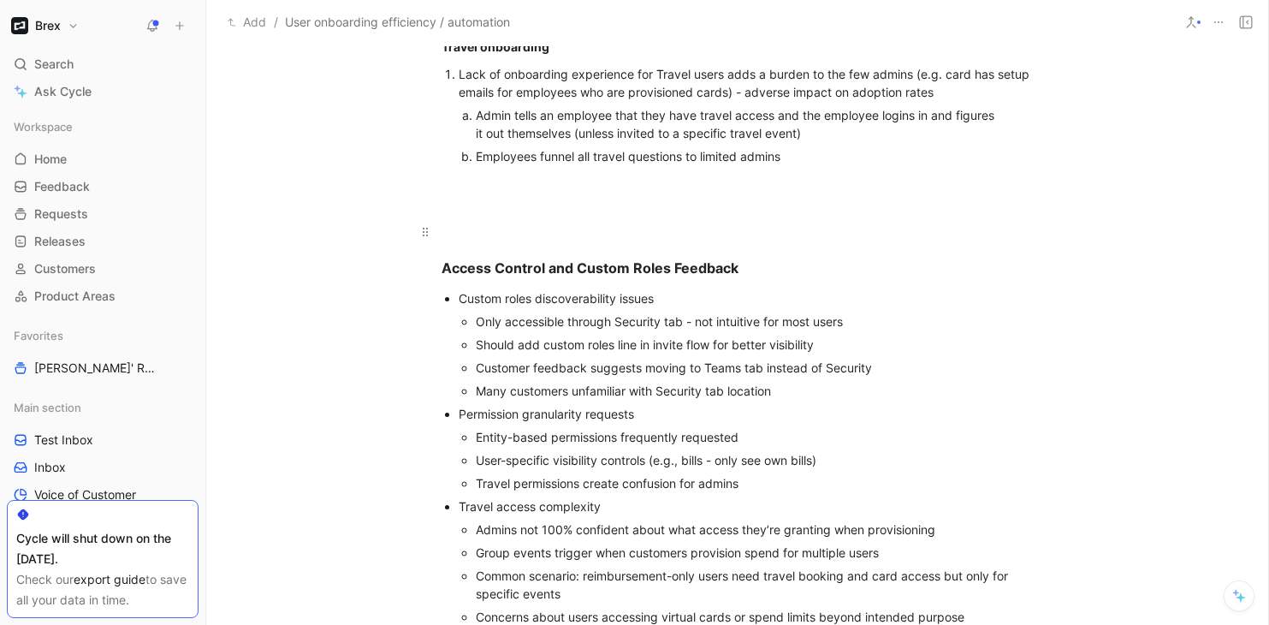
scroll to position [842, 0]
drag, startPoint x: 795, startPoint y: 394, endPoint x: 786, endPoint y: 393, distance: 8.6
click at [786, 393] on div "Many customers unfamiliar with Security tab location" at bounding box center [755, 392] width 558 height 18
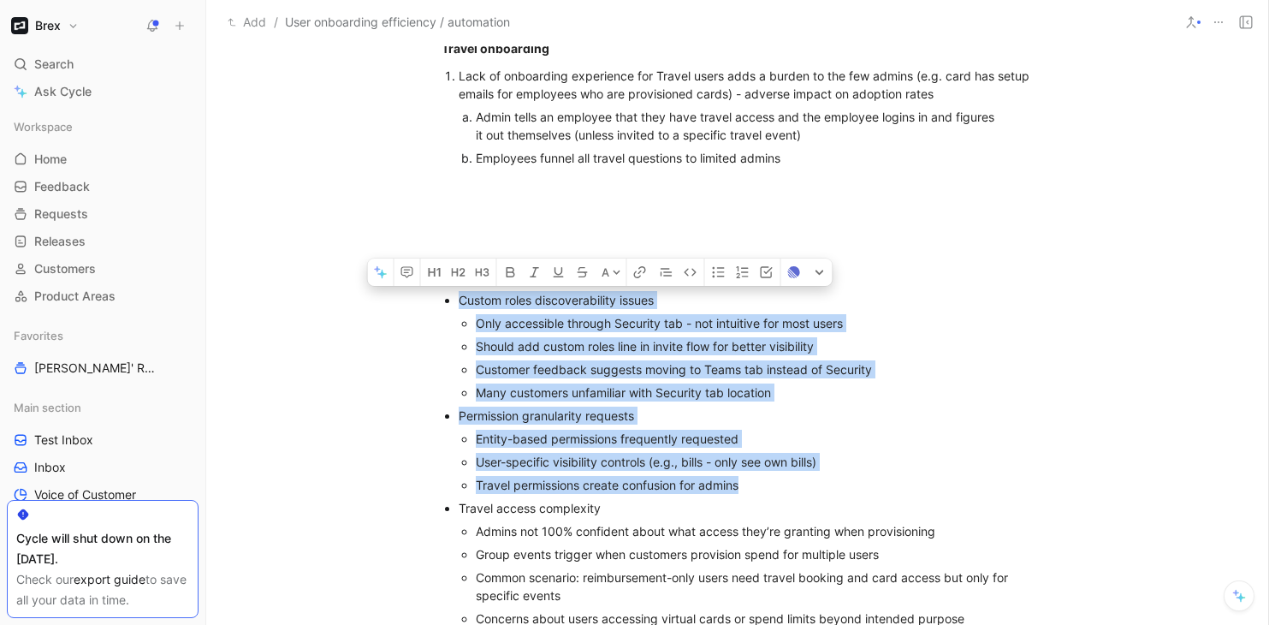
drag, startPoint x: 749, startPoint y: 493, endPoint x: 454, endPoint y: 302, distance: 351.5
click at [454, 302] on ul "Custom roles discoverability issues Only accessible through Security tab - not …" at bounding box center [737, 470] width 657 height 365
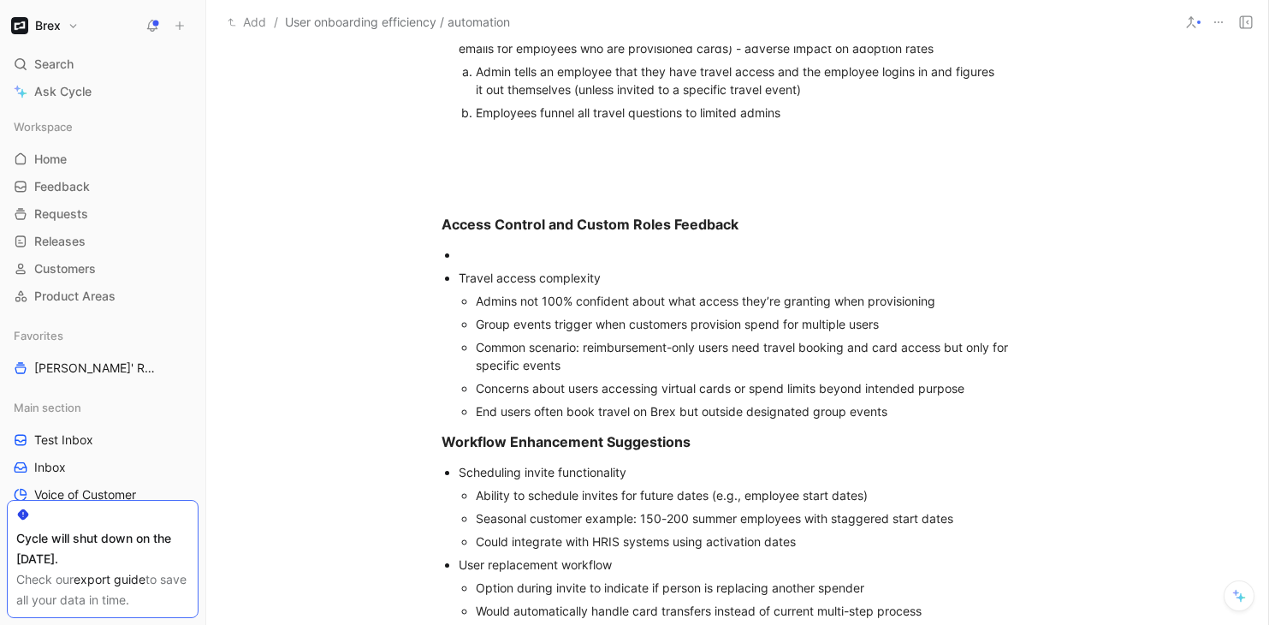
scroll to position [889, 0]
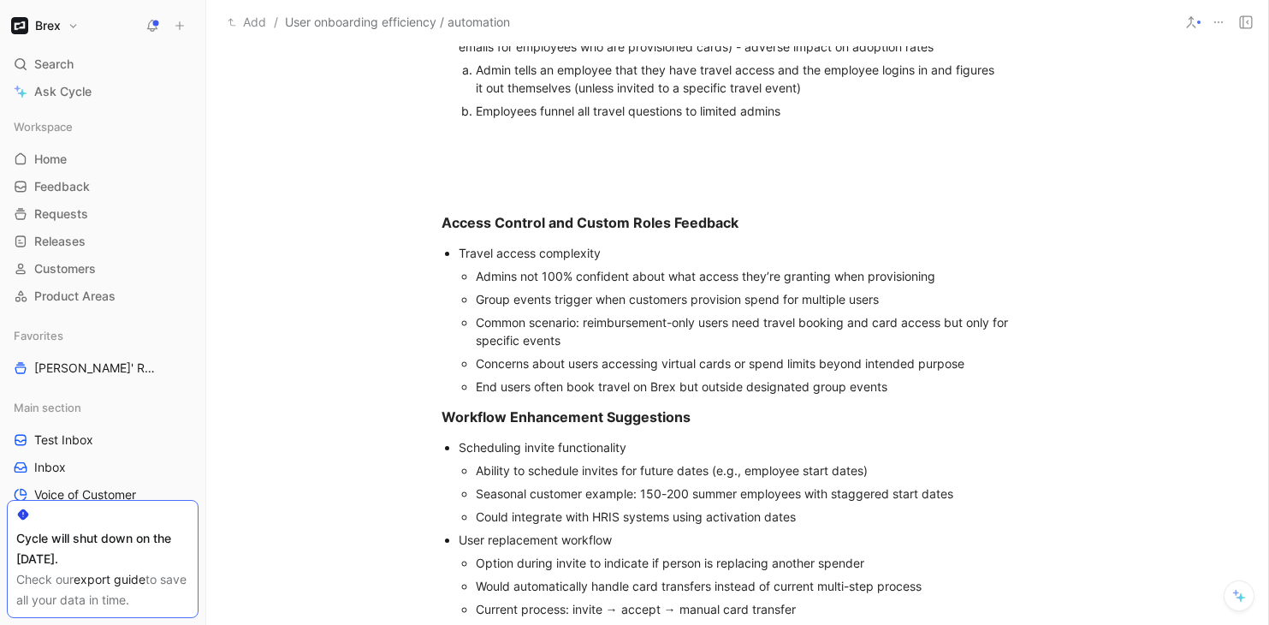
click at [605, 295] on div "Group events trigger when customers provision spend for multiple users" at bounding box center [755, 299] width 558 height 18
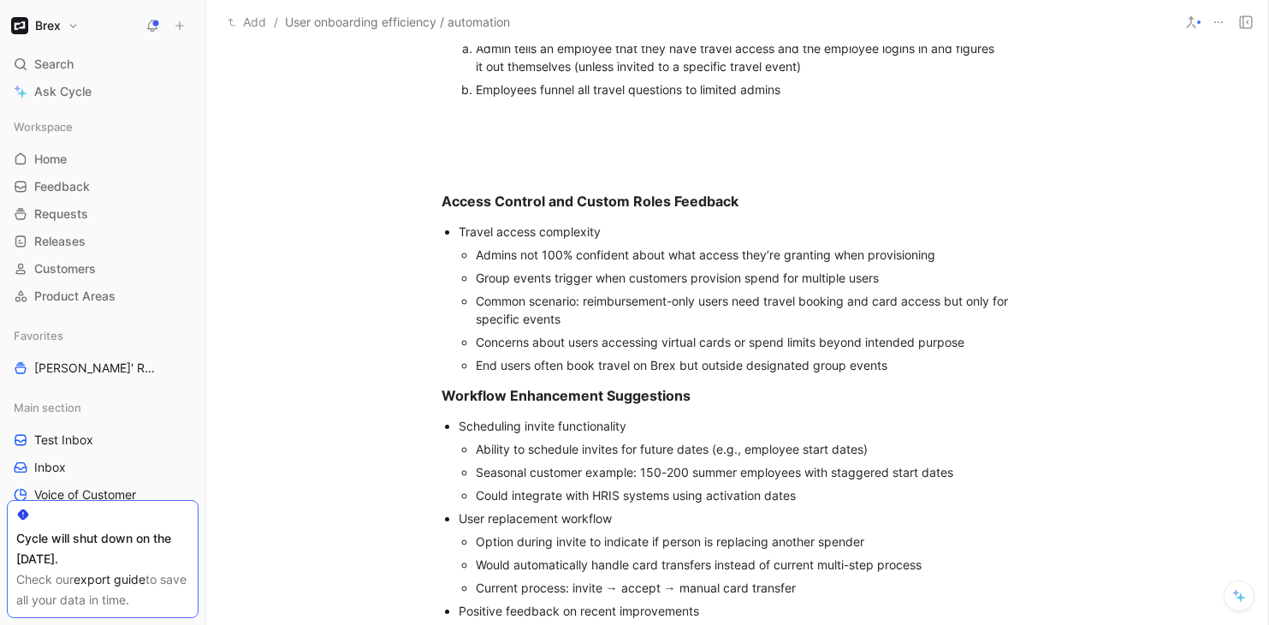
scroll to position [912, 0]
click at [602, 300] on div "Common scenario: reimbursement-only users need travel booking and card access b…" at bounding box center [755, 308] width 558 height 36
click at [598, 314] on div "Common scenario: reimbursement-only users need travel booking and card access b…" at bounding box center [755, 308] width 558 height 36
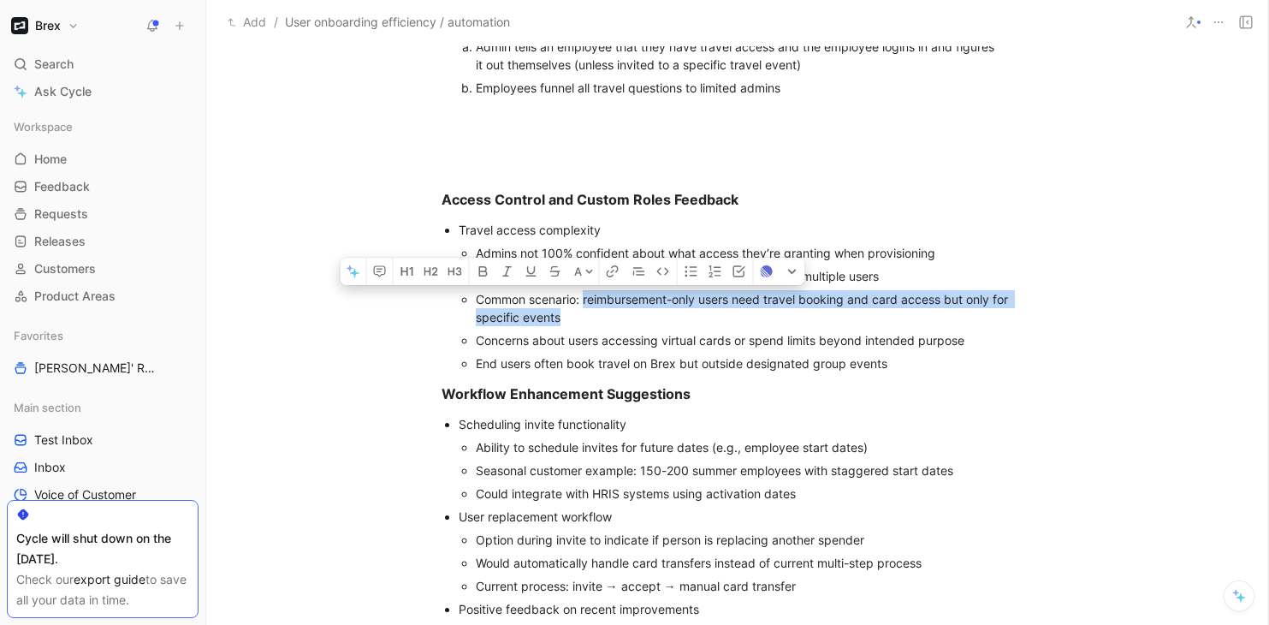
drag, startPoint x: 585, startPoint y: 300, endPoint x: 585, endPoint y: 313, distance: 13.7
click at [585, 313] on div "Common scenario: reimbursement-only users need travel booking and card access b…" at bounding box center [755, 308] width 558 height 36
click at [578, 323] on div "Common scenario: reimbursement-only users need travel booking and card access b…" at bounding box center [755, 308] width 558 height 36
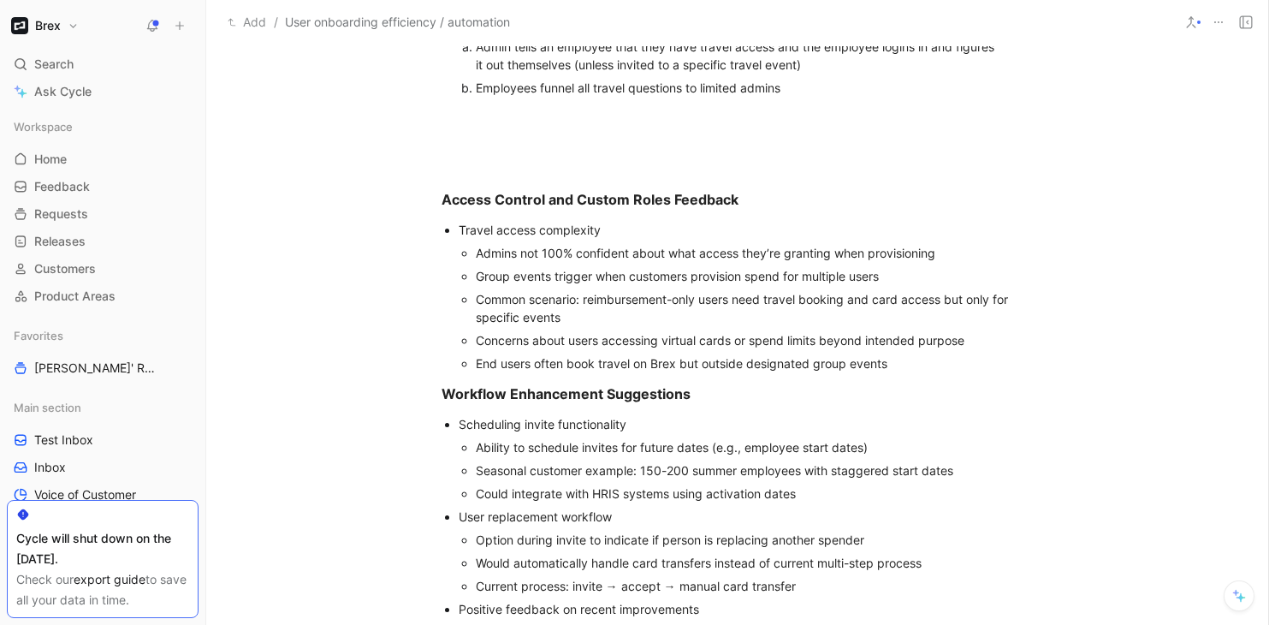
click at [611, 300] on div "Common scenario: reimbursement-only users need travel booking and card access b…" at bounding box center [755, 308] width 558 height 36
click at [584, 300] on div "Common scenario: reimbursement-only users need travel booking and card access b…" at bounding box center [755, 308] width 558 height 36
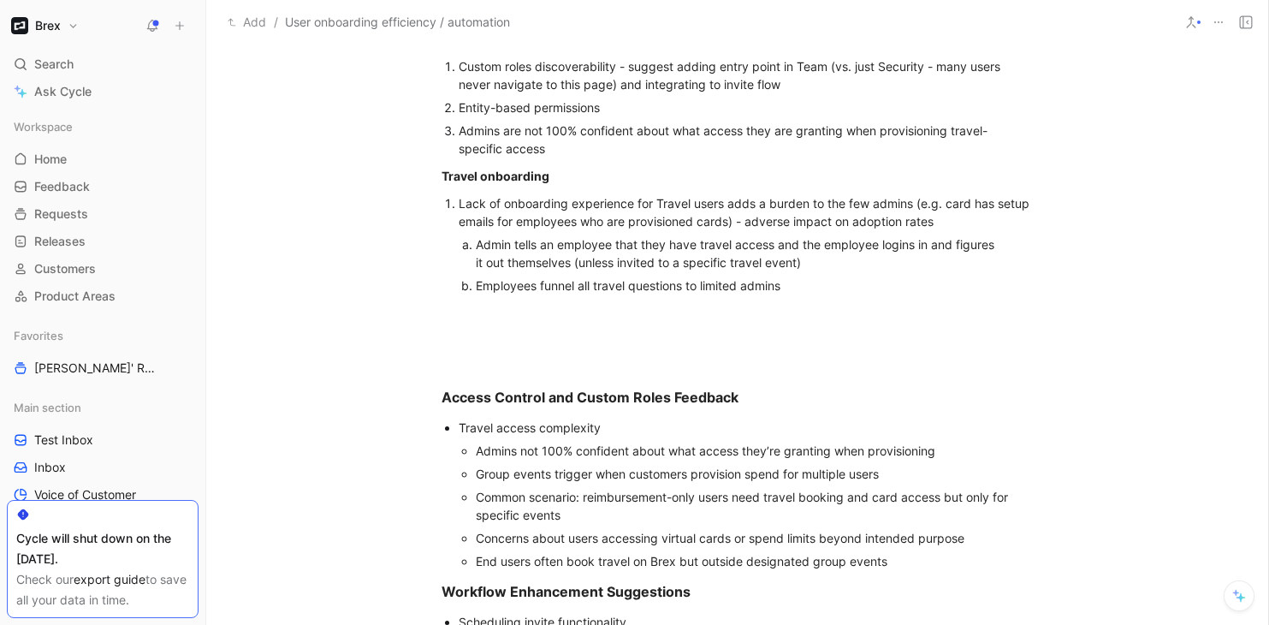
scroll to position [713, 0]
click at [564, 146] on div "Admins are not 100% confident about what access they are granting when provisio…" at bounding box center [746, 141] width 575 height 36
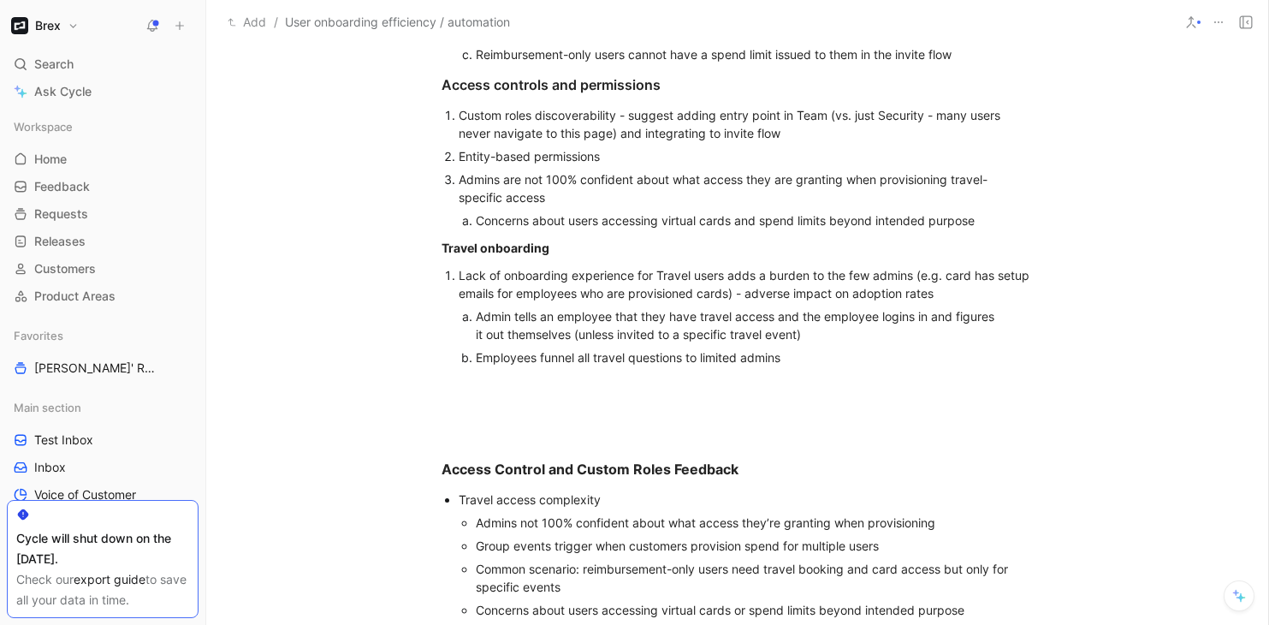
scroll to position [676, 0]
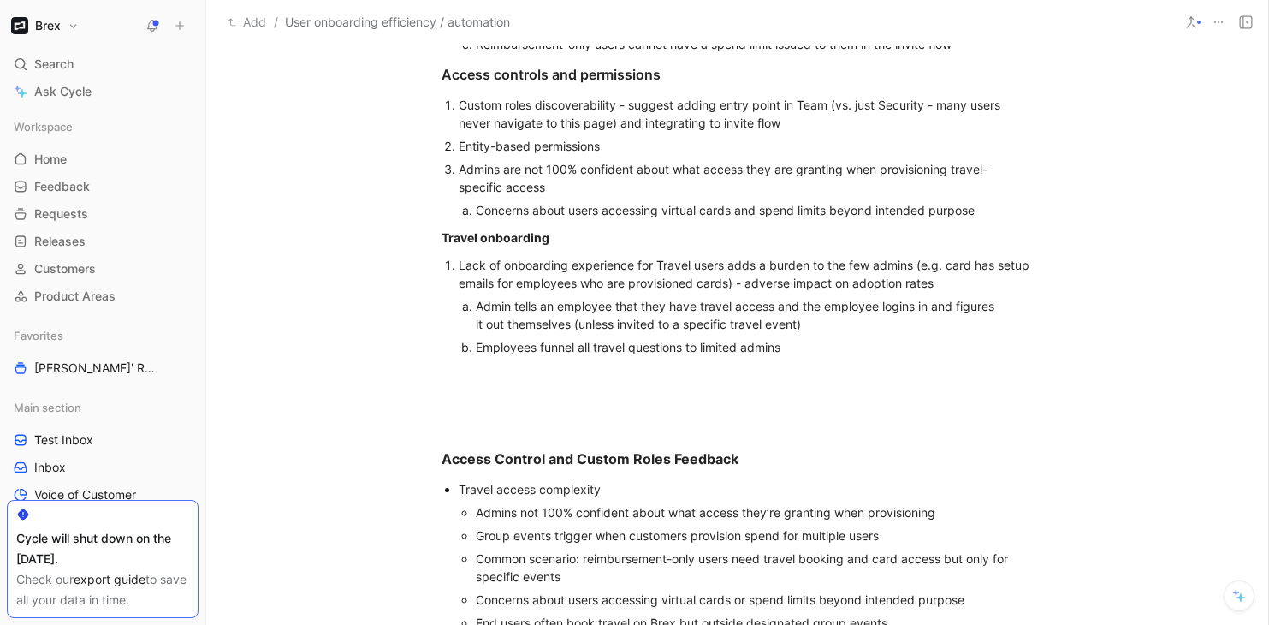
click at [798, 350] on div "Employees funnel all travel questions to limited admins" at bounding box center [738, 347] width 525 height 18
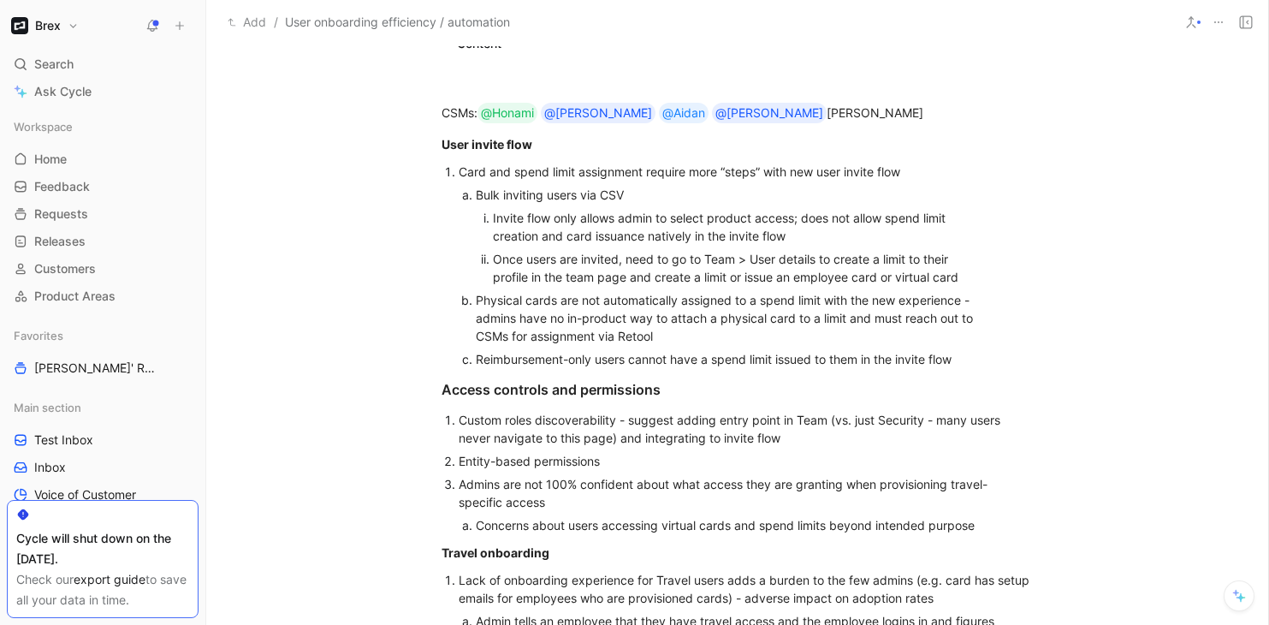
scroll to position [365, 0]
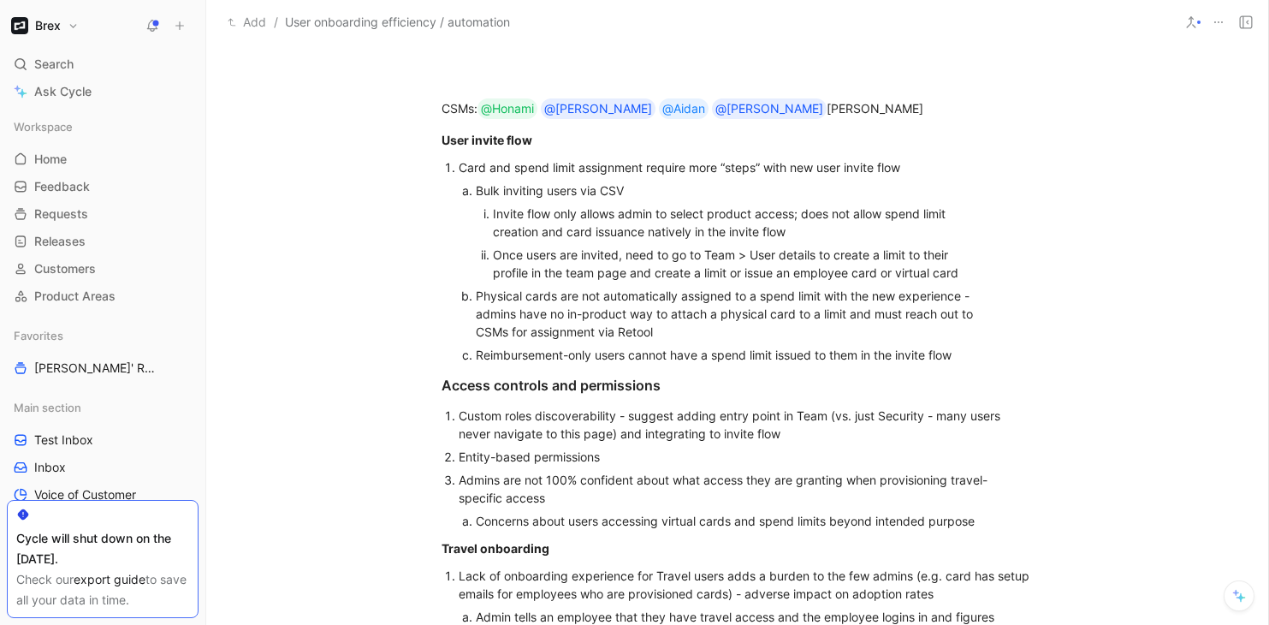
click at [964, 356] on div "Reimbursement-only users cannot have a spend limit issued to them in the invite…" at bounding box center [738, 355] width 525 height 18
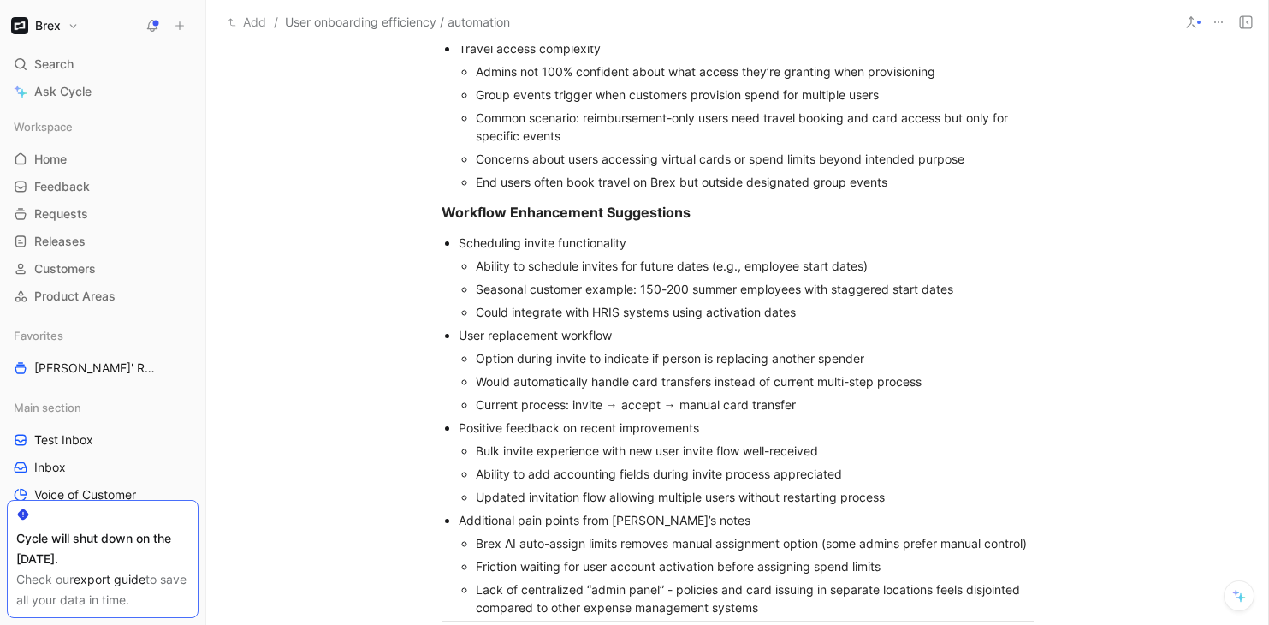
scroll to position [1184, 0]
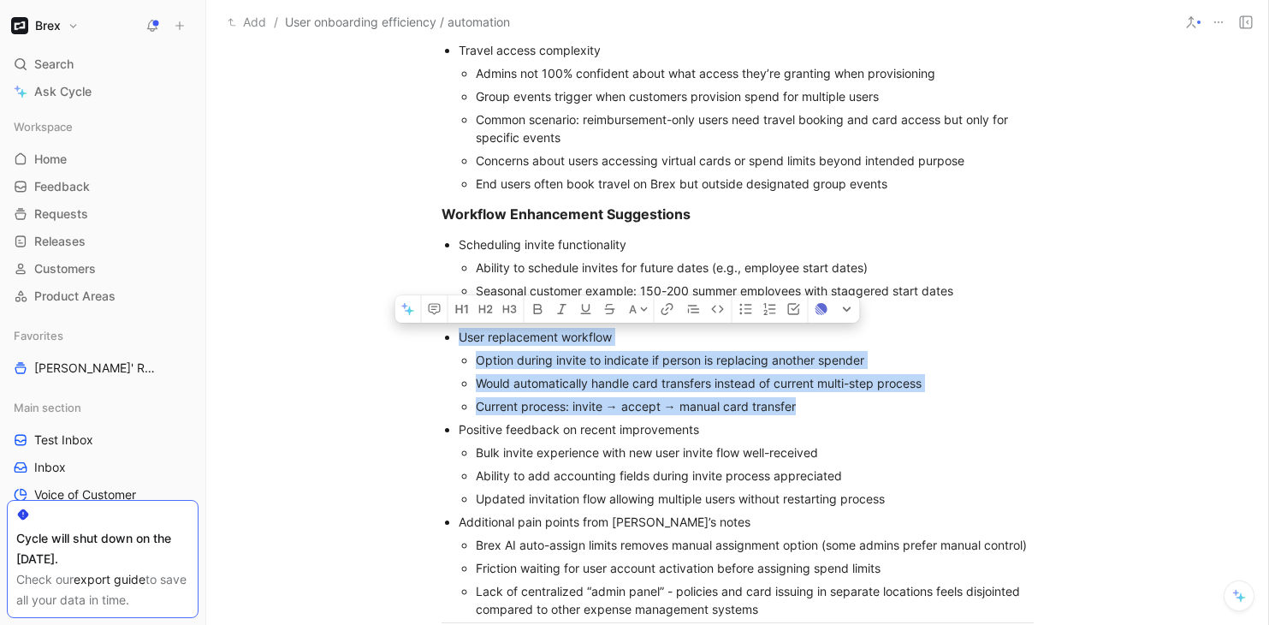
drag, startPoint x: 804, startPoint y: 407, endPoint x: 457, endPoint y: 333, distance: 355.3
click at [457, 333] on ul "Scheduling invite functionality Ability to schedule invites for future dates (e…" at bounding box center [737, 427] width 657 height 388
copy li "User replacement workflow Option during invite to indicate if person is replaci…"
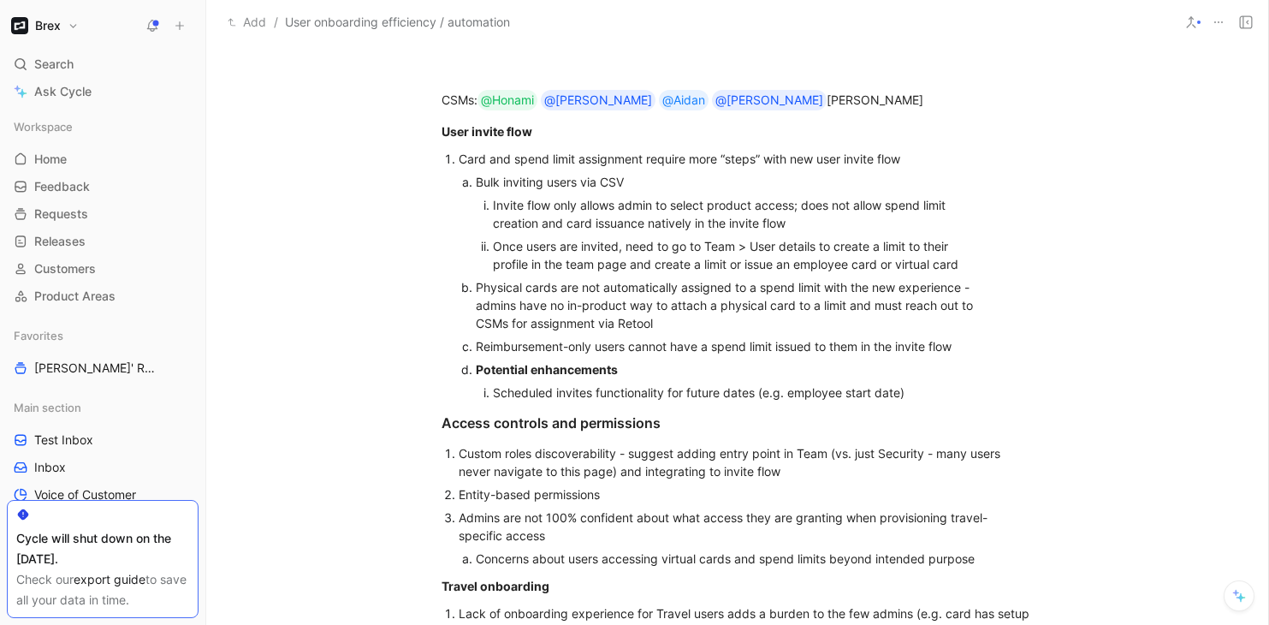
scroll to position [464, 0]
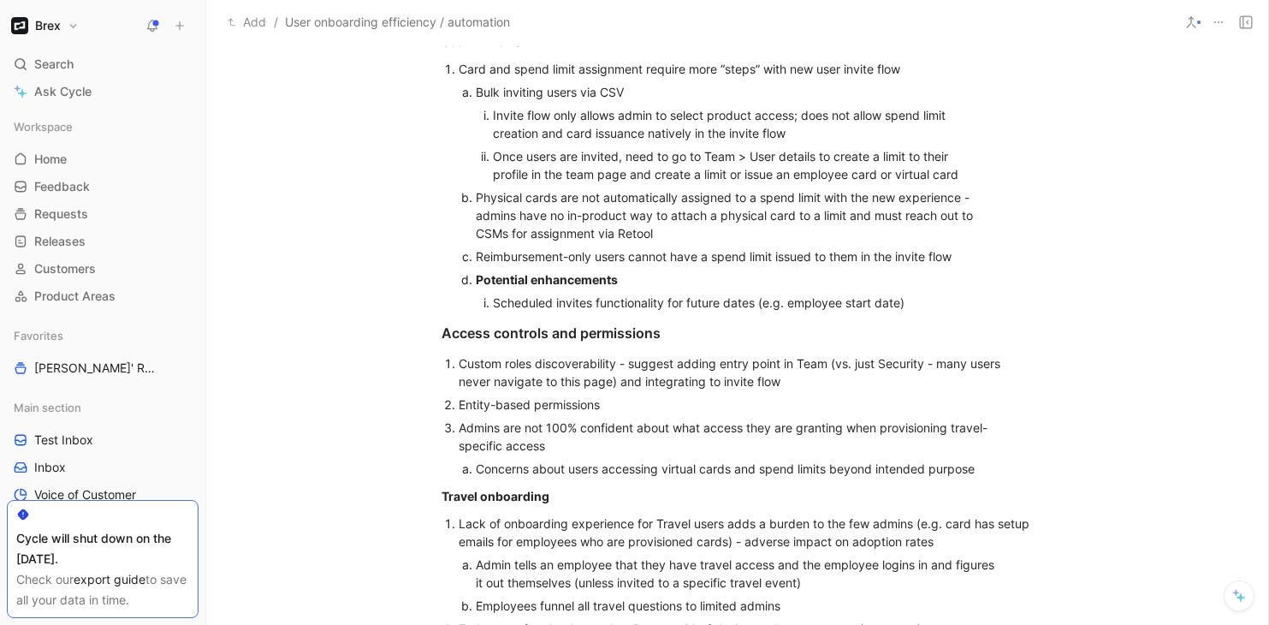
click at [922, 303] on div "Scheduled invites functionality for future dates (e.g. employee start date)" at bounding box center [731, 303] width 476 height 18
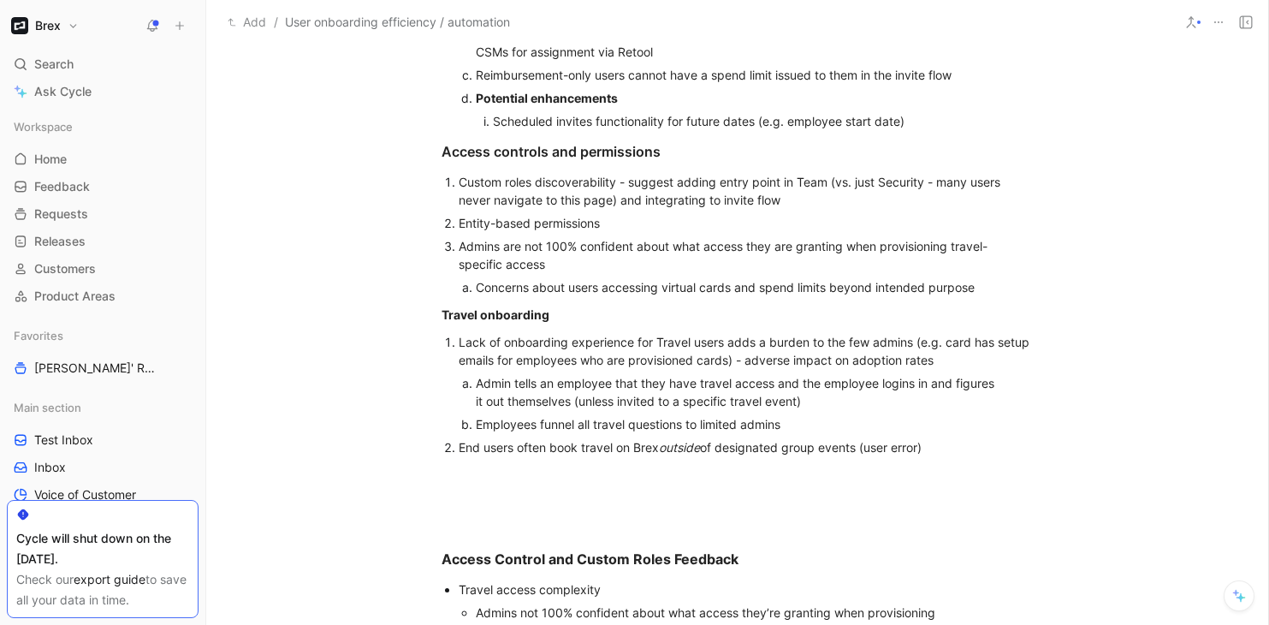
scroll to position [651, 0]
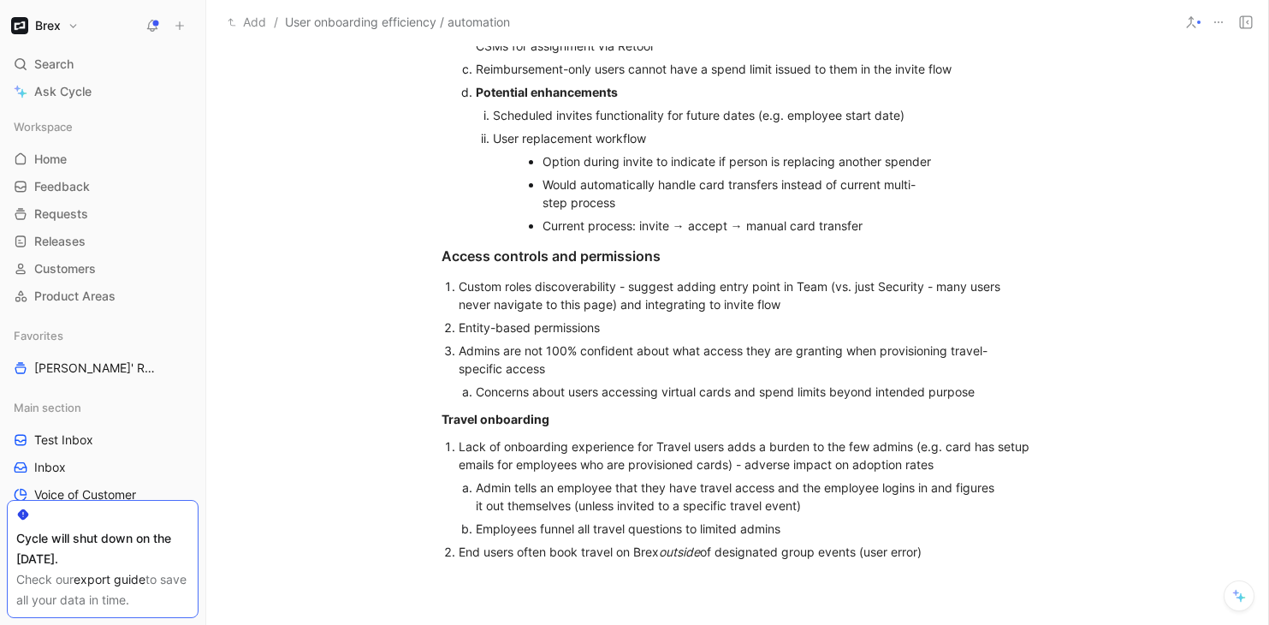
click at [495, 136] on div "User replacement workflow" at bounding box center [731, 138] width 476 height 18
click at [651, 139] on div "Automate user replacement workflow" at bounding box center [731, 138] width 476 height 18
click at [704, 139] on div "Automate user replacement workflow" at bounding box center [731, 138] width 476 height 18
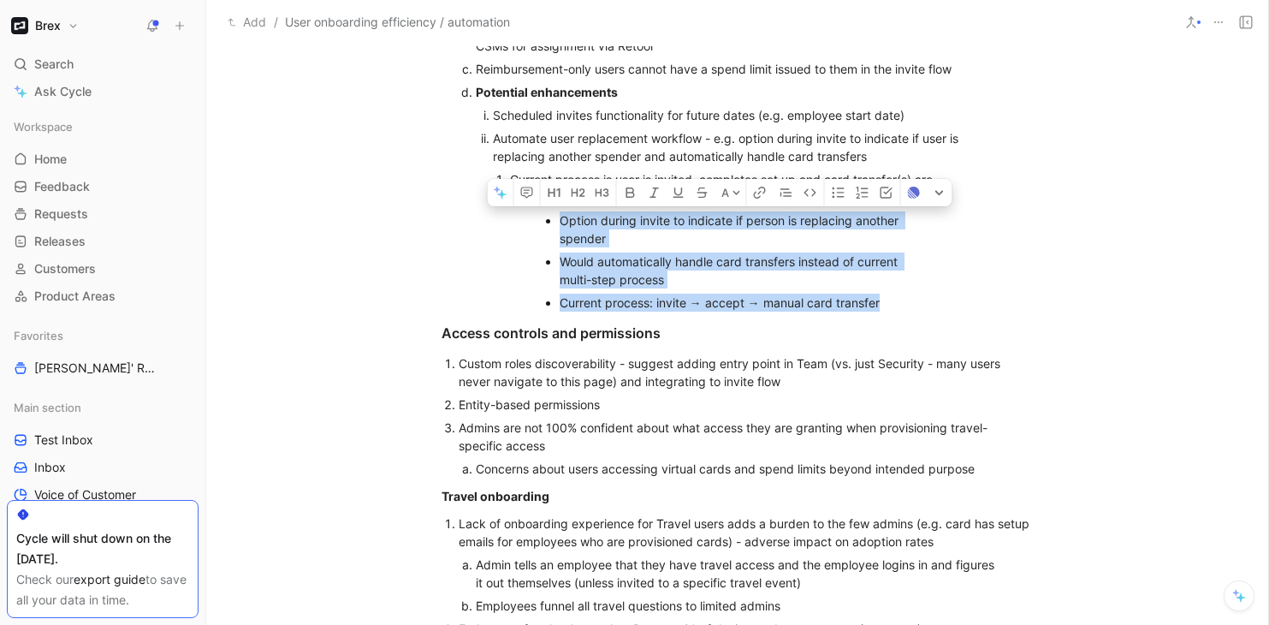
drag, startPoint x: 888, startPoint y: 301, endPoint x: 548, endPoint y: 220, distance: 350.1
click at [548, 220] on ul "Option during invite to indicate if person is replacing another spender Would a…" at bounding box center [723, 261] width 426 height 105
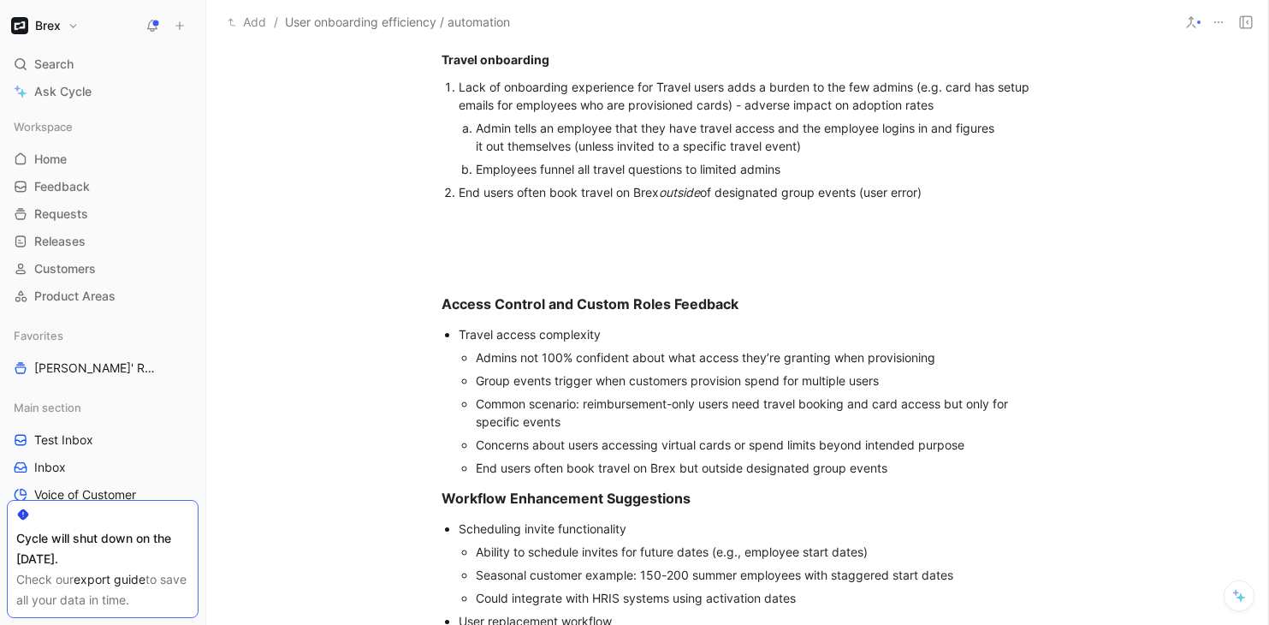
scroll to position [1001, 0]
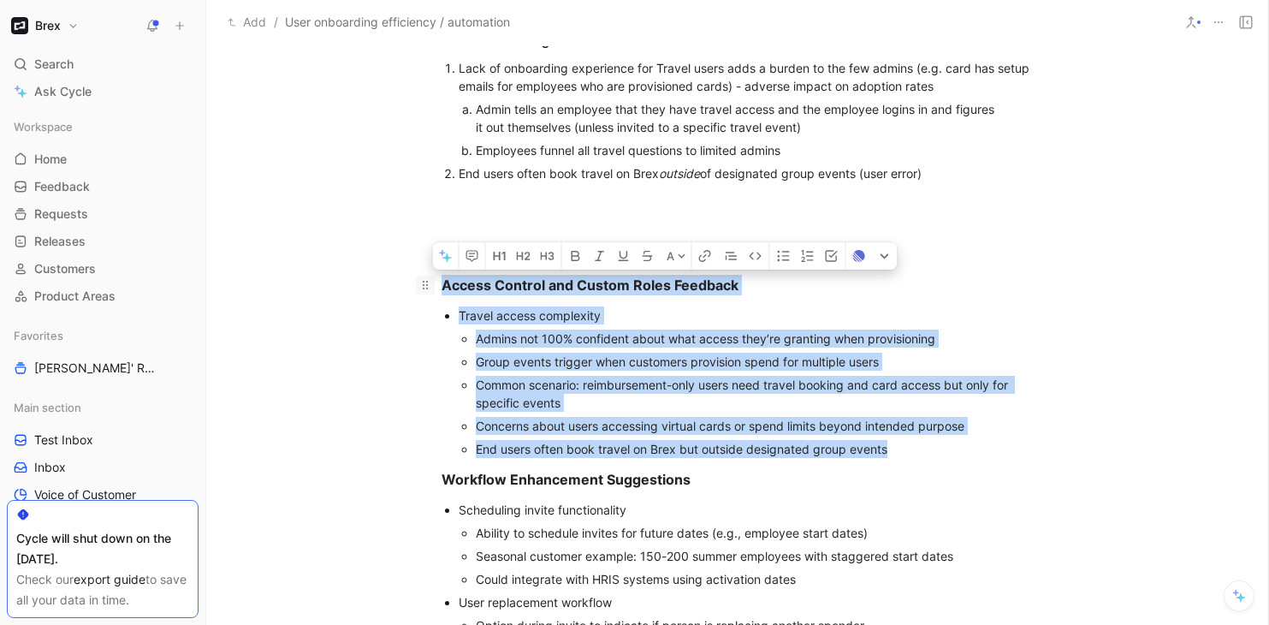
drag, startPoint x: 903, startPoint y: 448, endPoint x: 431, endPoint y: 289, distance: 497.4
click at [431, 289] on div "CSMs: @Honami @Jonathan @Aidan @Lydia Tom O’Hare User invite flow Card and spen…" at bounding box center [737, 188] width 1062 height 1548
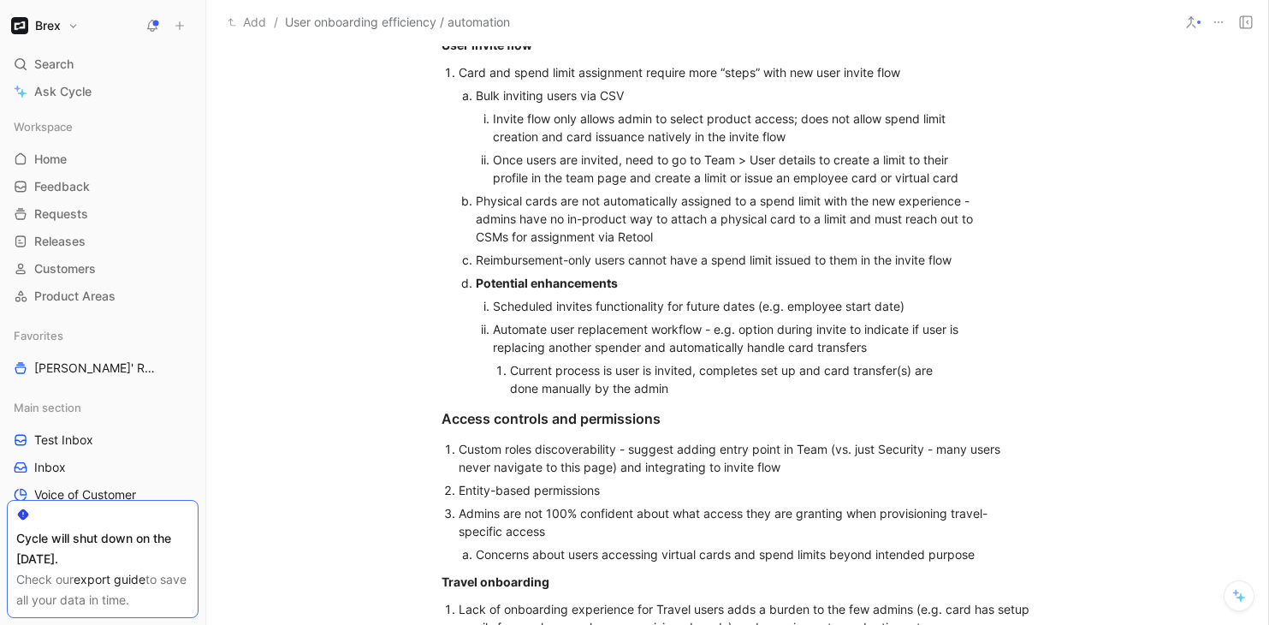
scroll to position [460, 0]
click at [902, 307] on div "Scheduled invites functionality for future dates (e.g. employee start date)" at bounding box center [731, 307] width 476 height 18
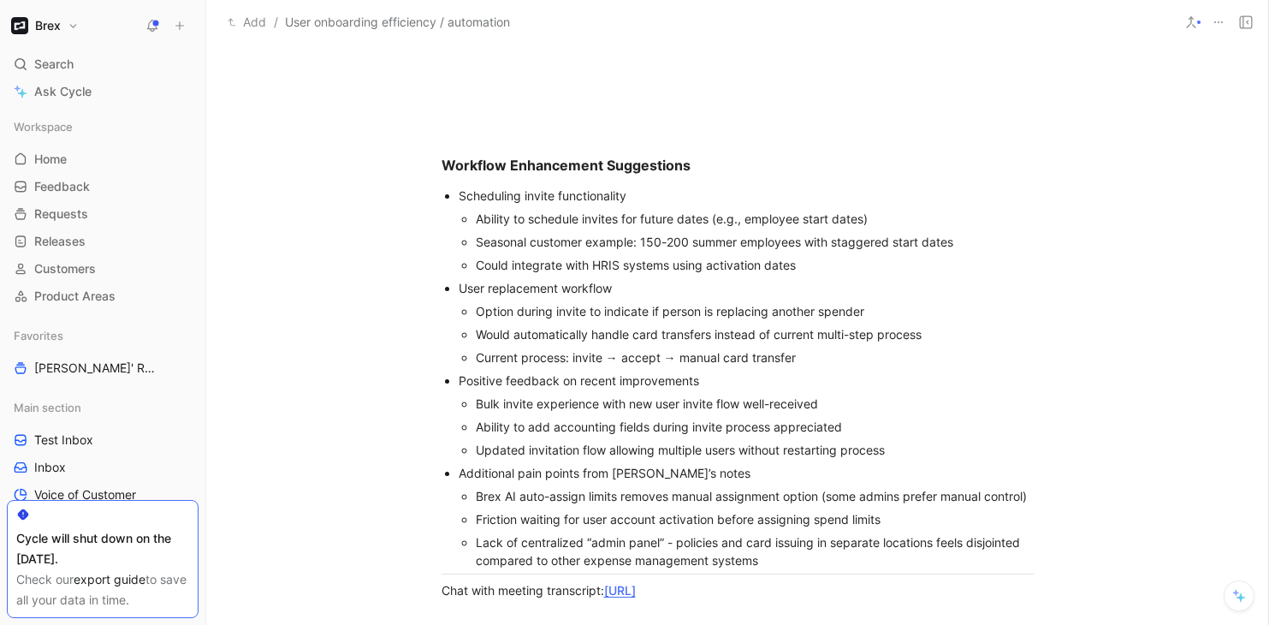
scroll to position [1170, 0]
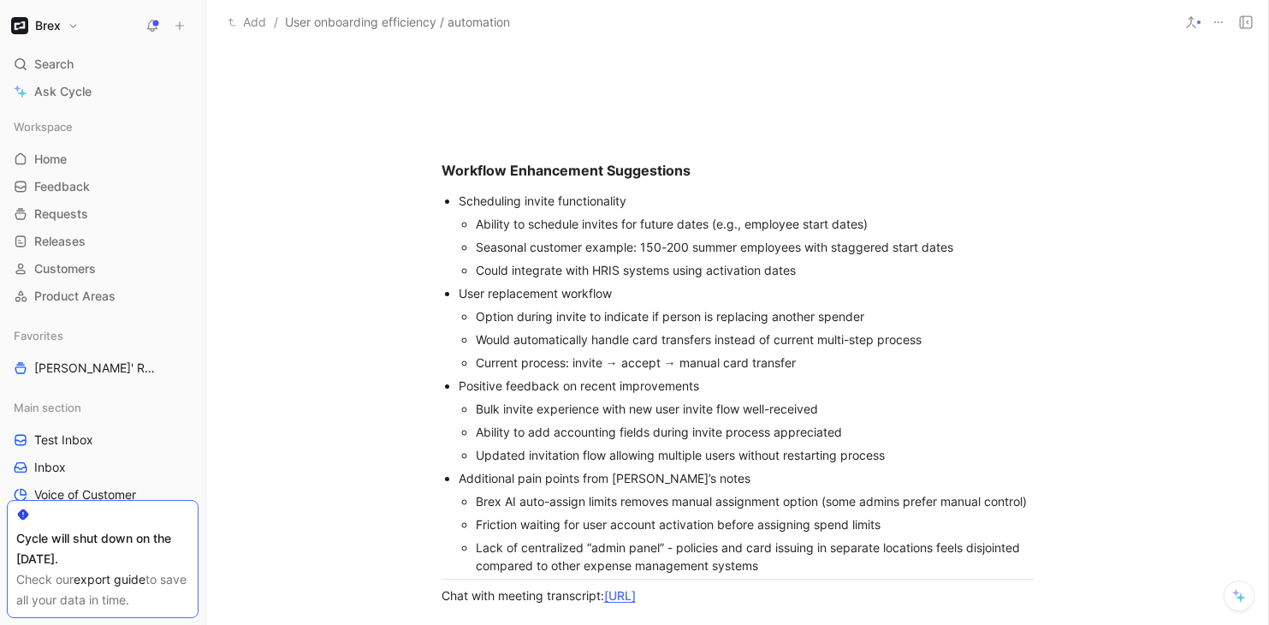
click at [724, 411] on div "Bulk invite experience with new user invite flow well-received" at bounding box center [755, 409] width 558 height 18
click at [712, 383] on div "Positive feedback on recent improvements" at bounding box center [746, 386] width 575 height 18
click at [702, 435] on div "Ability to add accounting fields during invite process appreciated" at bounding box center [755, 432] width 558 height 18
click at [674, 434] on div "Ability to add accounting fields during invite process appreciated" at bounding box center [755, 432] width 558 height 18
click at [691, 432] on div "Ability to add accounting fields during invite process appreciated" at bounding box center [755, 432] width 558 height 18
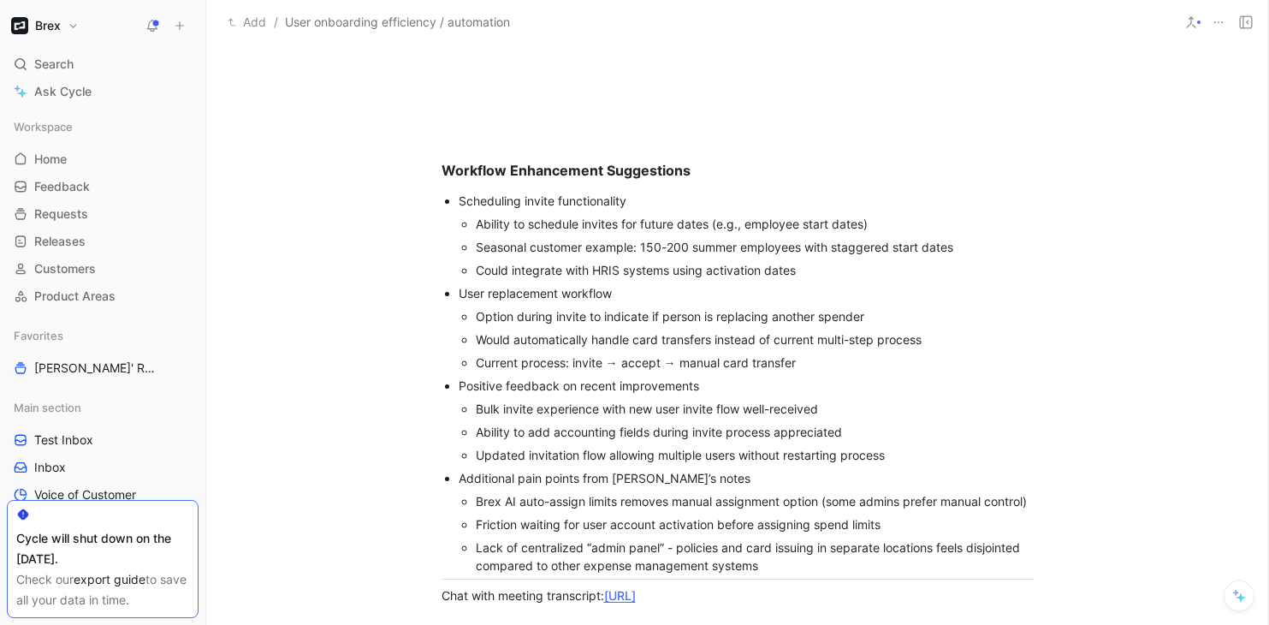
click at [703, 459] on div "Updated invitation flow allowing multiple users without restarting process" at bounding box center [755, 455] width 558 height 18
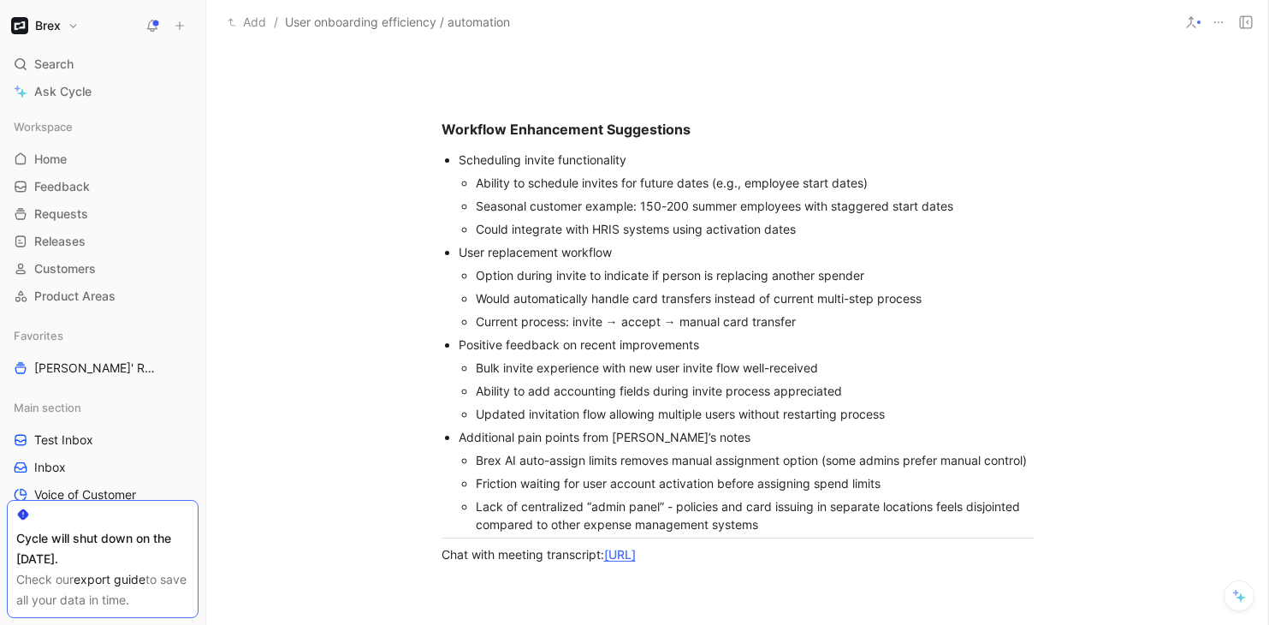
scroll to position [1214, 0]
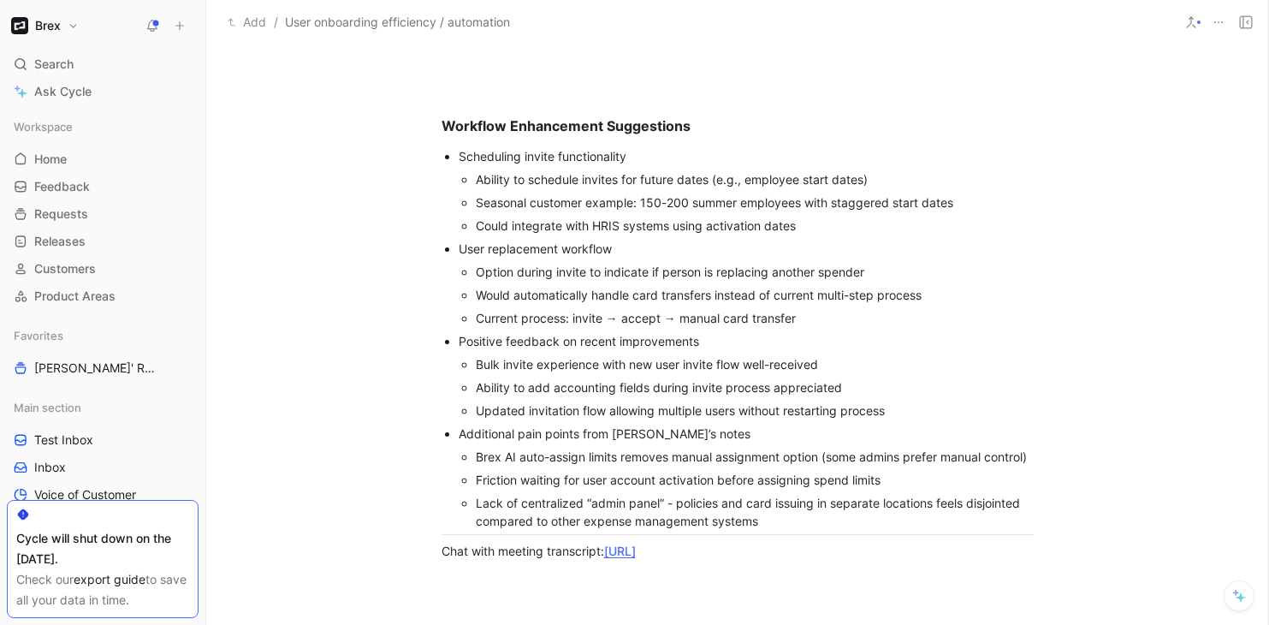
click at [703, 459] on div "Brex AI auto-assign limits removes manual assignment option (some admins prefer…" at bounding box center [755, 457] width 558 height 18
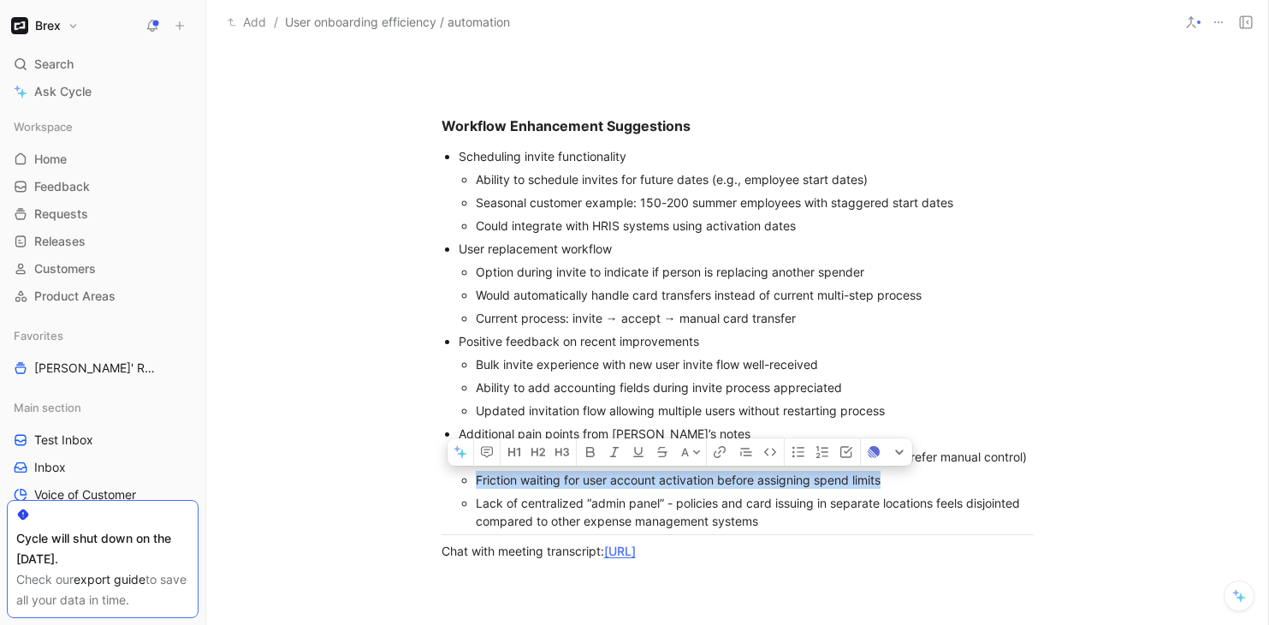
drag, startPoint x: 888, startPoint y: 483, endPoint x: 472, endPoint y: 475, distance: 416.0
click at [472, 475] on ul "Brex AI auto-assign limits removes manual assignment option (some admins prefer…" at bounding box center [746, 488] width 575 height 87
copy div "Friction waiting for user account activation before assigning spend limits"
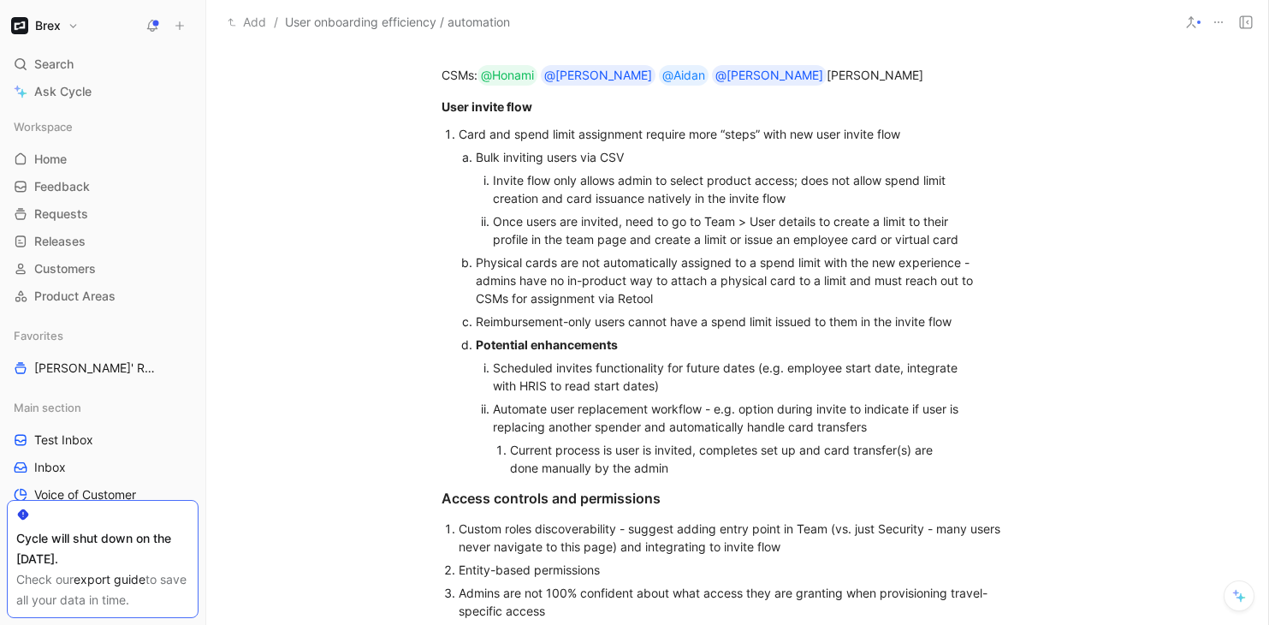
scroll to position [396, 0]
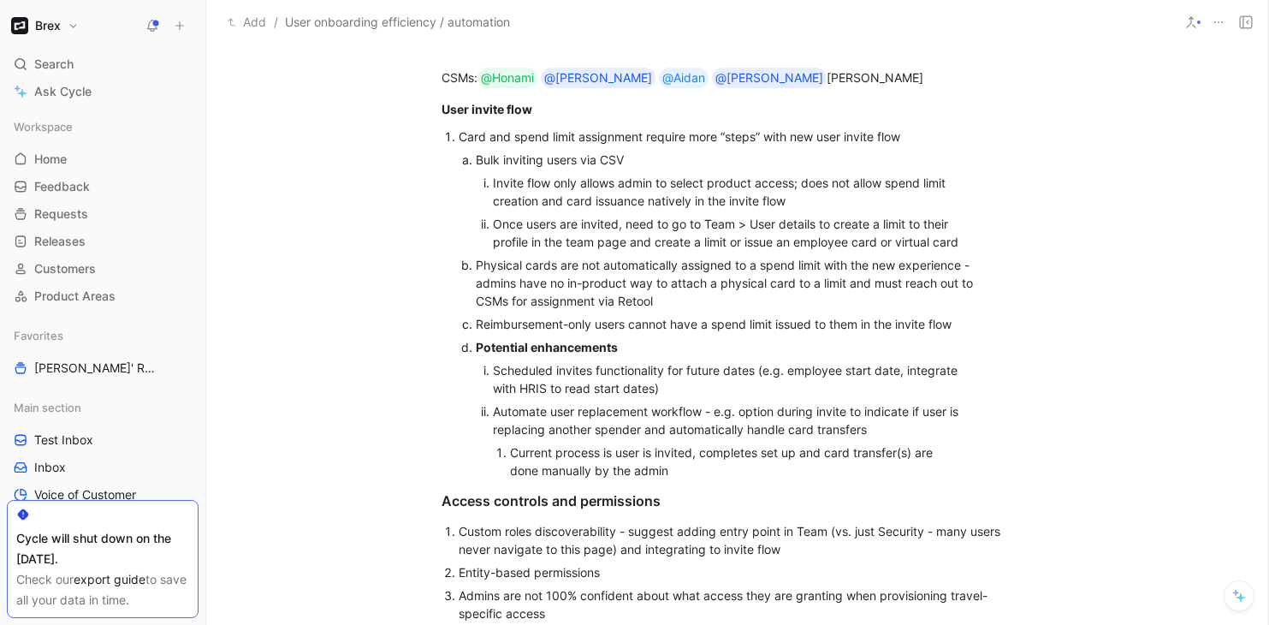
click at [685, 298] on div "Physical cards are not automatically assigned to a spend limit with the new exp…" at bounding box center [738, 283] width 525 height 54
click at [972, 243] on ol "Invite flow only allows admin to select product access; does not allow spend li…" at bounding box center [738, 212] width 525 height 82
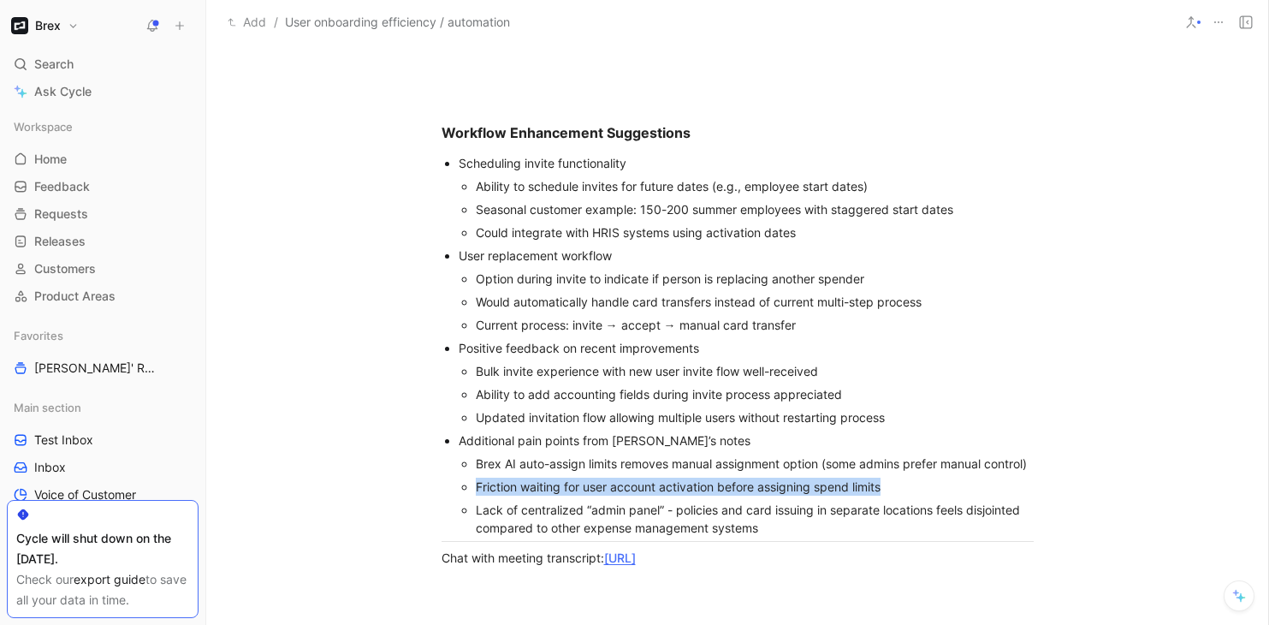
scroll to position [1221, 0]
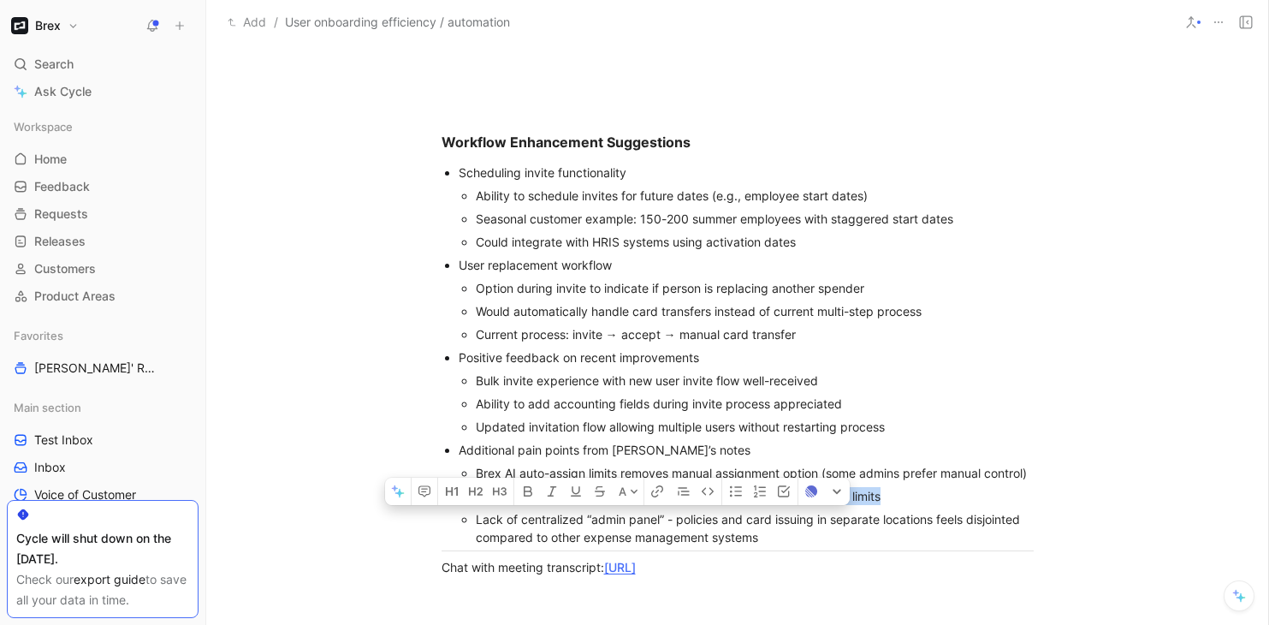
drag, startPoint x: 767, startPoint y: 540, endPoint x: 466, endPoint y: 510, distance: 301.8
click at [476, 510] on li "Lack of centralized “admin panel” - policies and card issuing in separate locat…" at bounding box center [755, 527] width 558 height 41
copy div "Lack of centralized “admin panel” - policies and card issuing in separate locat…"
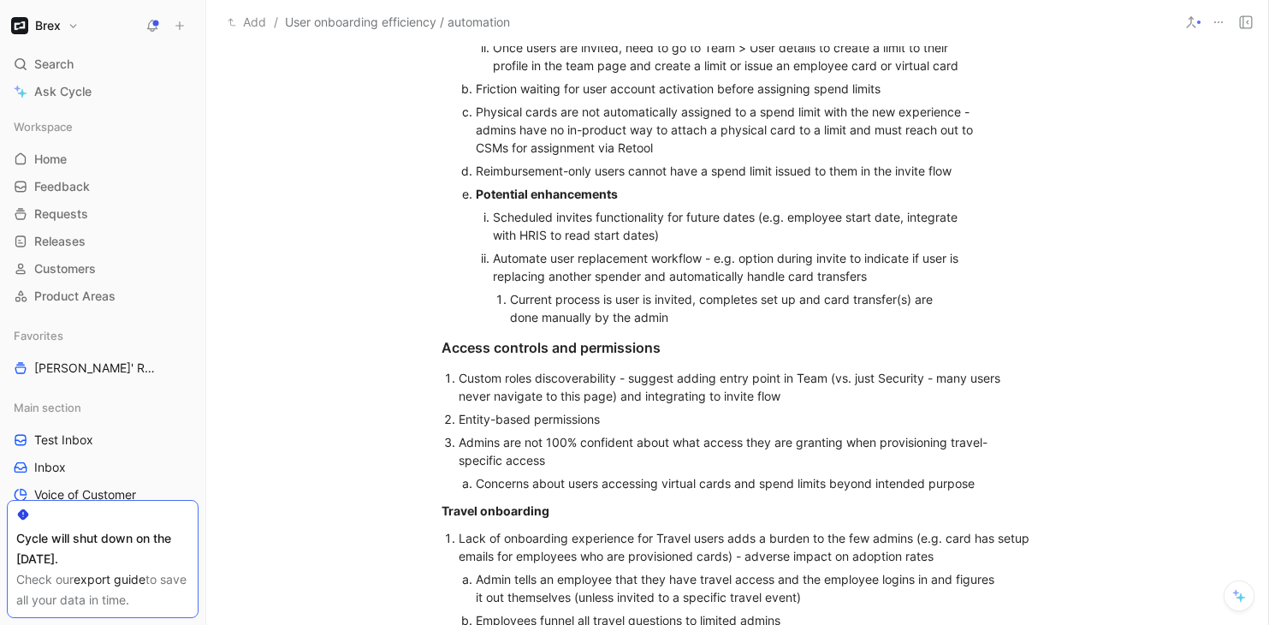
scroll to position [577, 0]
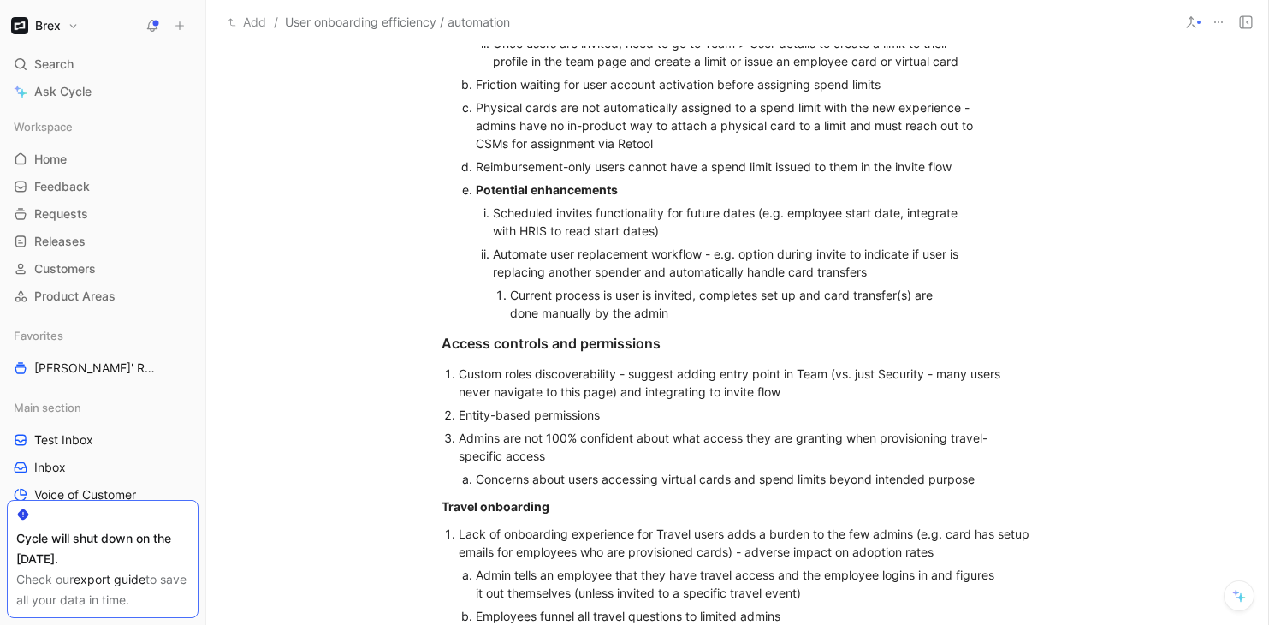
click at [992, 479] on div "Concerns about users accessing virtual cards and spend limits beyond intended p…" at bounding box center [738, 479] width 525 height 18
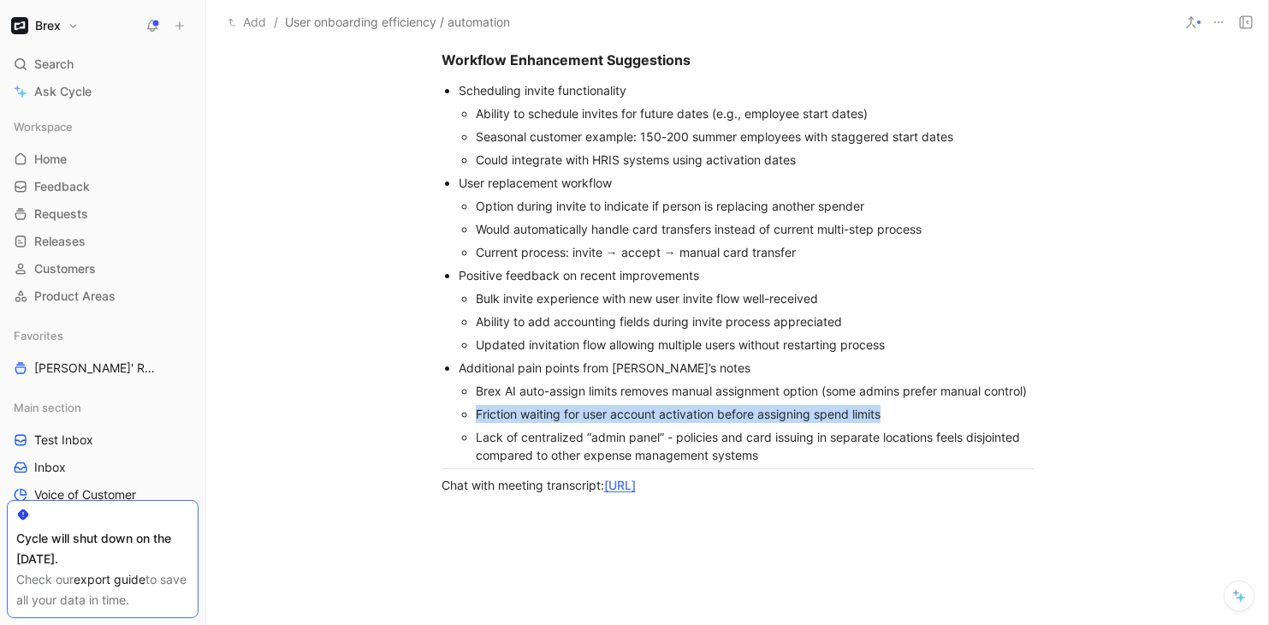
scroll to position [1474, 0]
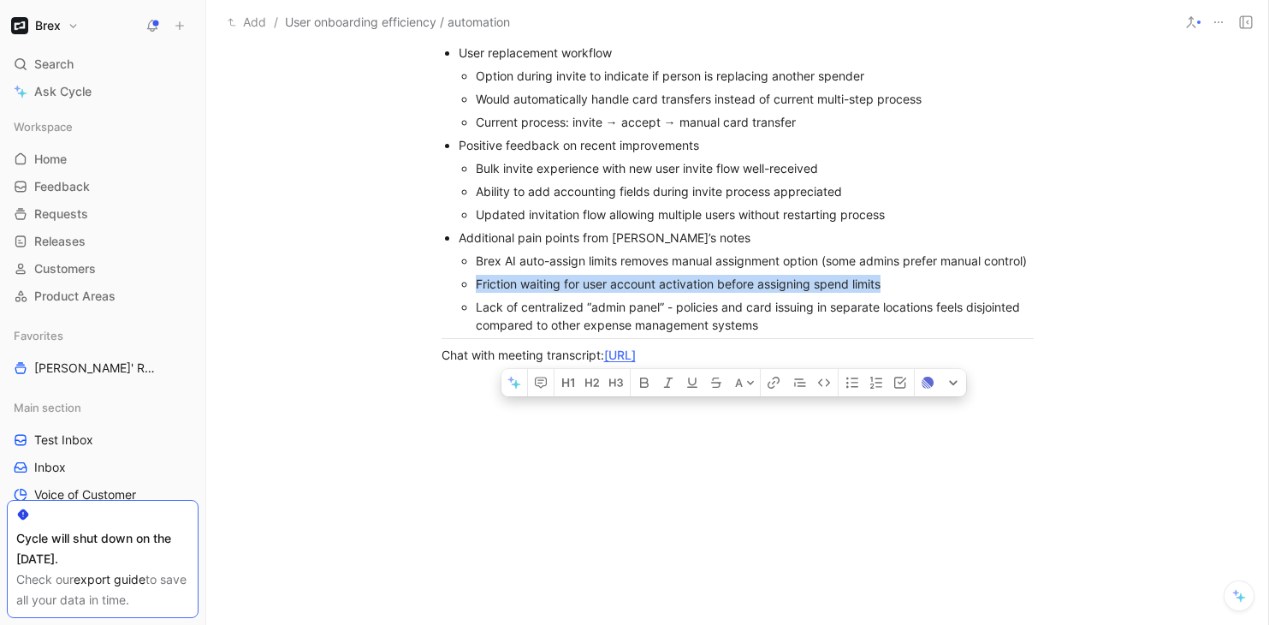
drag, startPoint x: 1029, startPoint y: 354, endPoint x: 420, endPoint y: 55, distance: 678.1
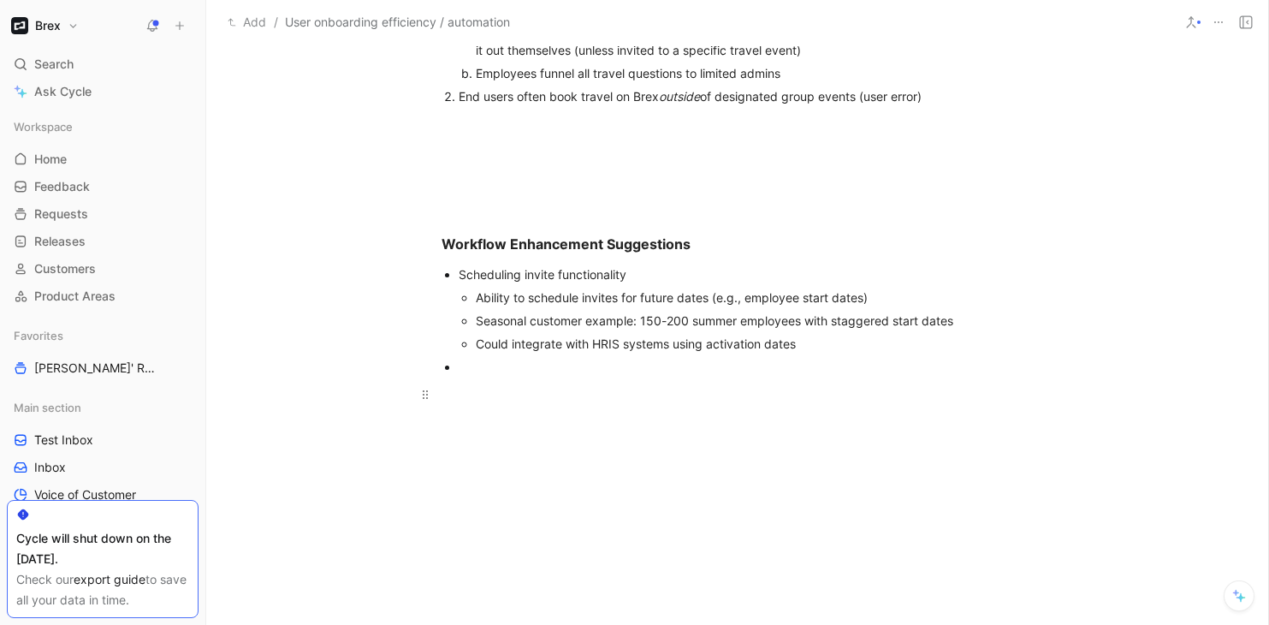
scroll to position [1116, 0]
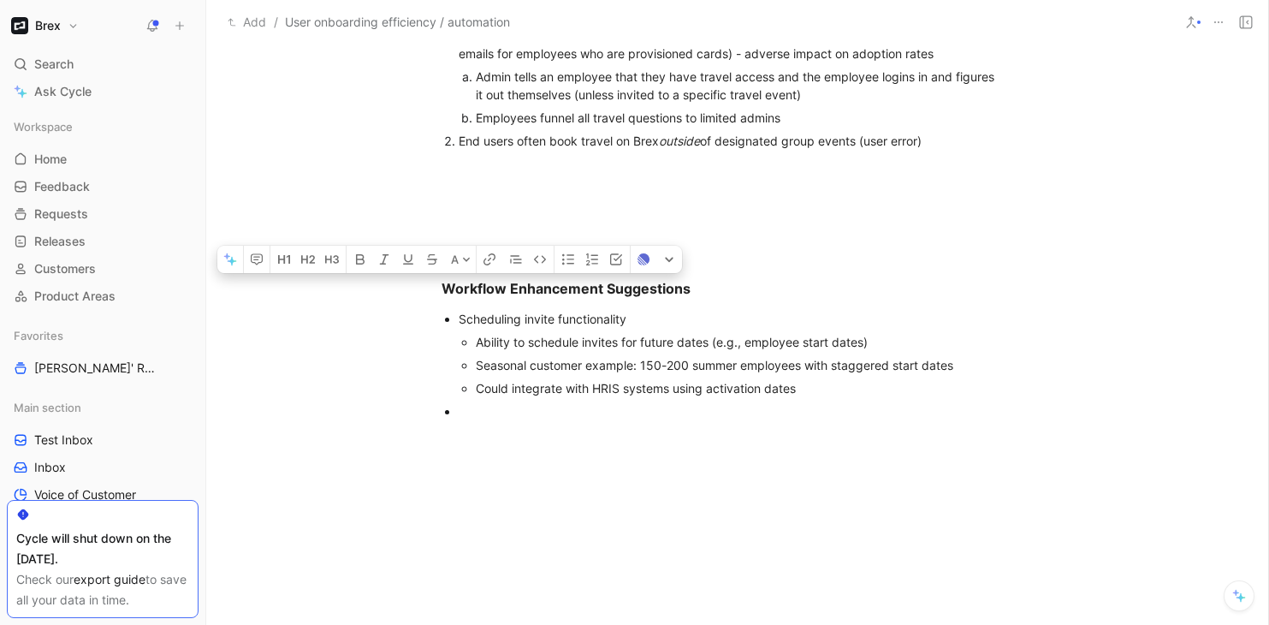
drag, startPoint x: 503, startPoint y: 418, endPoint x: 405, endPoint y: 282, distance: 167.9
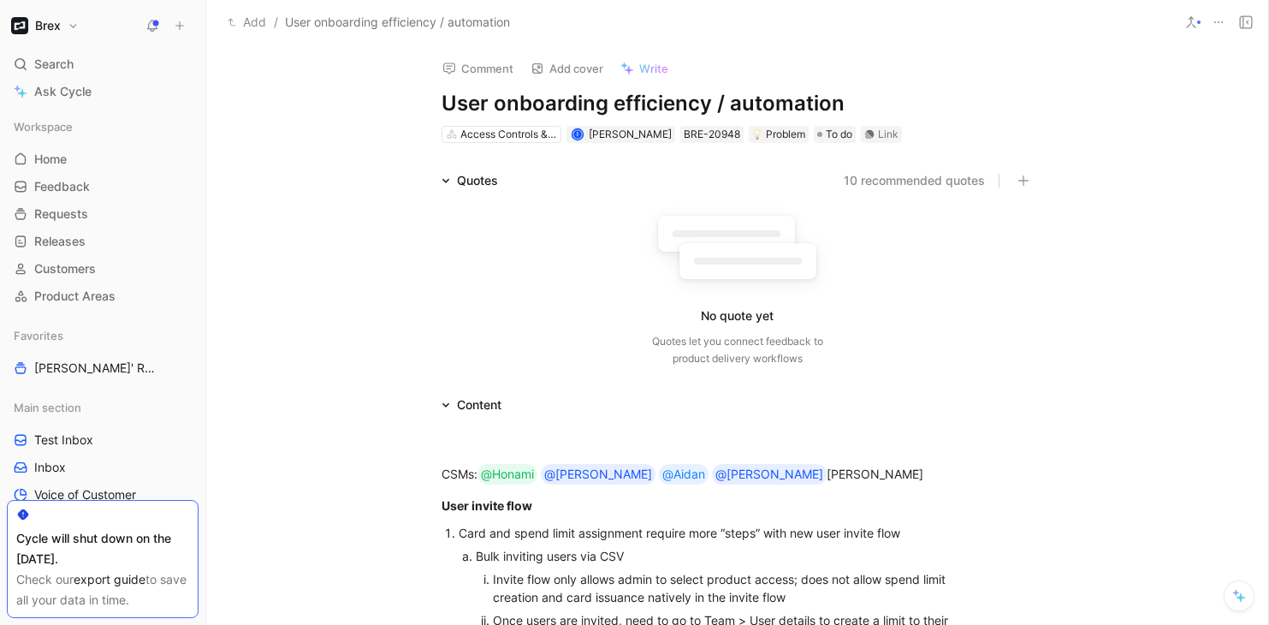
scroll to position [22, 0]
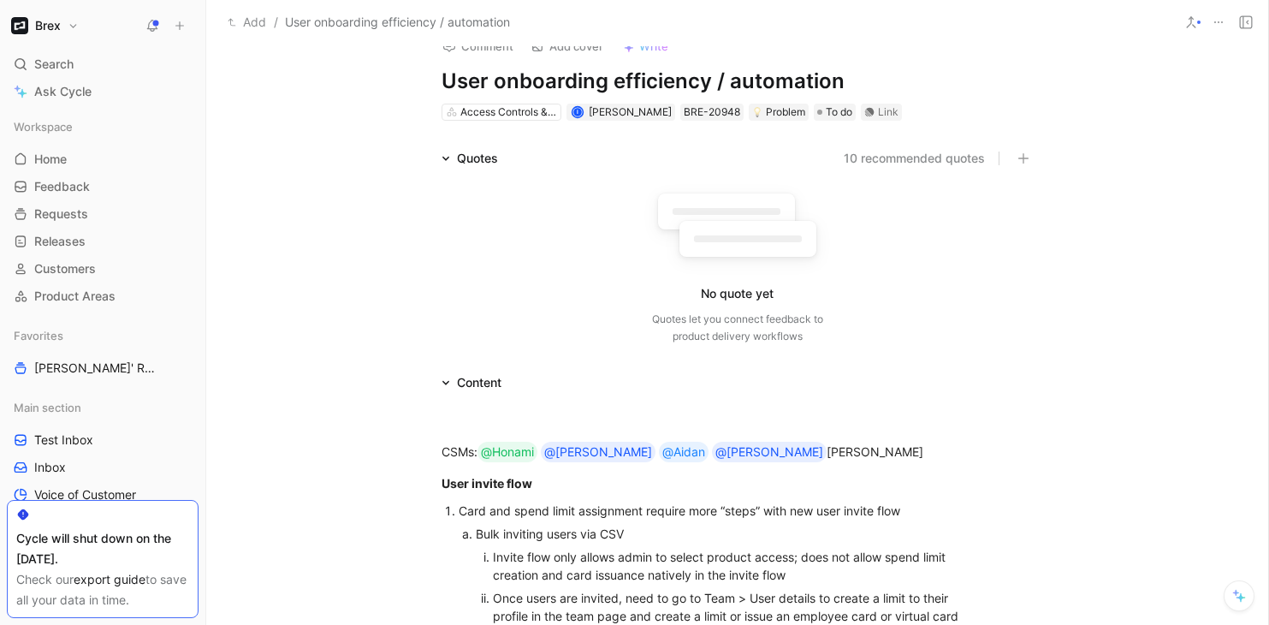
click at [886, 158] on button "10 recommended quotes" at bounding box center [914, 158] width 141 height 21
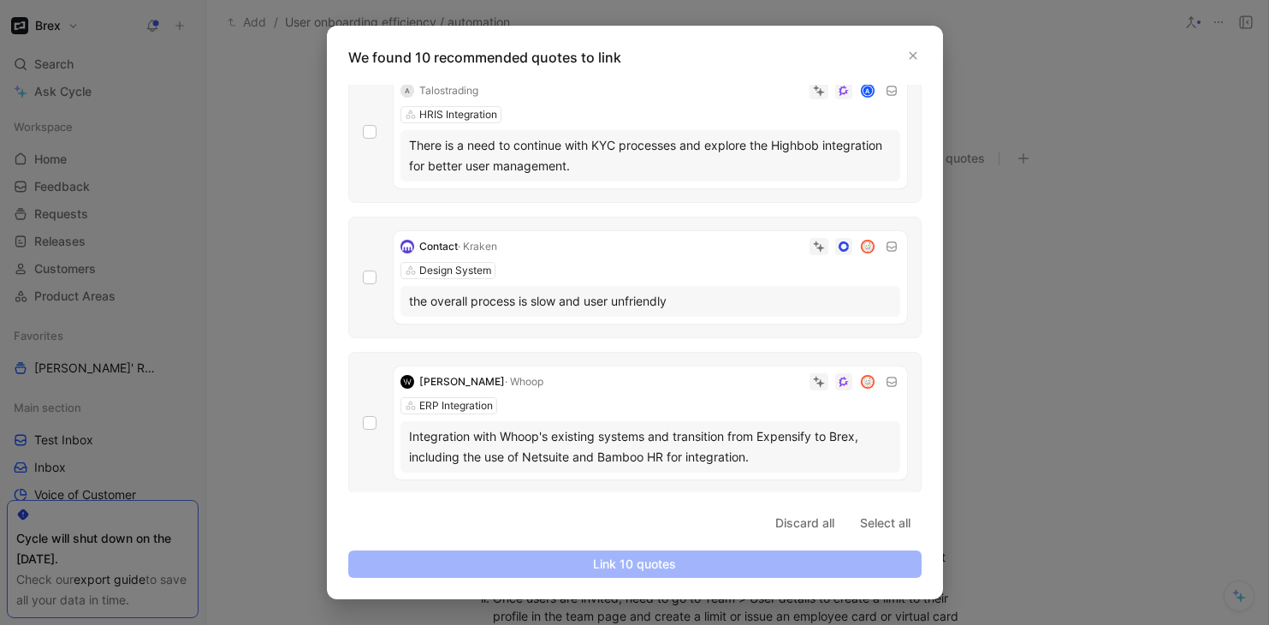
scroll to position [1157, 0]
click at [914, 56] on icon "button" at bounding box center [913, 56] width 8 height 8
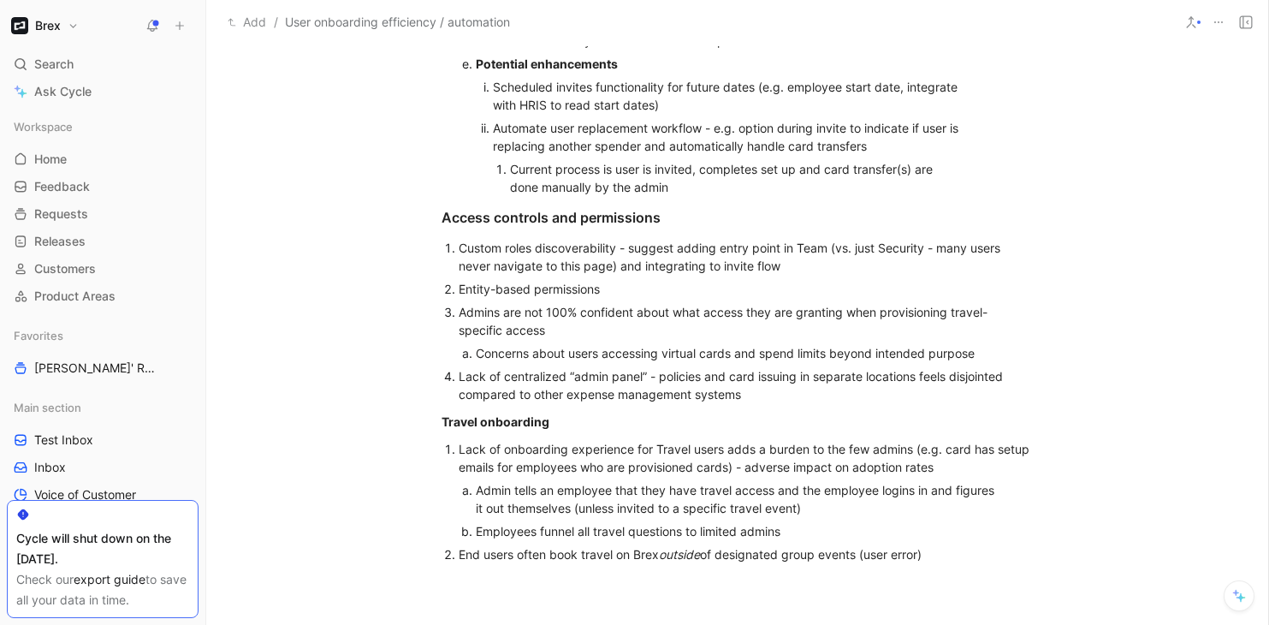
scroll to position [704, 0]
click at [608, 287] on div "Entity-based permissions" at bounding box center [746, 287] width 575 height 18
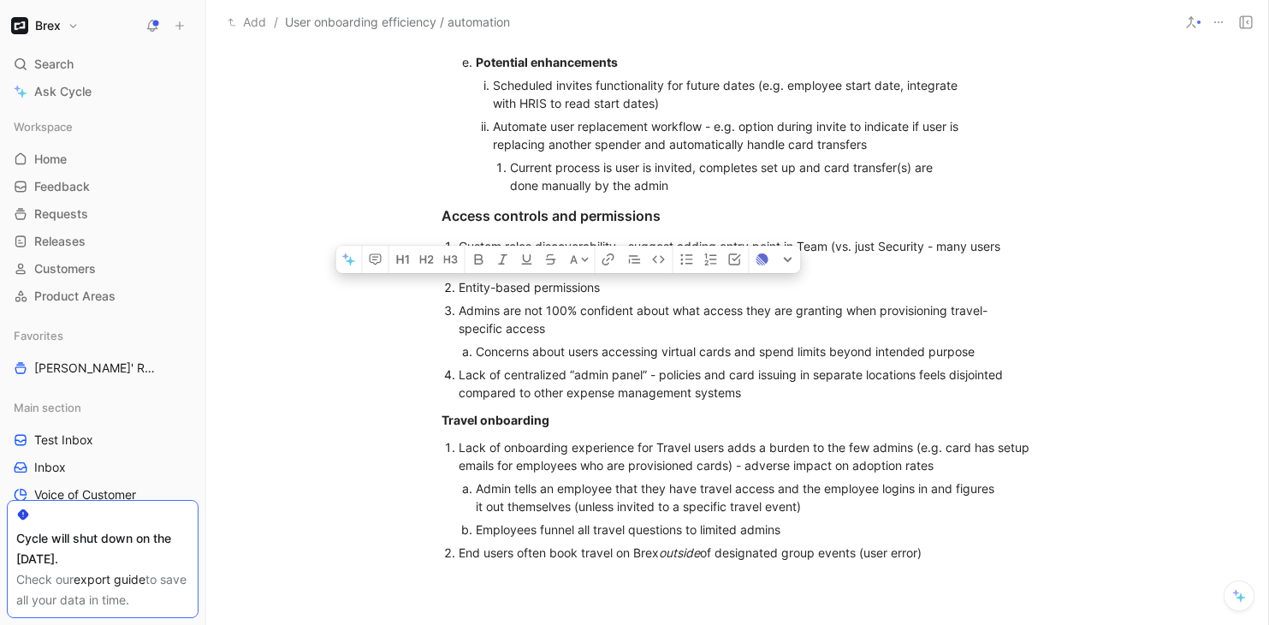
drag, startPoint x: 537, startPoint y: 290, endPoint x: 606, endPoint y: 289, distance: 69.3
click at [606, 289] on div "Entity-based permissions" at bounding box center [746, 287] width 575 height 18
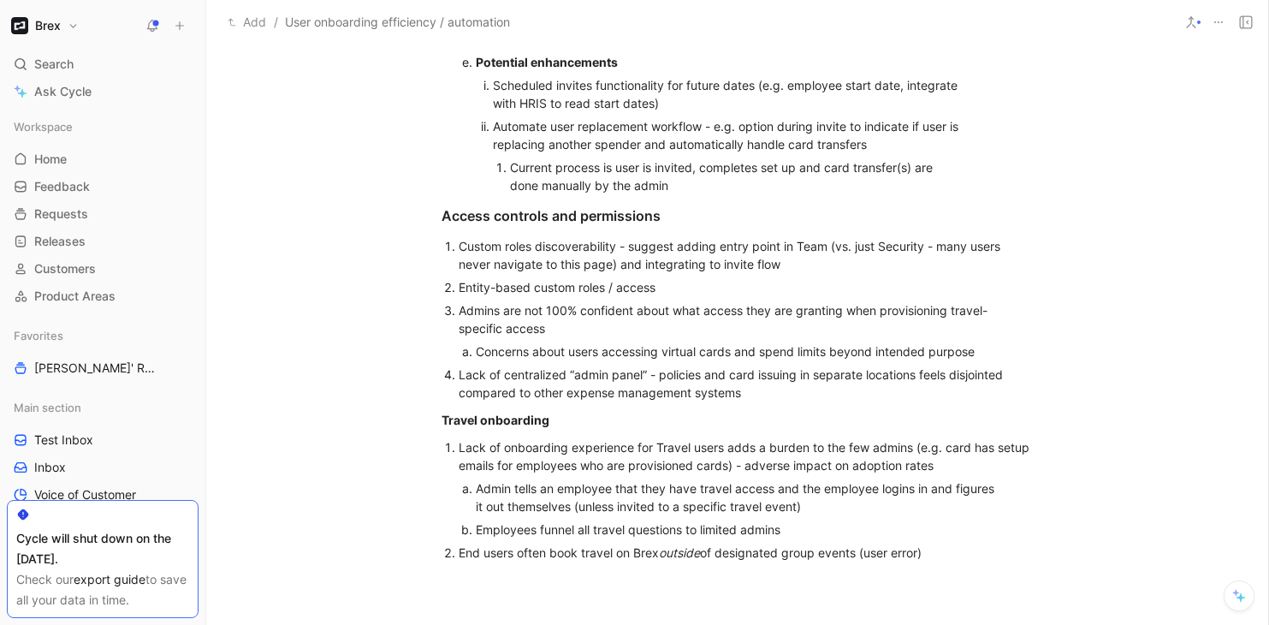
click at [611, 325] on div "Admins are not 100% confident about what access they are granting when provisio…" at bounding box center [746, 319] width 575 height 36
click at [465, 291] on div "Entity-based custom roles / access" at bounding box center [746, 287] width 575 height 18
click at [566, 334] on div "Admins are not 100% confident about what access they are granting when provisio…" at bounding box center [746, 319] width 575 height 36
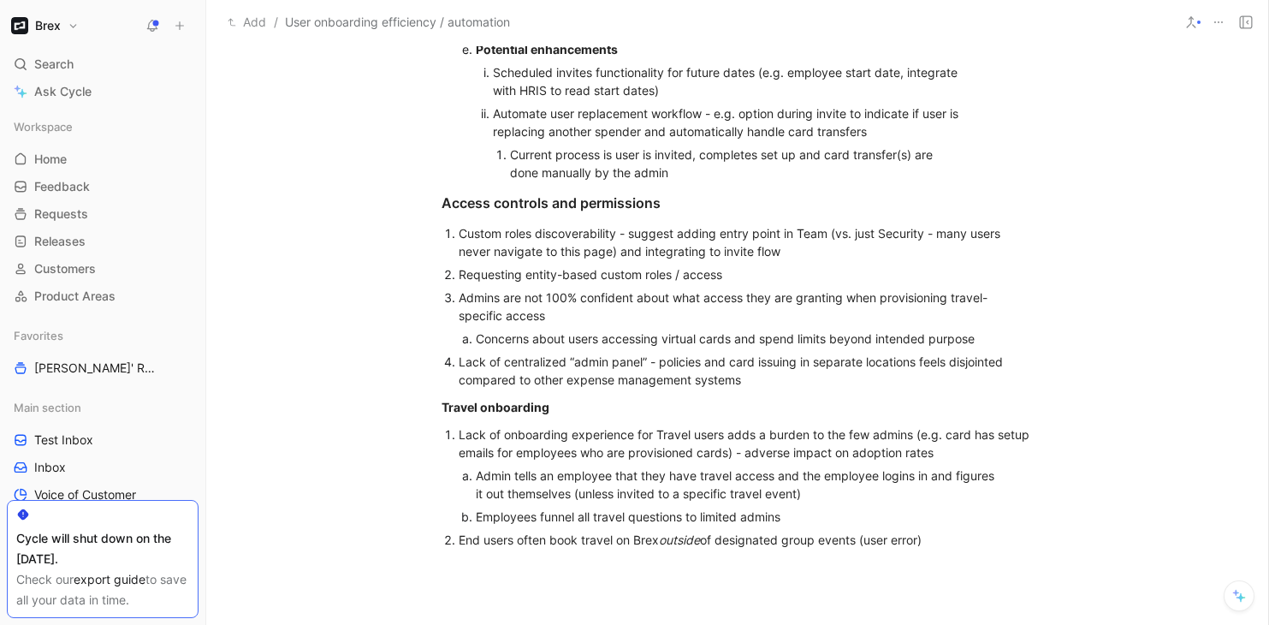
click at [593, 339] on div "Concerns about users accessing virtual cards and spend limits beyond intended p…" at bounding box center [738, 338] width 525 height 18
click at [985, 339] on div "Concerns about users accessing virtual cards and spend limits beyond intended p…" at bounding box center [738, 338] width 525 height 18
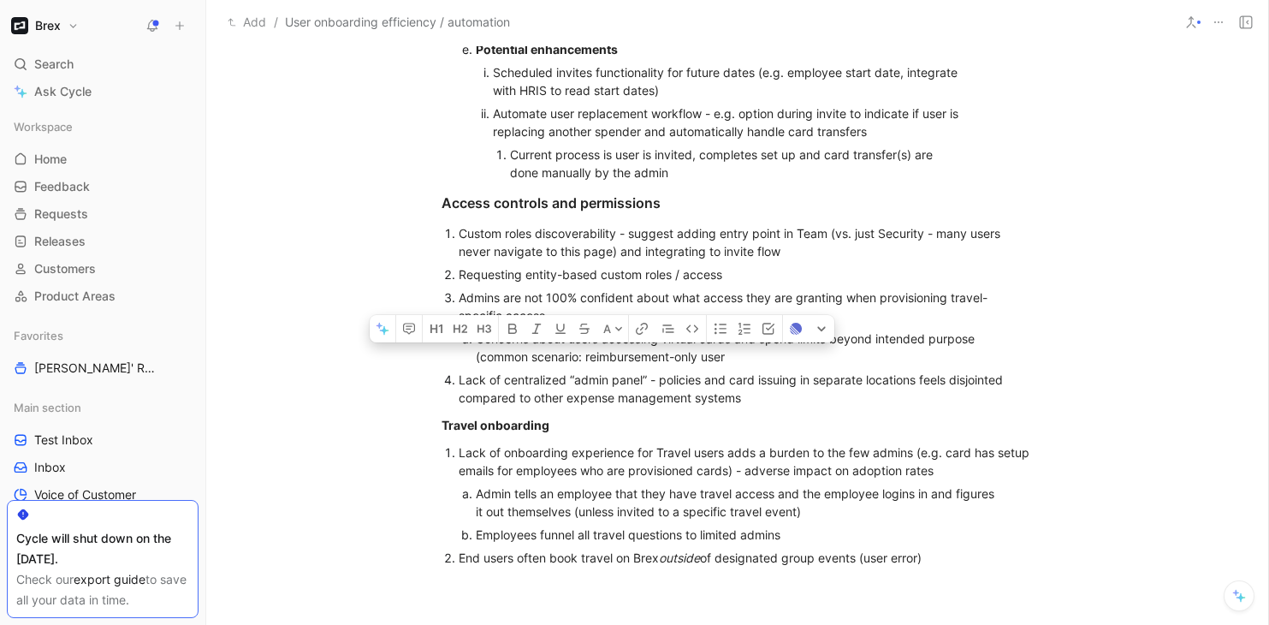
drag, startPoint x: 745, startPoint y: 357, endPoint x: 460, endPoint y: 356, distance: 285.0
click at [460, 356] on ol "Concerns about users accessing virtual cards and spend limits beyond intended p…" at bounding box center [746, 347] width 575 height 41
click at [750, 359] on div "Concerns about users accessing virtual cards and spend limits beyond intended p…" at bounding box center [738, 347] width 525 height 36
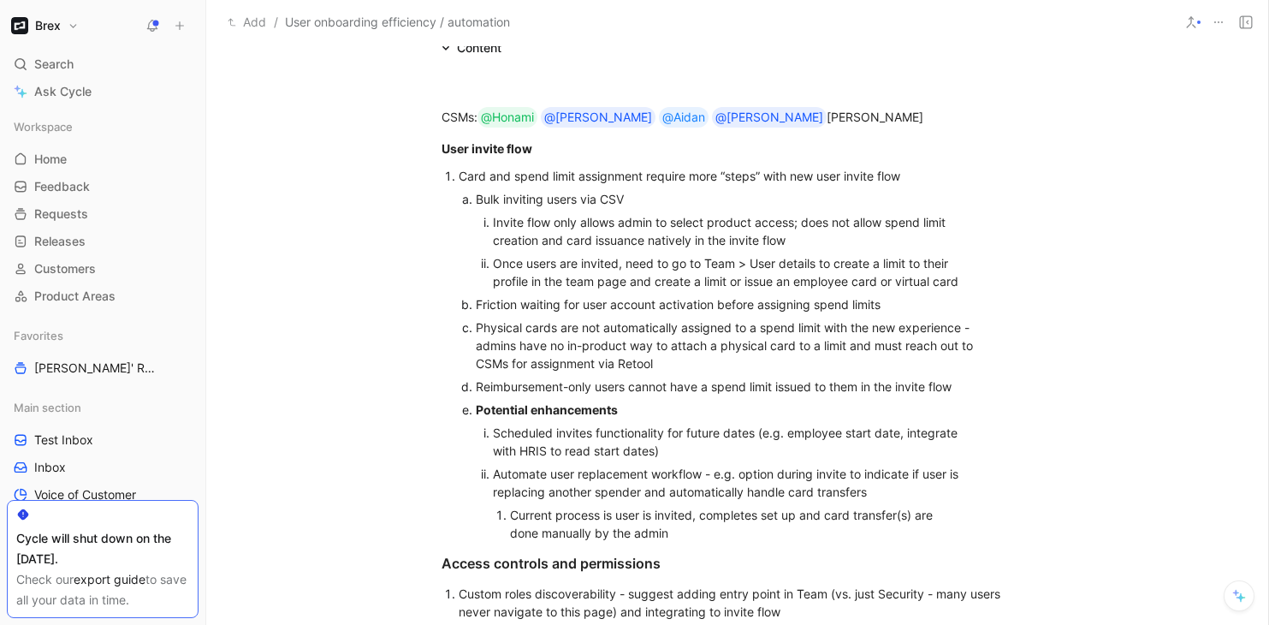
scroll to position [379, 0]
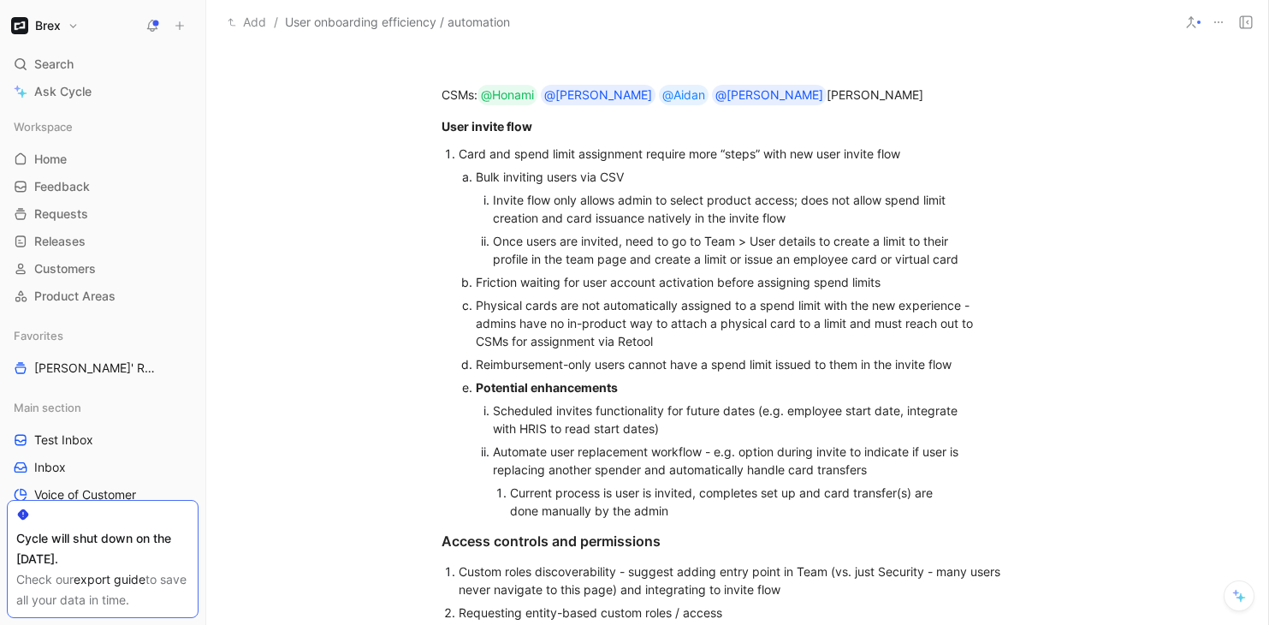
click at [631, 153] on div "Card and spend limit assignment require more “steps” with new user invite flow" at bounding box center [746, 154] width 575 height 18
click at [626, 175] on div "Bulk inviting users via CSV" at bounding box center [738, 177] width 525 height 18
click at [626, 194] on div "Invite flow only allows admin to select product access; does not allow spend li…" at bounding box center [731, 209] width 476 height 36
click at [630, 173] on div "Bulk inviting users via CSV" at bounding box center [738, 177] width 525 height 18
click at [634, 204] on div "Invite flow only allows admin to select product access; does not allow spend li…" at bounding box center [731, 209] width 476 height 36
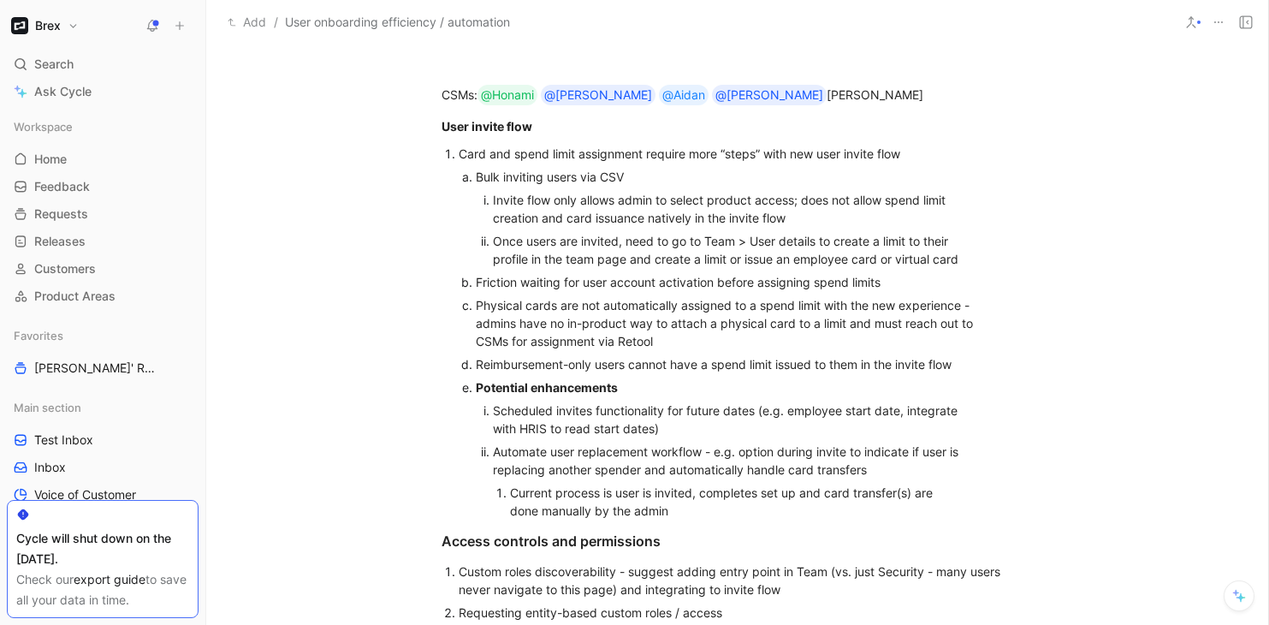
click at [695, 204] on div "Invite flow only allows admin to select product access; does not allow spend li…" at bounding box center [731, 209] width 476 height 36
click at [774, 205] on div "Invite flow only allows admin to select product access; does not allow spend li…" at bounding box center [731, 209] width 476 height 36
click at [800, 212] on div "Invite flow only allows admin to select product access; does not allow spend li…" at bounding box center [731, 209] width 476 height 36
click at [800, 217] on div "Invite flow only allows admin to select product access; does not allow spend li…" at bounding box center [731, 209] width 476 height 36
click at [798, 204] on div "Invite flow only allows admin to select product access; does not allow spend li…" at bounding box center [731, 209] width 476 height 36
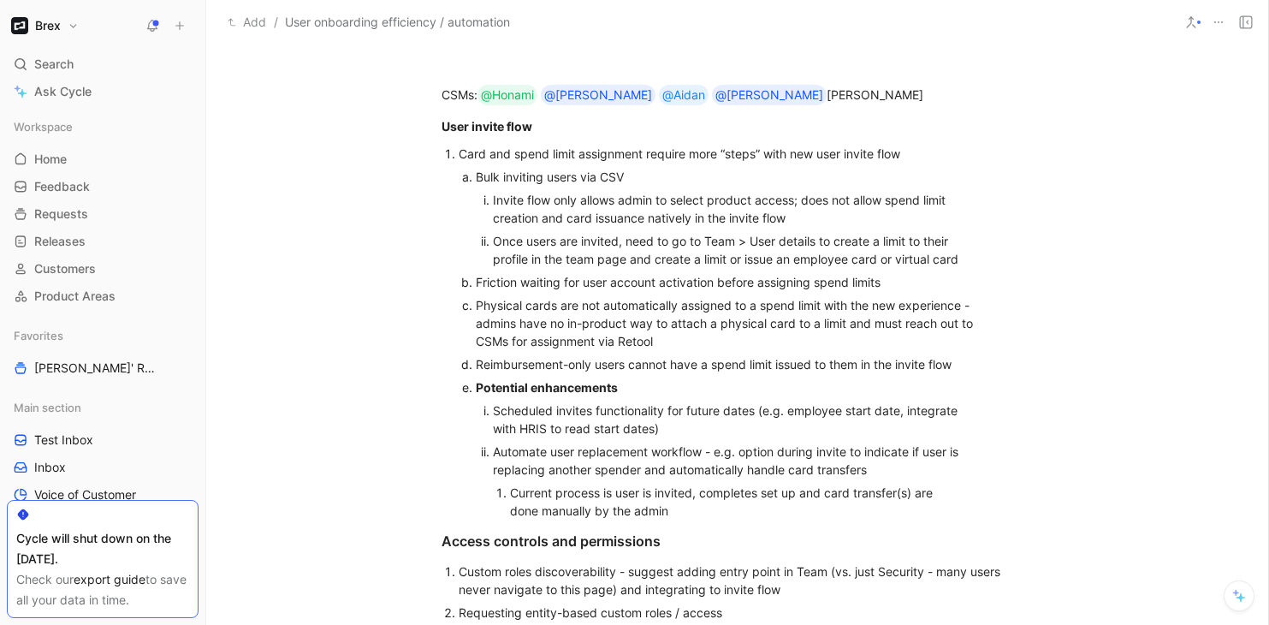
click at [796, 216] on div "Invite flow only allows admin to select product access; does not allow spend li…" at bounding box center [731, 209] width 476 height 36
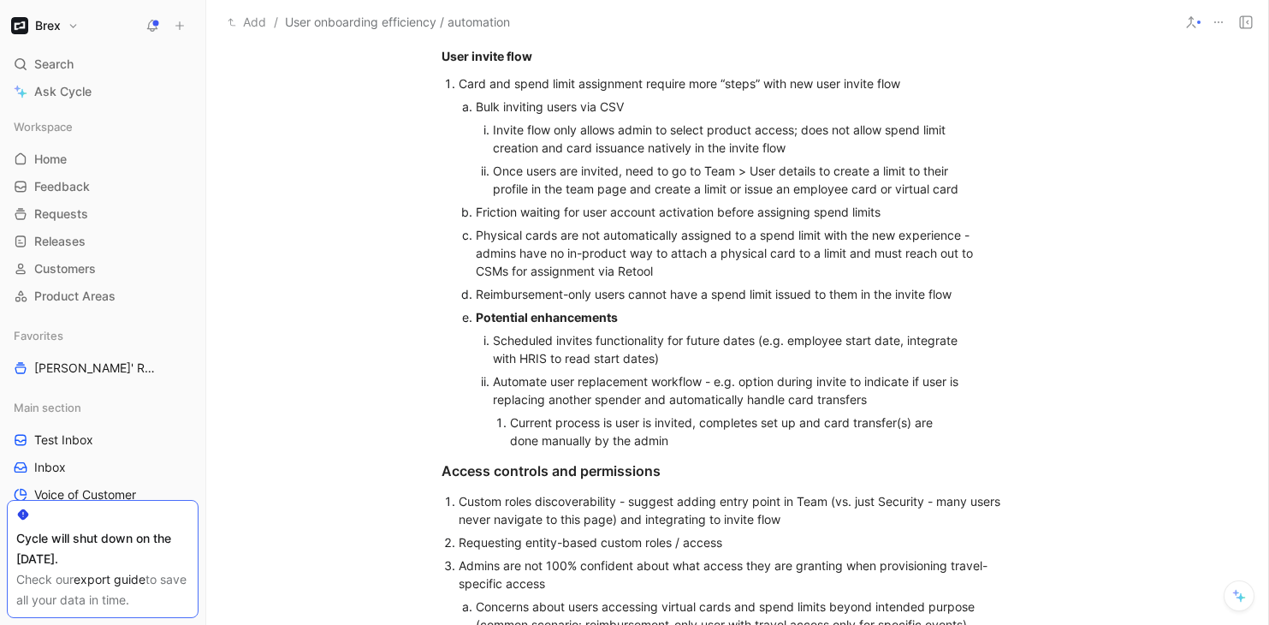
scroll to position [451, 0]
click at [494, 169] on div "Once users are invited, need to go to Team > User details to create a limit to …" at bounding box center [731, 178] width 476 height 36
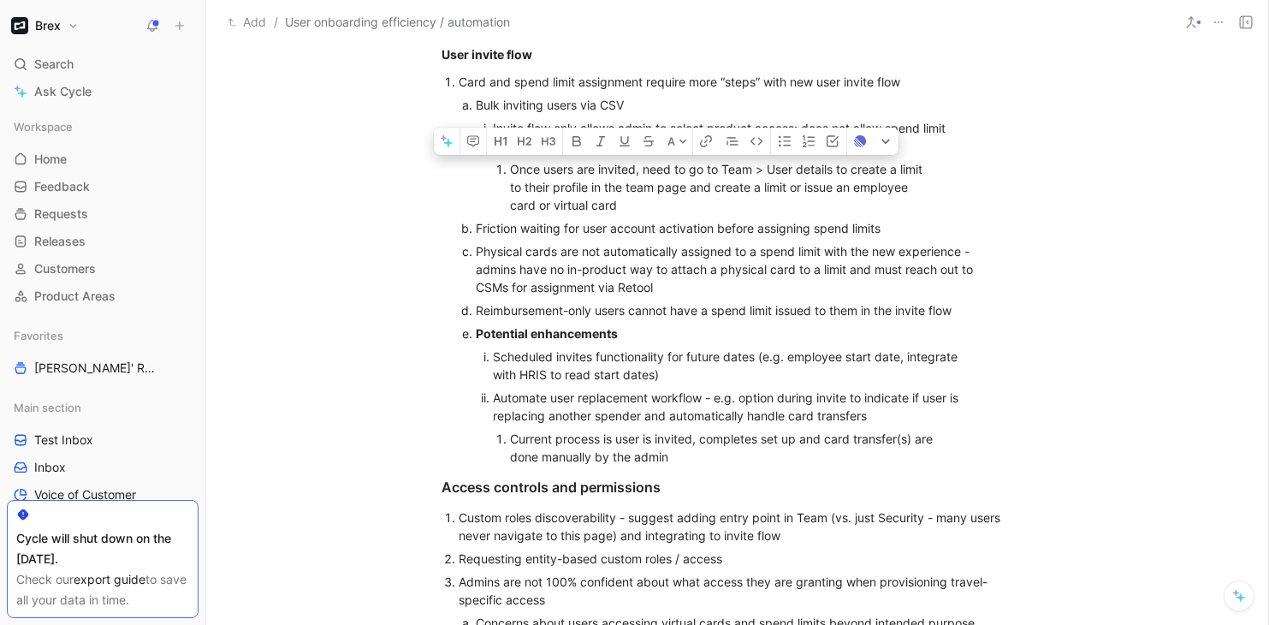
drag, startPoint x: 690, startPoint y: 169, endPoint x: 644, endPoint y: 171, distance: 46.2
click at [644, 171] on div "Once users are invited, need to go to Team > User details to create a limit to …" at bounding box center [723, 187] width 426 height 54
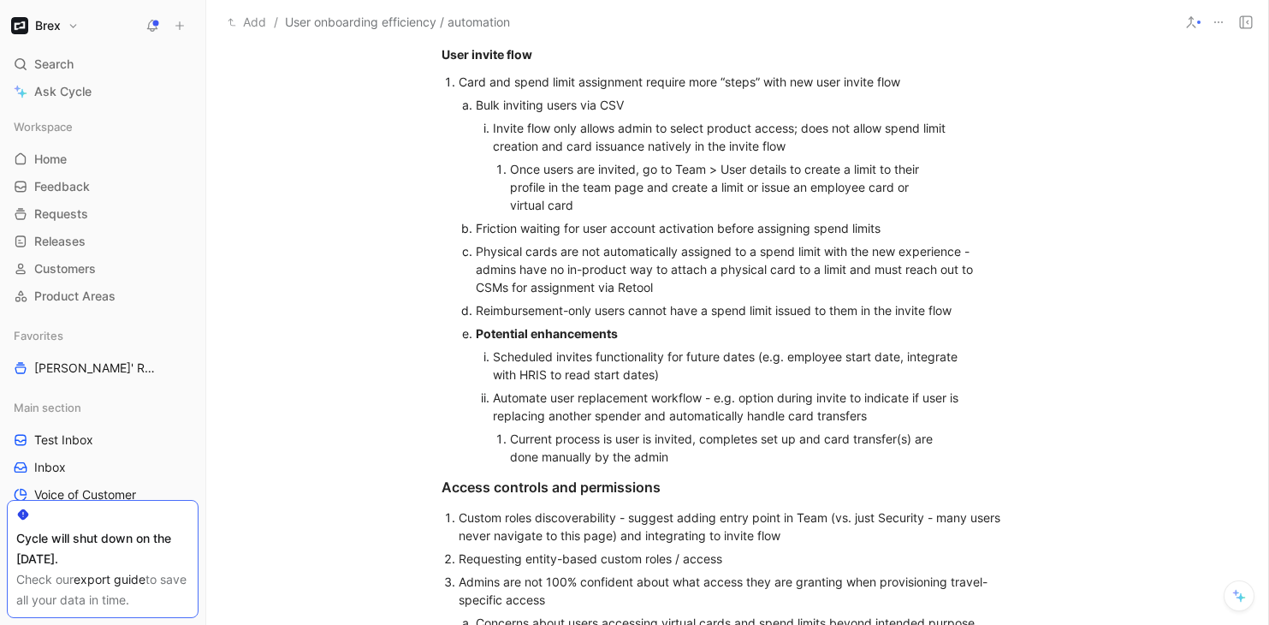
click at [605, 213] on div "Once users are invited, go to Team > User details to create a limit to their pr…" at bounding box center [723, 187] width 426 height 54
click at [606, 227] on div "Friction waiting for user account activation before assigning spend limits" at bounding box center [738, 228] width 525 height 18
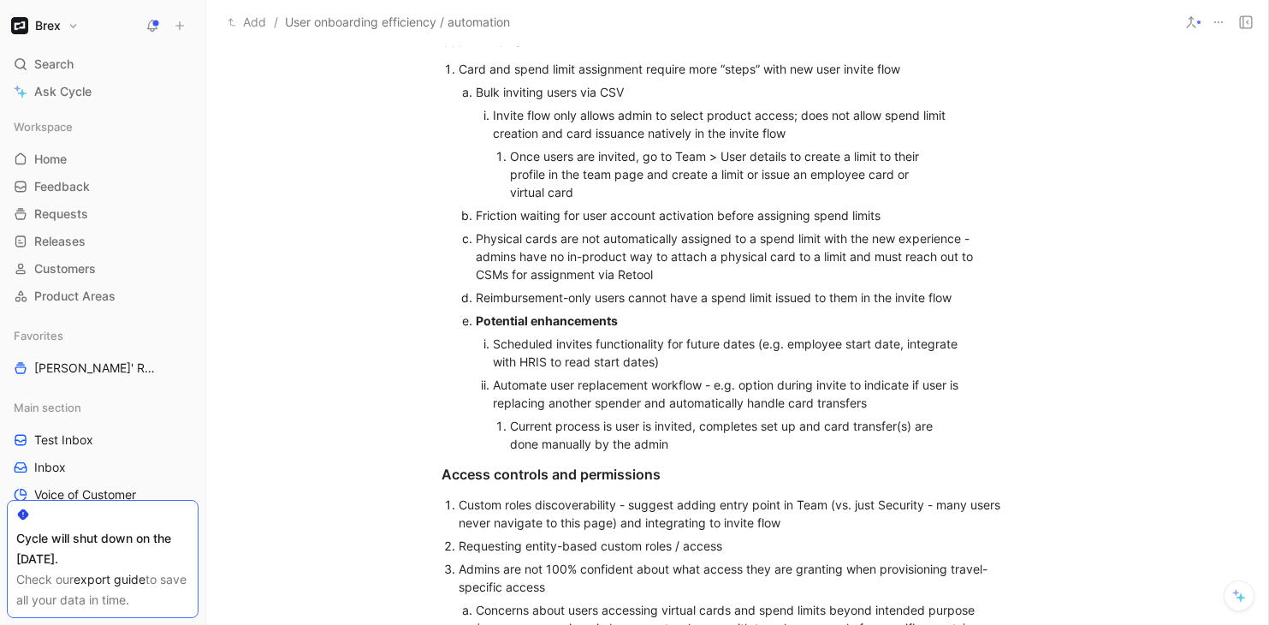
scroll to position [466, 0]
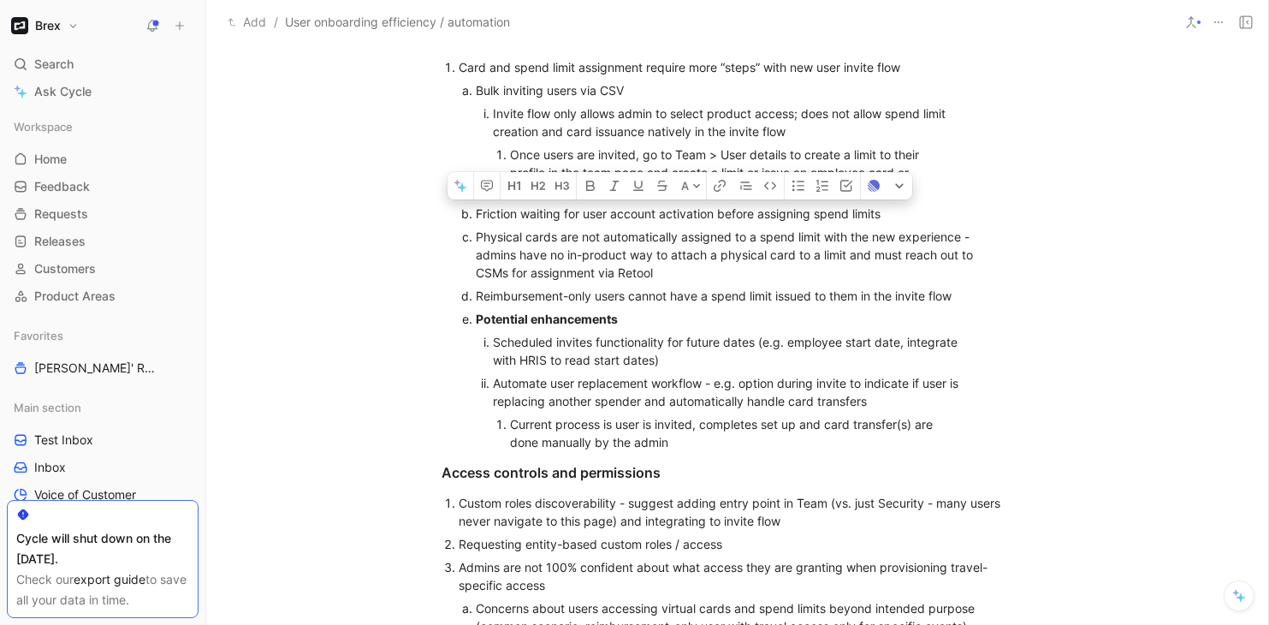
drag, startPoint x: 890, startPoint y: 211, endPoint x: 460, endPoint y: 207, distance: 429.6
click at [476, 207] on li "Friction waiting for user account activation before assigning spend limits" at bounding box center [738, 213] width 525 height 23
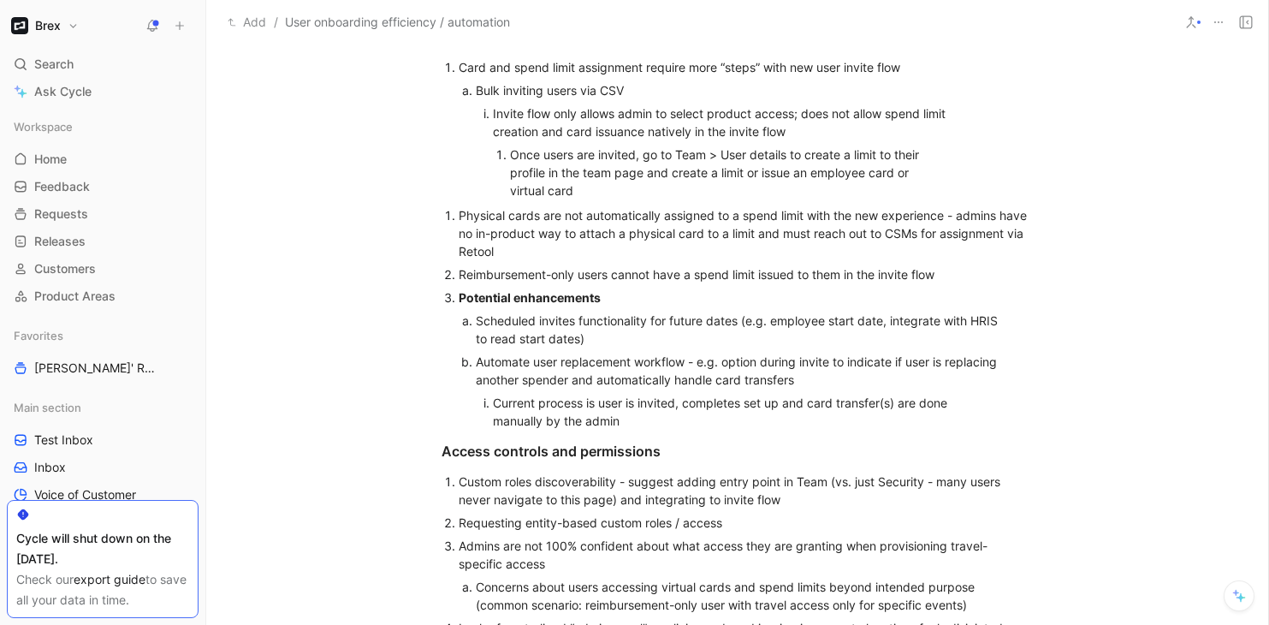
click at [946, 270] on div "Reimbursement-only users cannot have a spend limit issued to them in the invite…" at bounding box center [746, 274] width 575 height 18
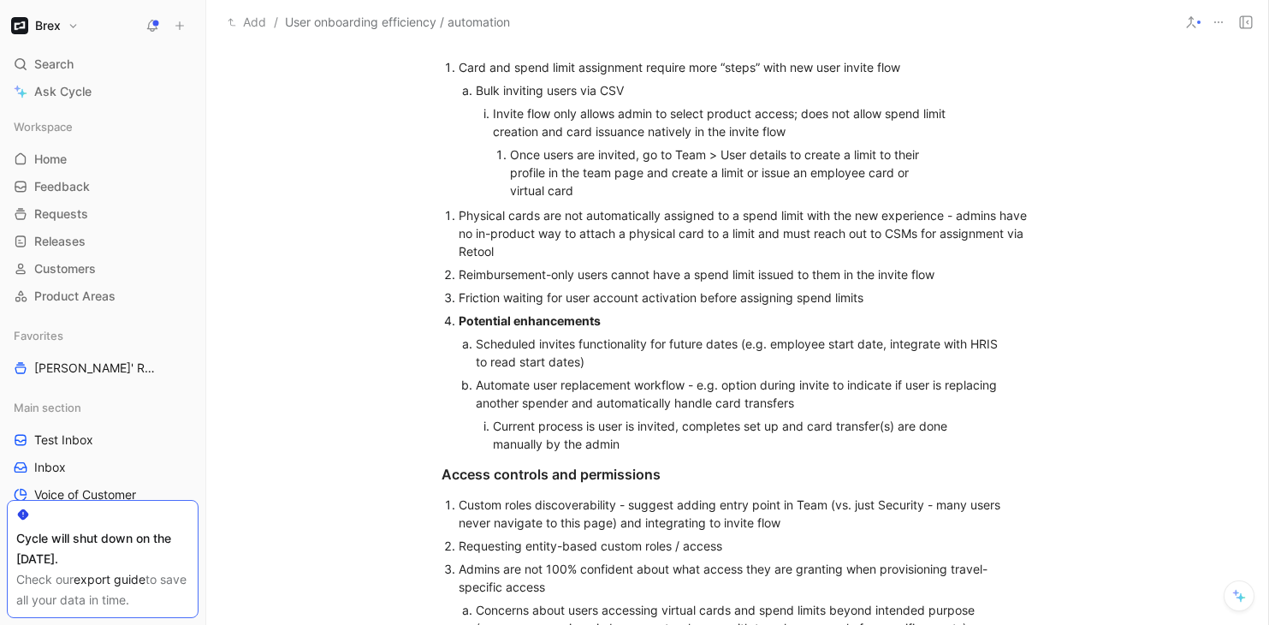
click at [459, 322] on li "Potential enhancements Scheduled invites functionality for future dates (e.g. e…" at bounding box center [746, 382] width 575 height 146
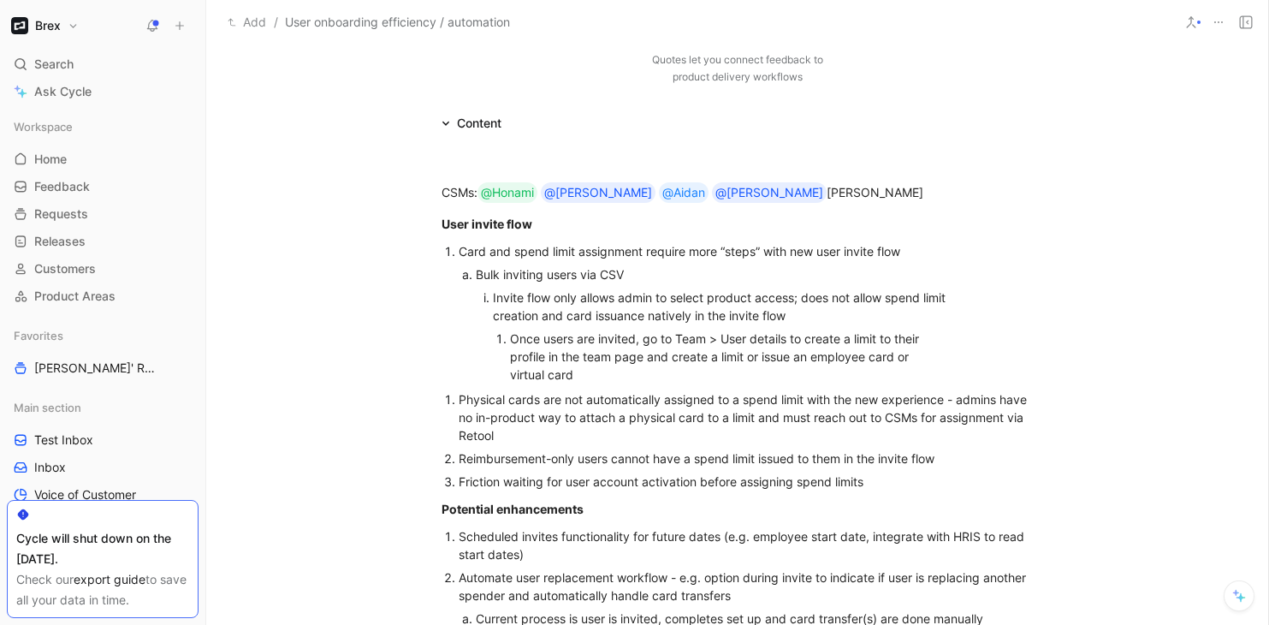
scroll to position [236, 0]
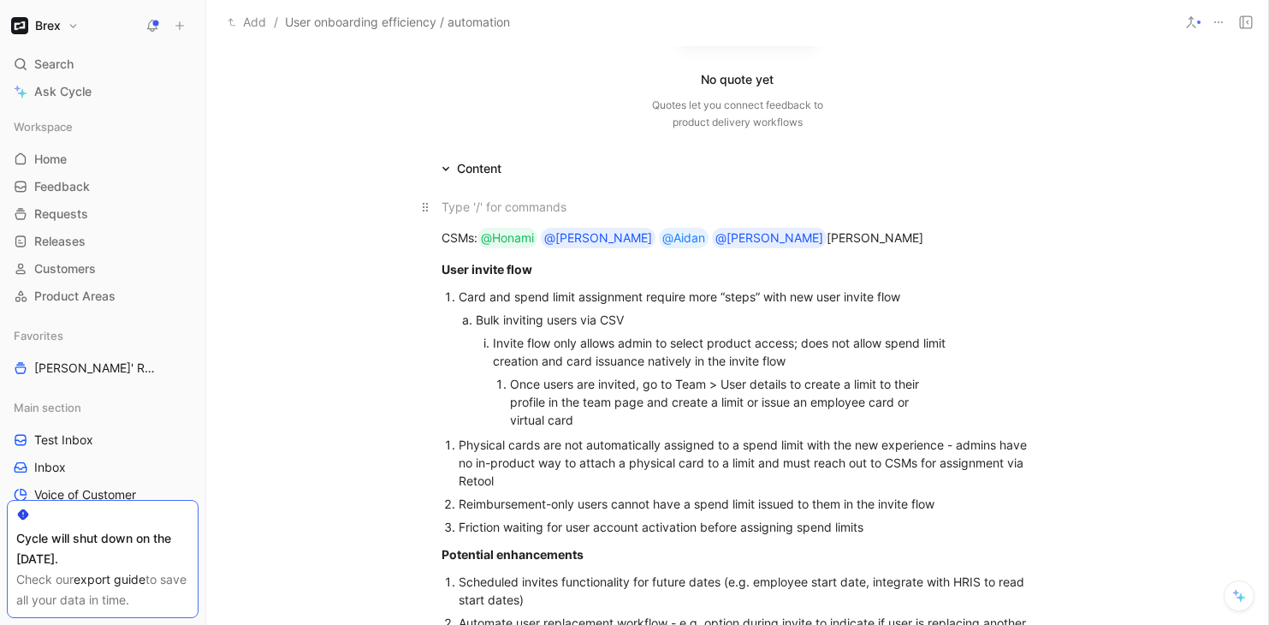
click at [453, 207] on div at bounding box center [738, 207] width 592 height 18
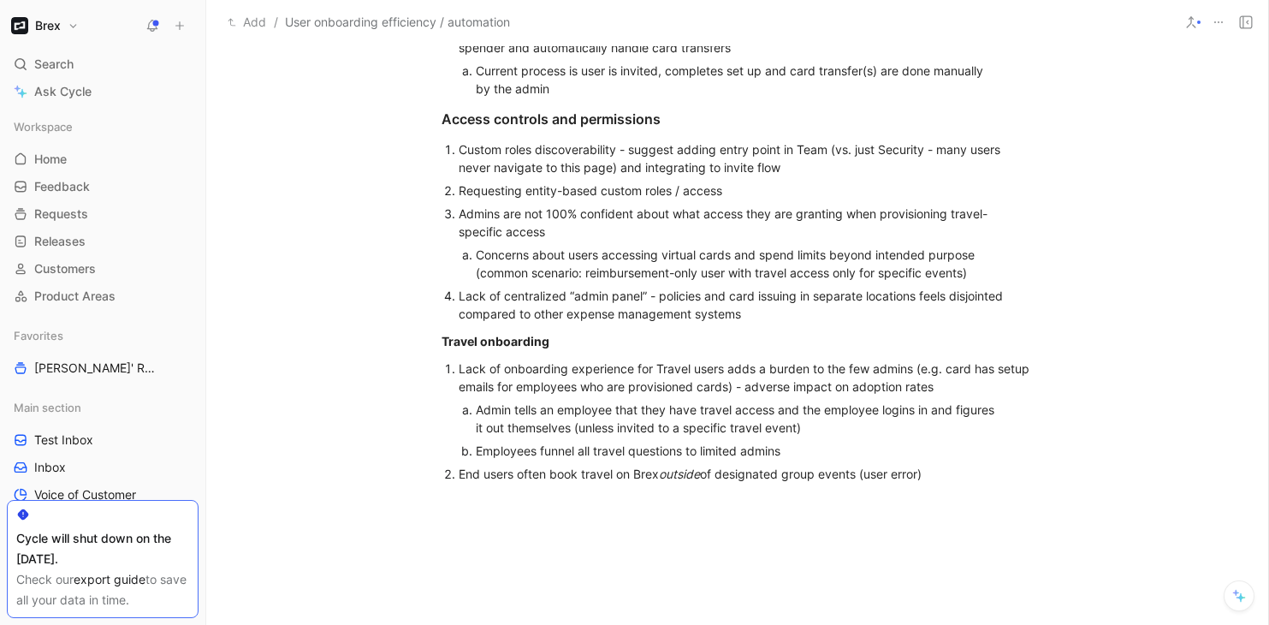
scroll to position [803, 0]
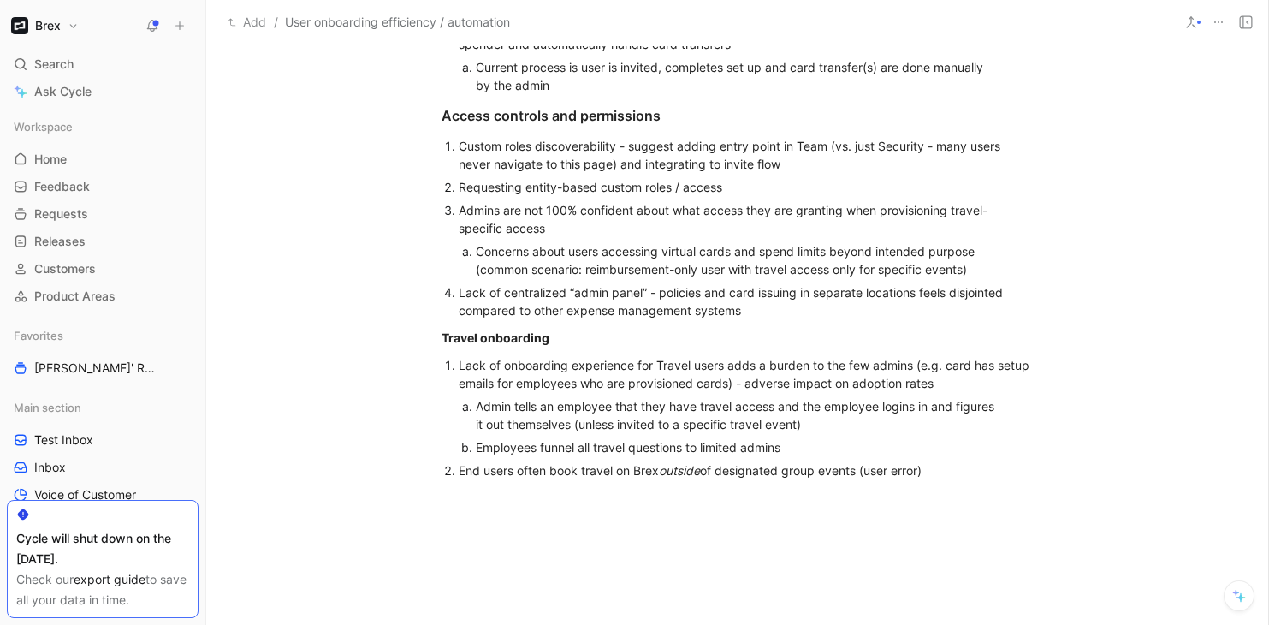
click at [936, 470] on div "End users often book travel on Brex outside of designated group events (user er…" at bounding box center [746, 470] width 575 height 18
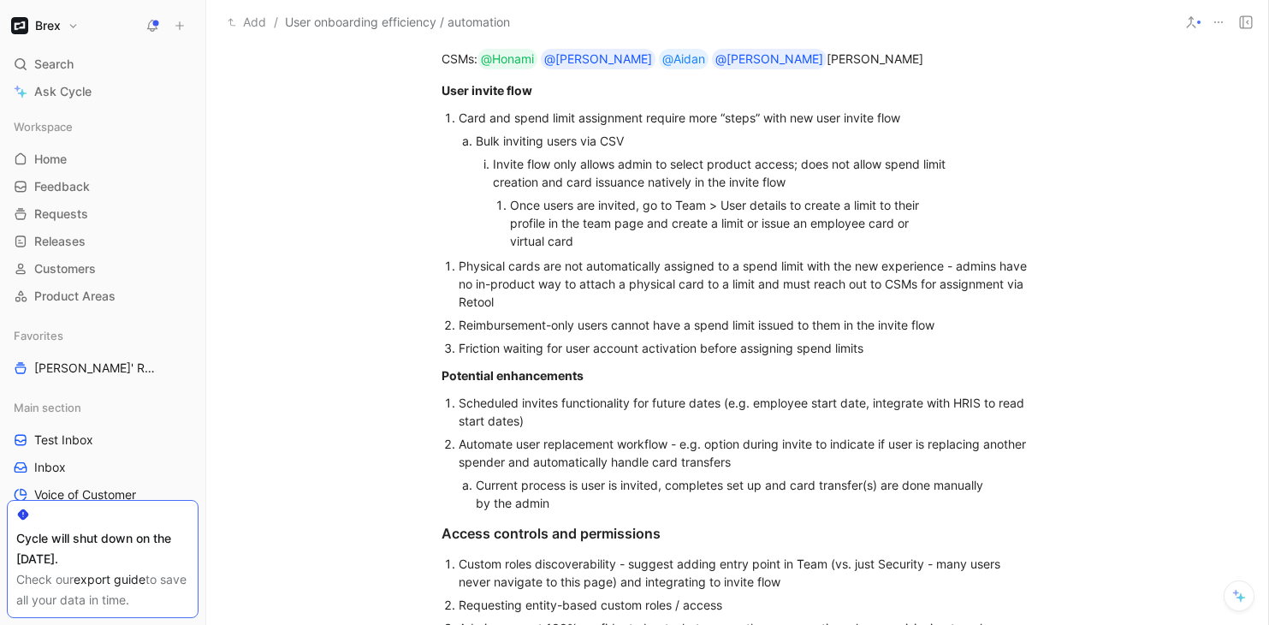
scroll to position [355, 0]
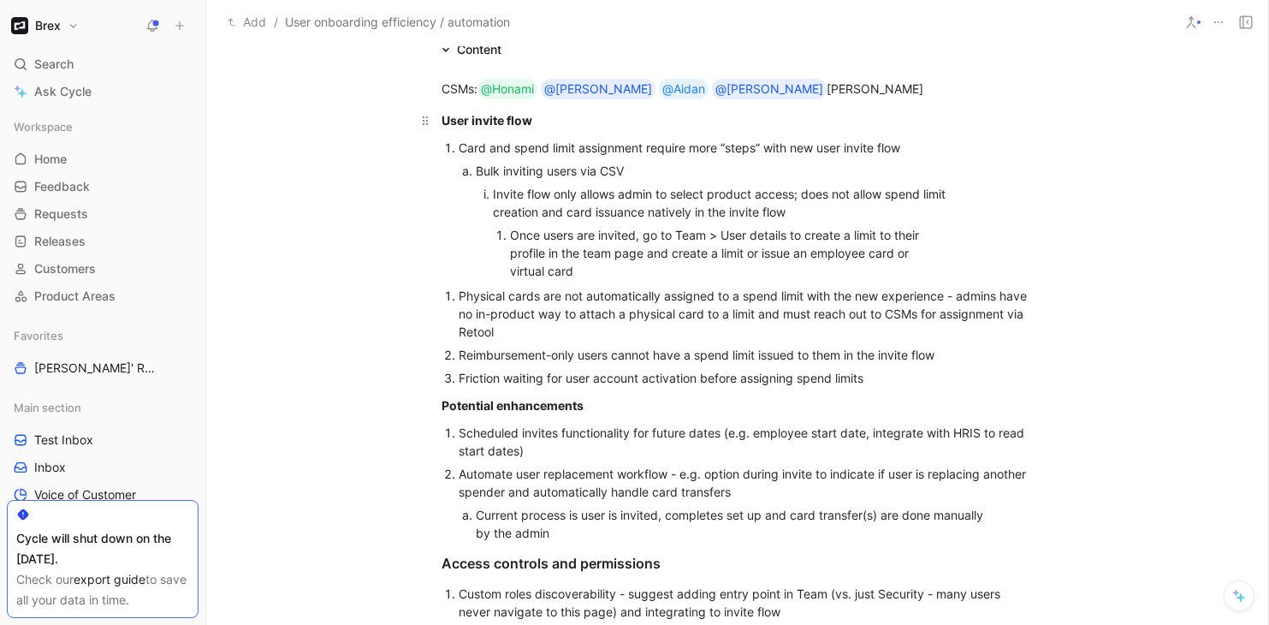
click at [439, 123] on p "User invite flow" at bounding box center [737, 120] width 657 height 28
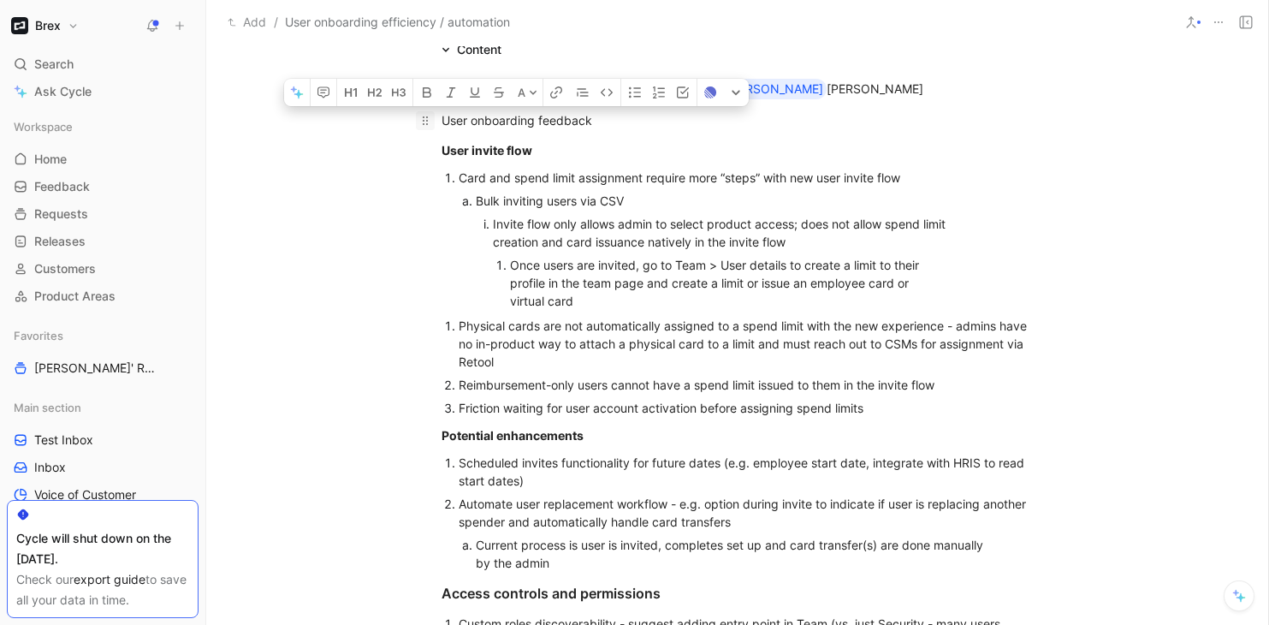
drag, startPoint x: 602, startPoint y: 126, endPoint x: 421, endPoint y: 124, distance: 181.4
click at [421, 124] on p "User onboarding feedback" at bounding box center [737, 120] width 657 height 28
click at [376, 99] on button "button" at bounding box center [375, 92] width 24 height 27
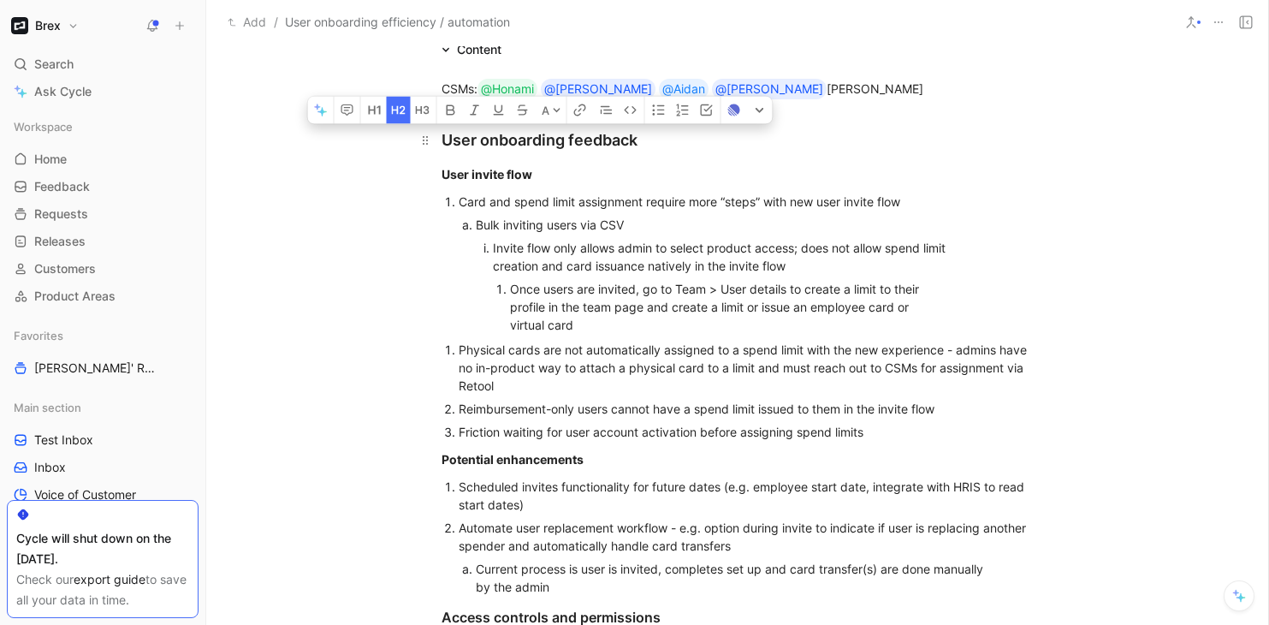
click at [608, 147] on div "User onboarding feedback" at bounding box center [738, 139] width 592 height 23
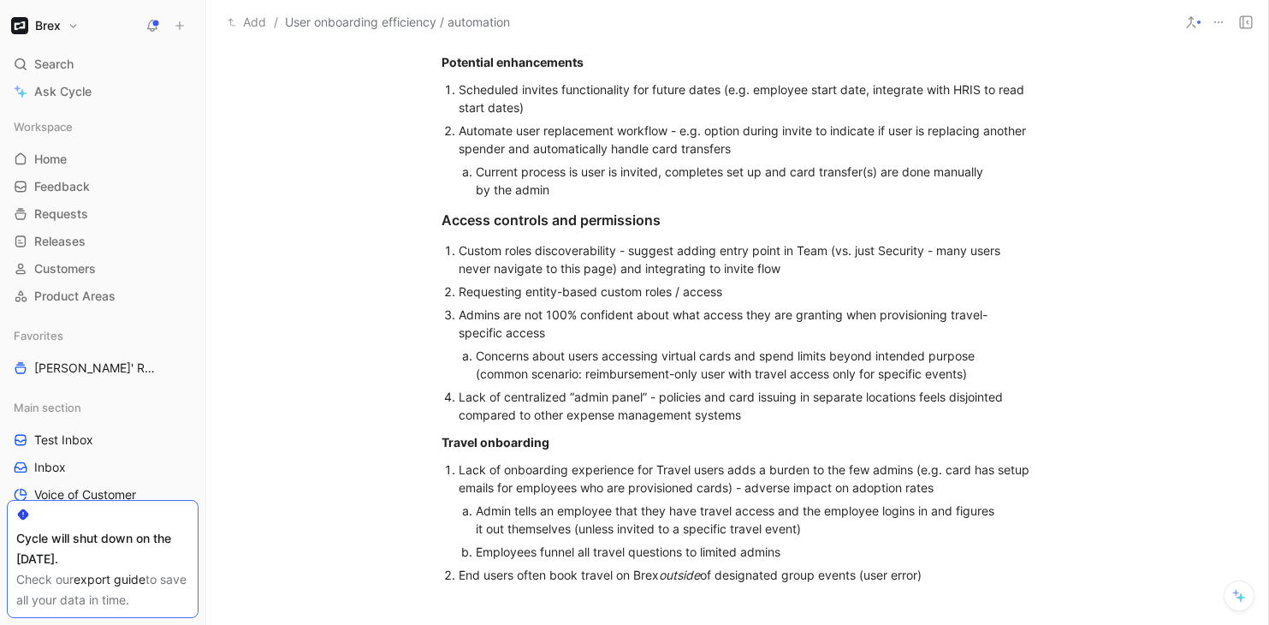
scroll to position [851, 0]
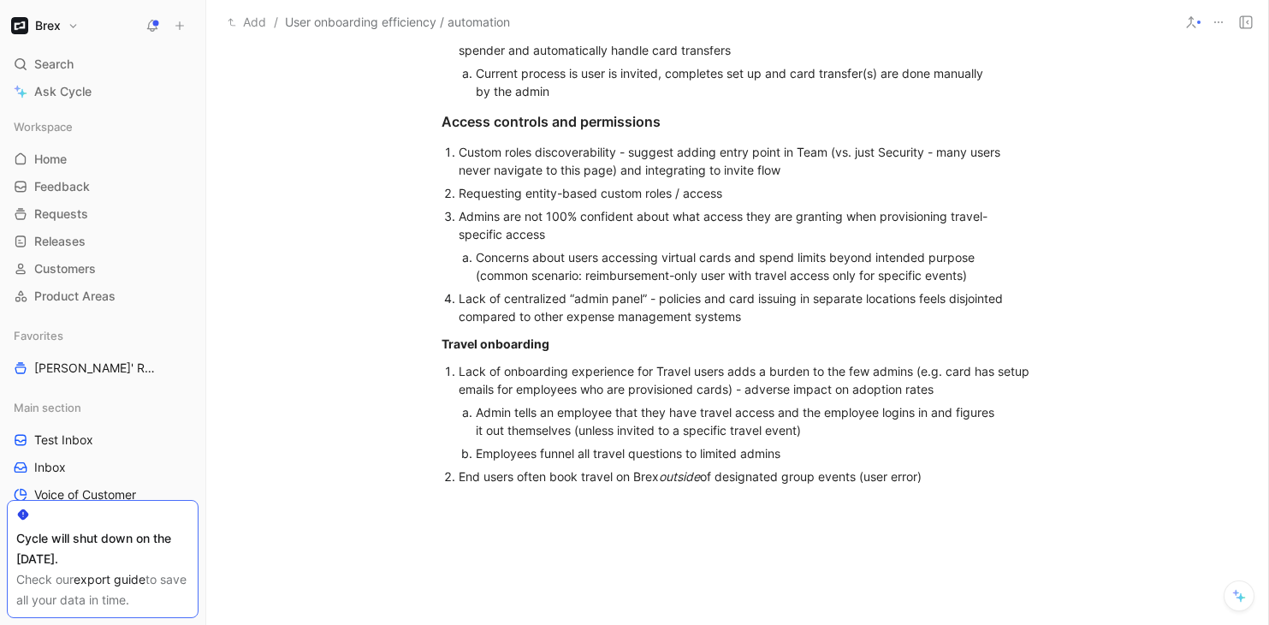
click at [966, 483] on div "End users often book travel on Brex outside of designated group events (user er…" at bounding box center [746, 476] width 575 height 18
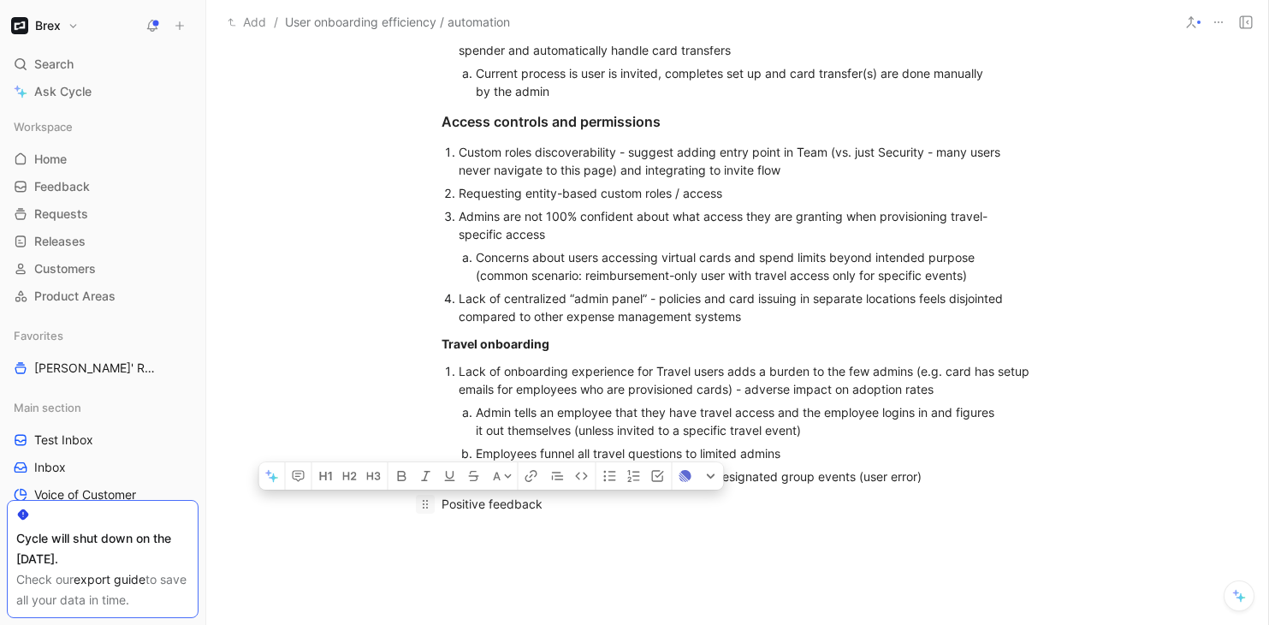
drag, startPoint x: 549, startPoint y: 506, endPoint x: 430, endPoint y: 506, distance: 118.9
click at [430, 506] on p "Positive feedback" at bounding box center [737, 503] width 657 height 28
click at [551, 507] on div "Positive feedback" at bounding box center [738, 504] width 592 height 18
drag, startPoint x: 549, startPoint y: 506, endPoint x: 438, endPoint y: 504, distance: 110.4
click at [438, 504] on p "Positive feedback" at bounding box center [737, 503] width 657 height 28
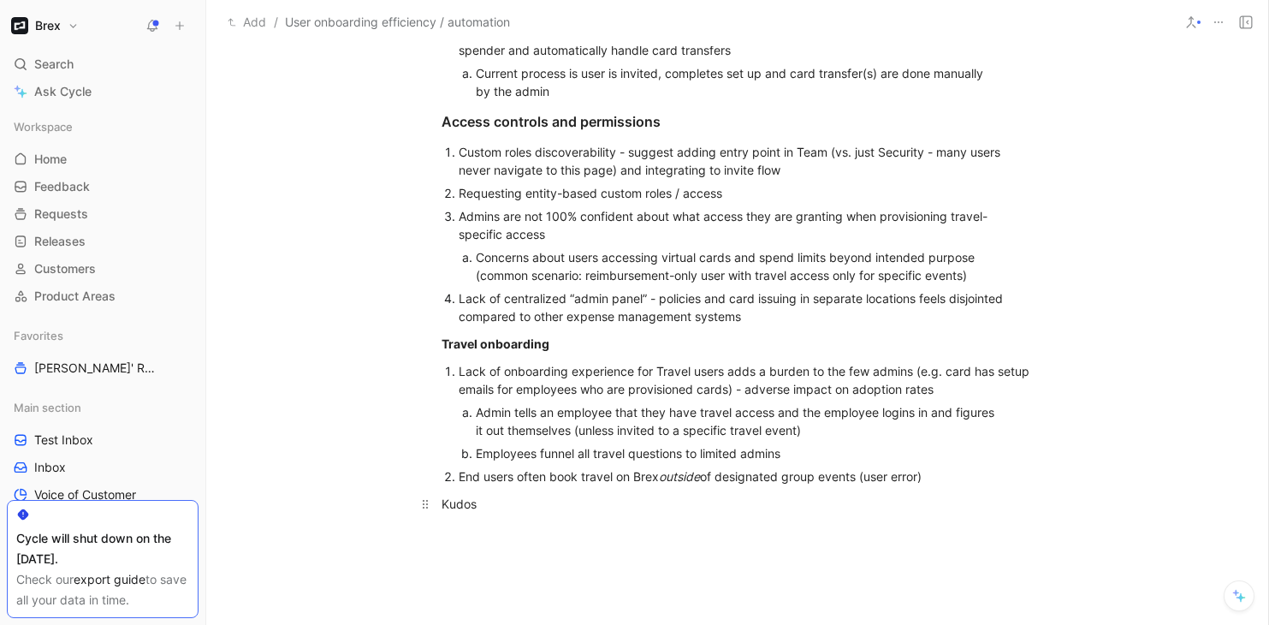
drag, startPoint x: 481, startPoint y: 504, endPoint x: 434, endPoint y: 504, distance: 47.1
click at [434, 504] on p "Kudos" at bounding box center [737, 503] width 657 height 28
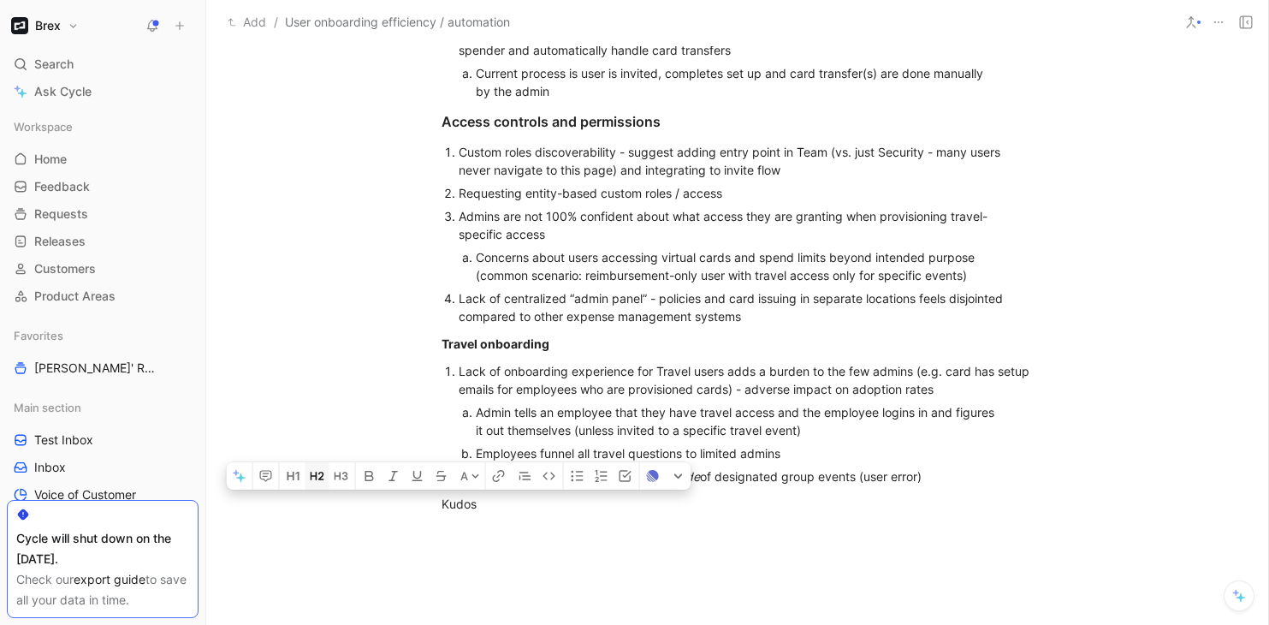
click at [316, 478] on icon "button" at bounding box center [314, 476] width 7 height 8
click at [497, 513] on div "Kudos" at bounding box center [738, 507] width 592 height 23
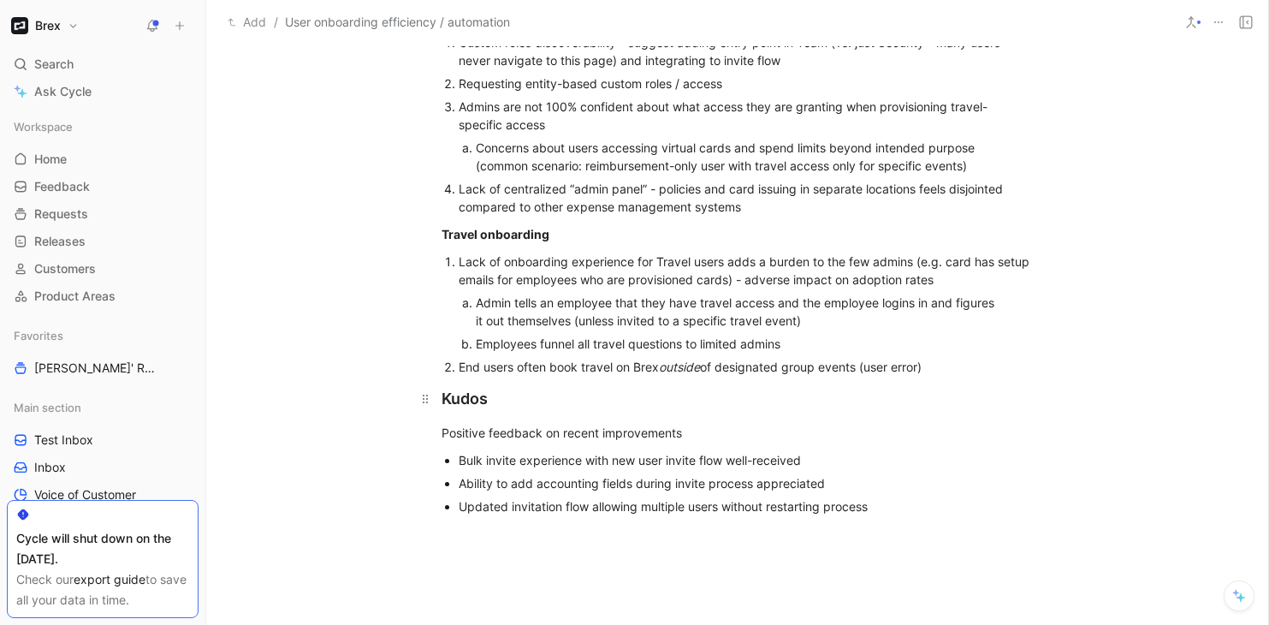
scroll to position [1012, 0]
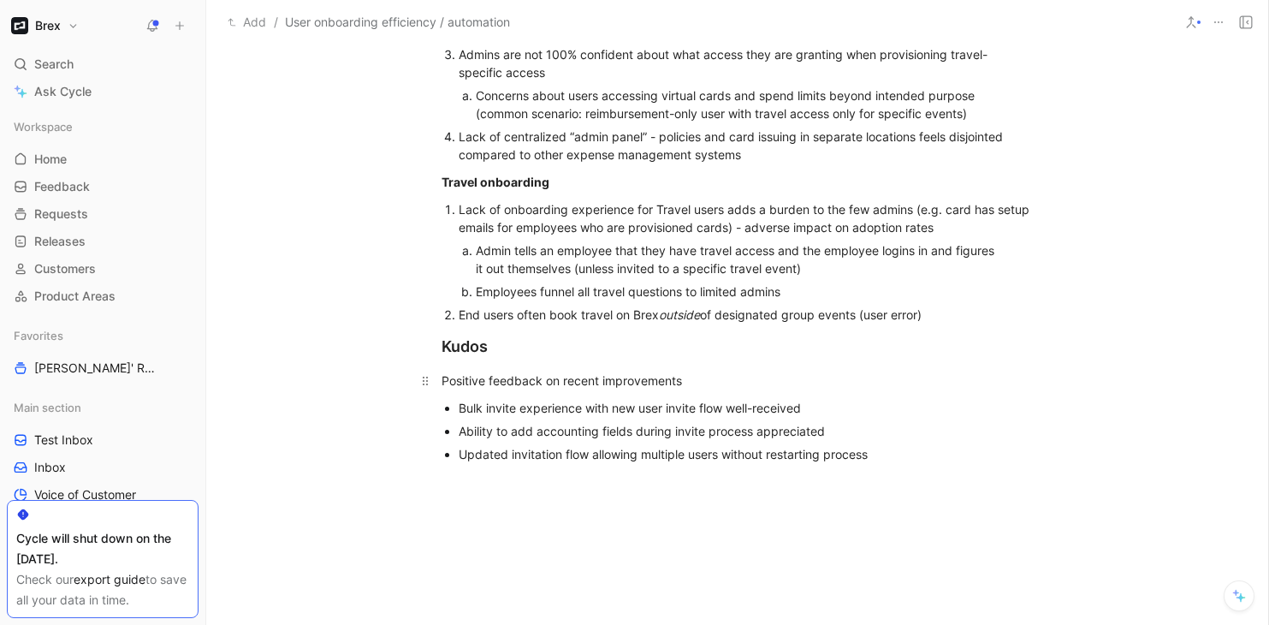
click at [442, 379] on div "Positive feedback on recent improvements" at bounding box center [738, 380] width 592 height 18
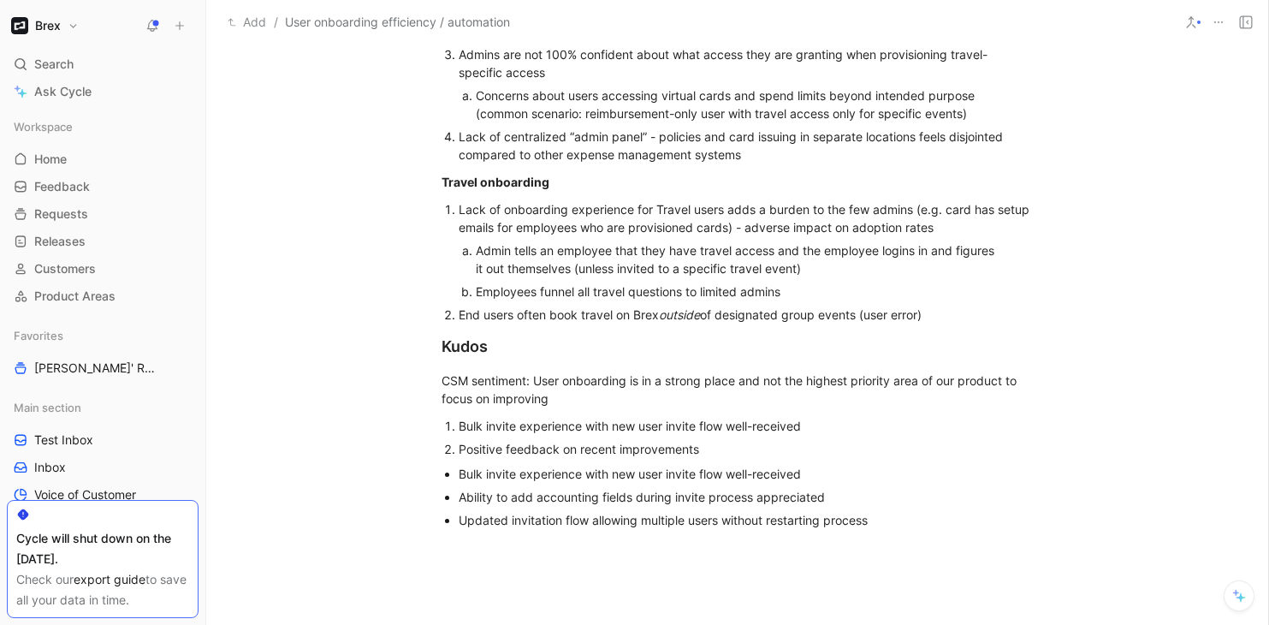
click at [528, 426] on div "Bulk invite experience with new user invite flow well-received" at bounding box center [746, 426] width 575 height 18
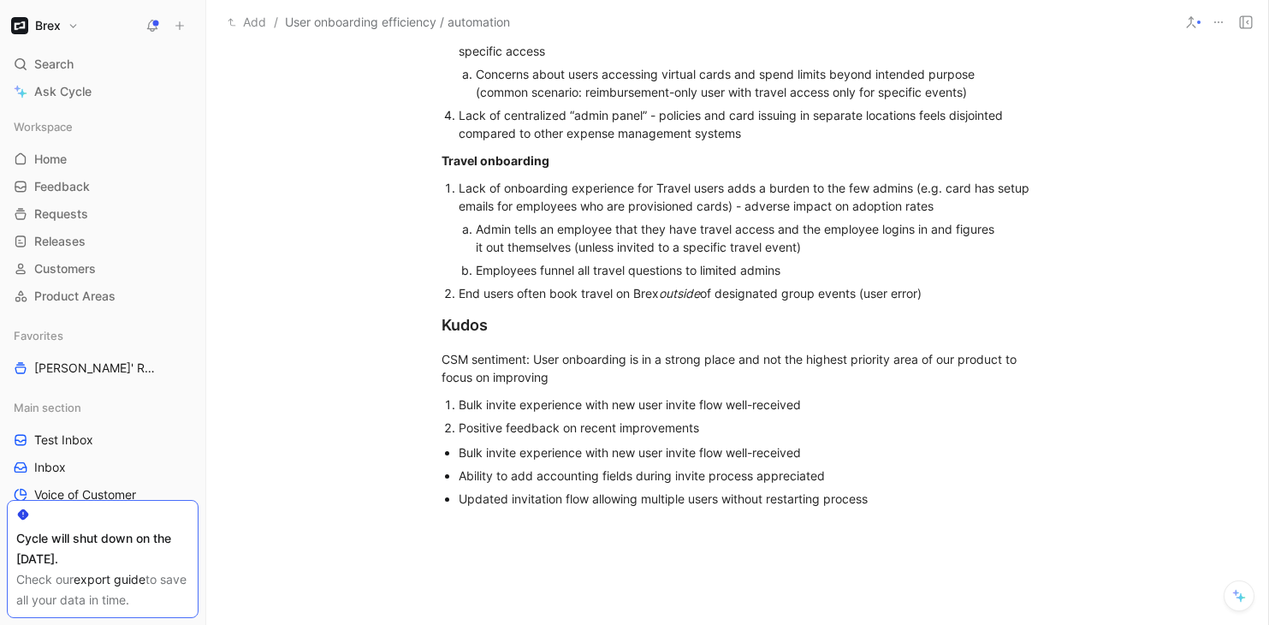
click at [815, 402] on div "Bulk invite experience with new user invite flow well-received" at bounding box center [746, 404] width 575 height 18
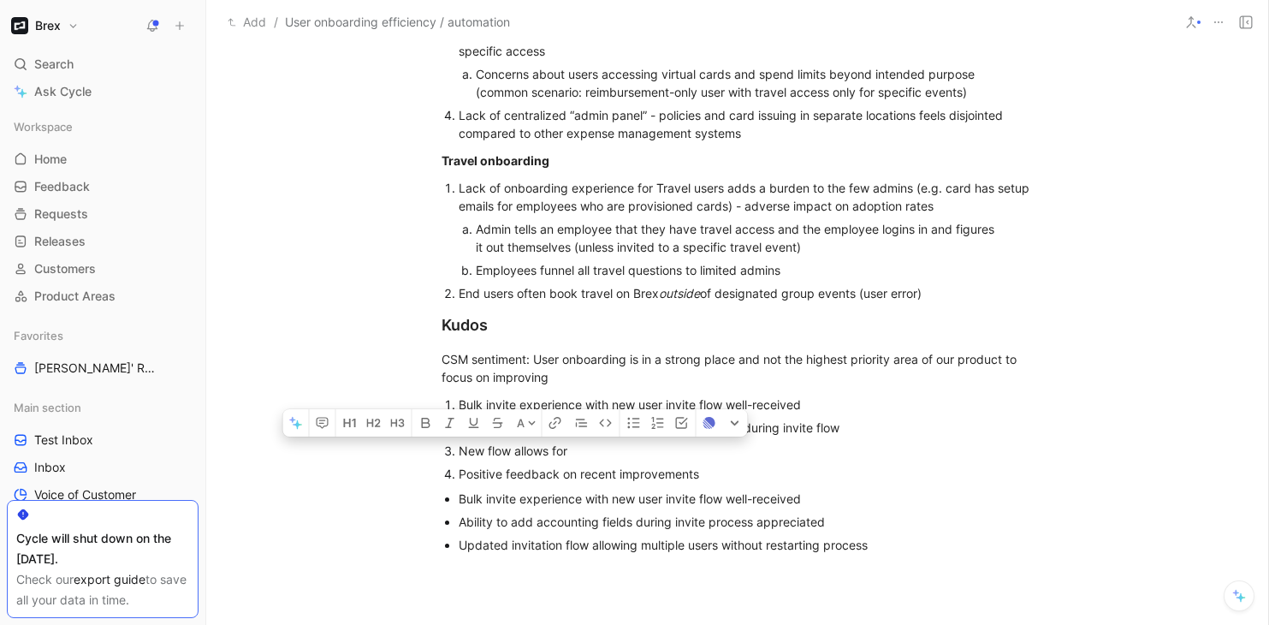
drag, startPoint x: 583, startPoint y: 445, endPoint x: 441, endPoint y: 441, distance: 142.1
click at [441, 441] on ol "Bulk invite experience with new user invite flow well-received Admins appreciat…" at bounding box center [737, 439] width 657 height 92
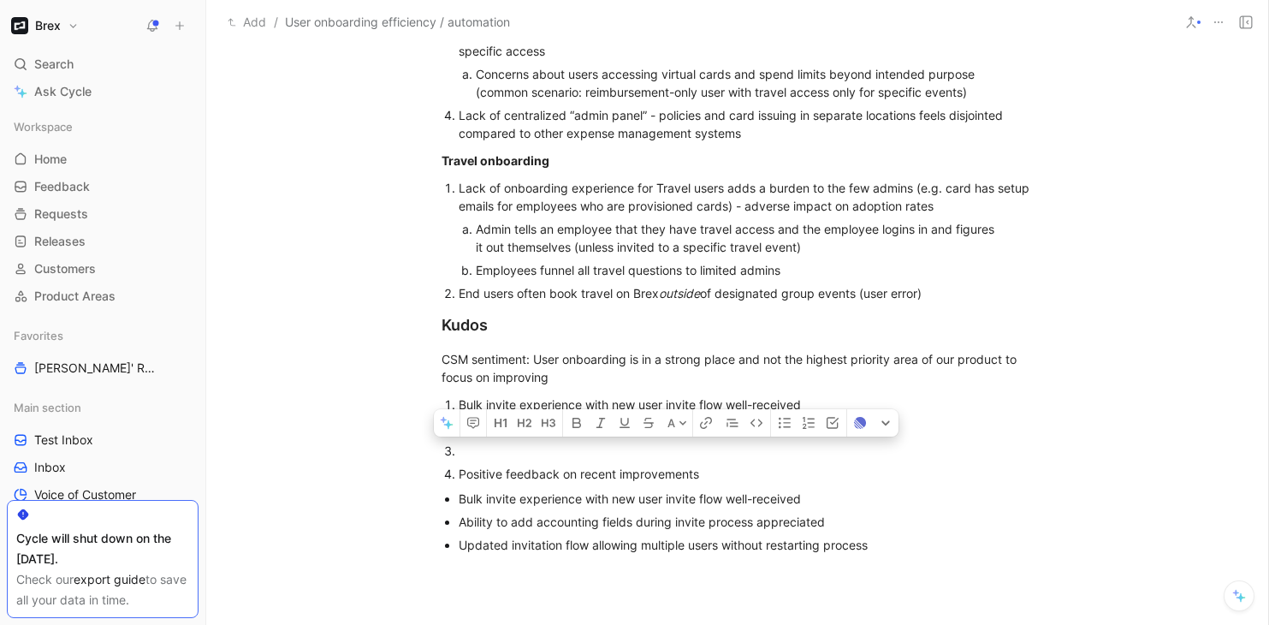
drag, startPoint x: 904, startPoint y: 549, endPoint x: 417, endPoint y: 452, distance: 497.4
click at [417, 452] on div "CSMs: @Honami @Jonathan @Aidan @Lydia Tom O’Hare User onboarding feedback User …" at bounding box center [737, 5] width 1062 height 1248
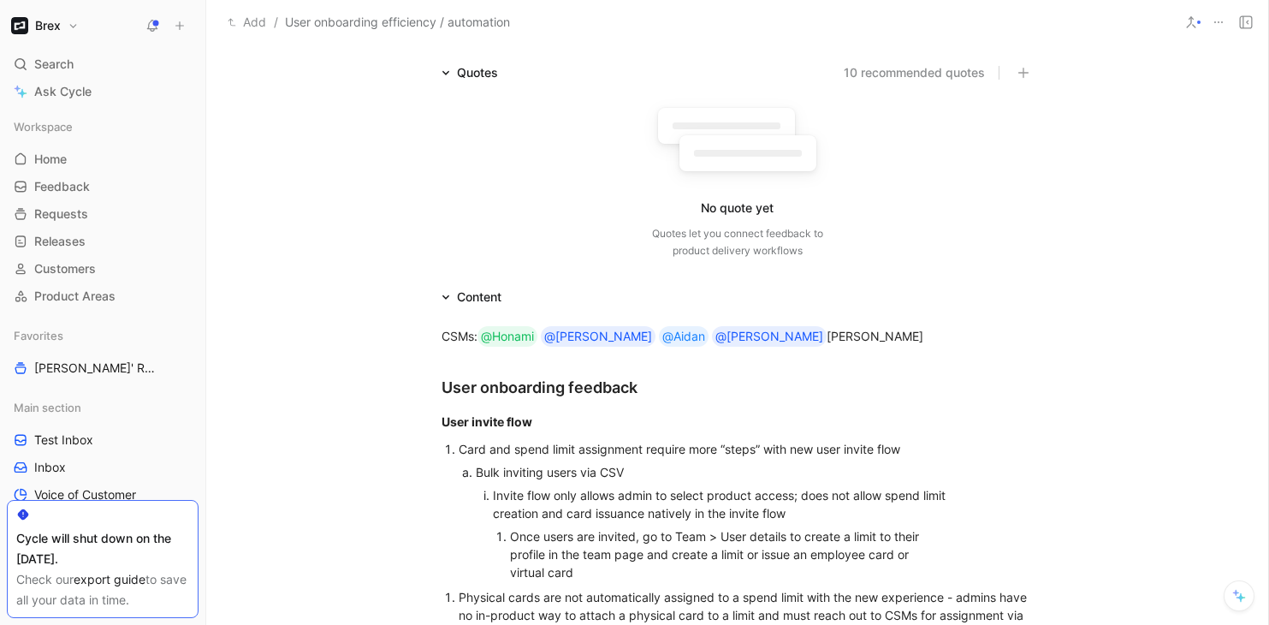
scroll to position [0, 0]
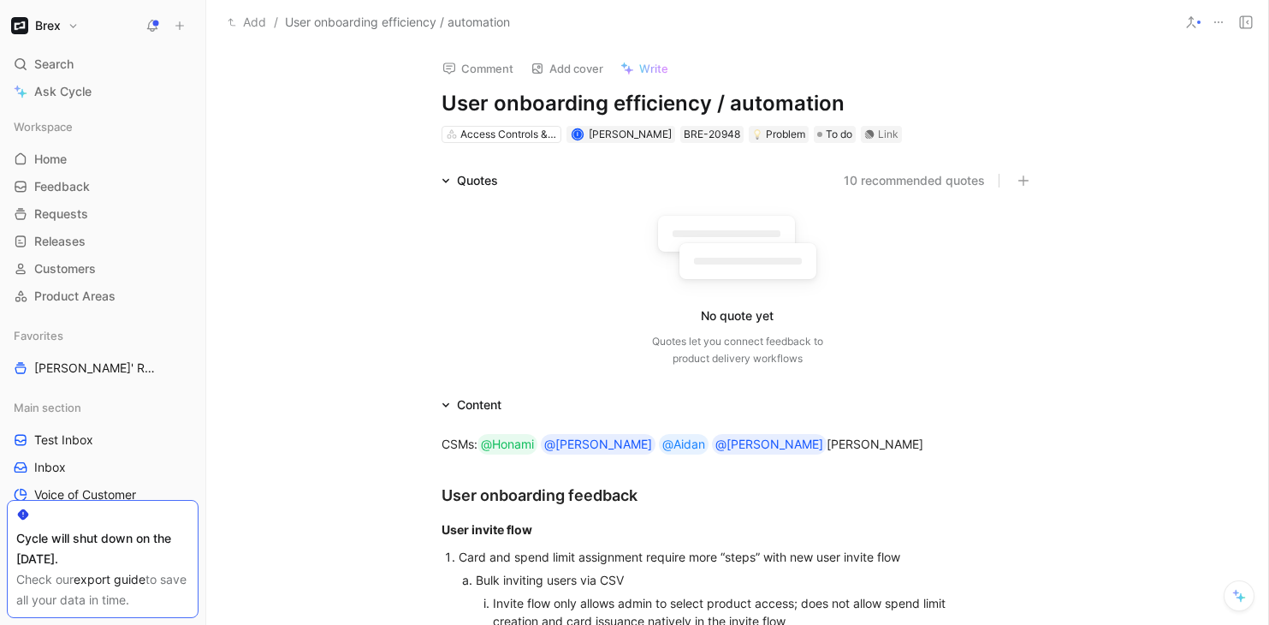
click at [661, 103] on h1 "User onboarding efficiency / automation" at bounding box center [738, 103] width 592 height 27
drag, startPoint x: 842, startPoint y: 103, endPoint x: 714, endPoint y: 104, distance: 128.4
click at [714, 104] on h1 "User onboarding efficiency / automation" at bounding box center [738, 103] width 592 height 27
click at [613, 106] on h1 "User onboarding efficiency" at bounding box center [738, 103] width 592 height 27
click at [728, 109] on h1 "User onboarding efficiency" at bounding box center [738, 103] width 592 height 27
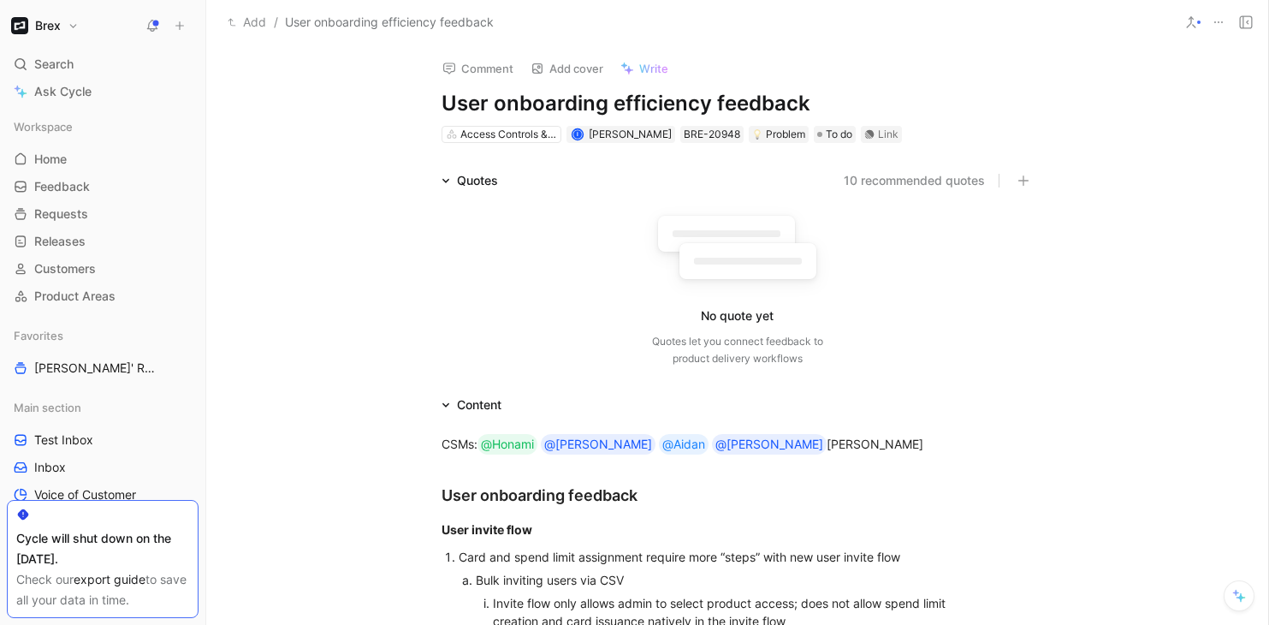
click at [817, 98] on h1 "User onboarding efficiency feedback" at bounding box center [738, 103] width 592 height 27
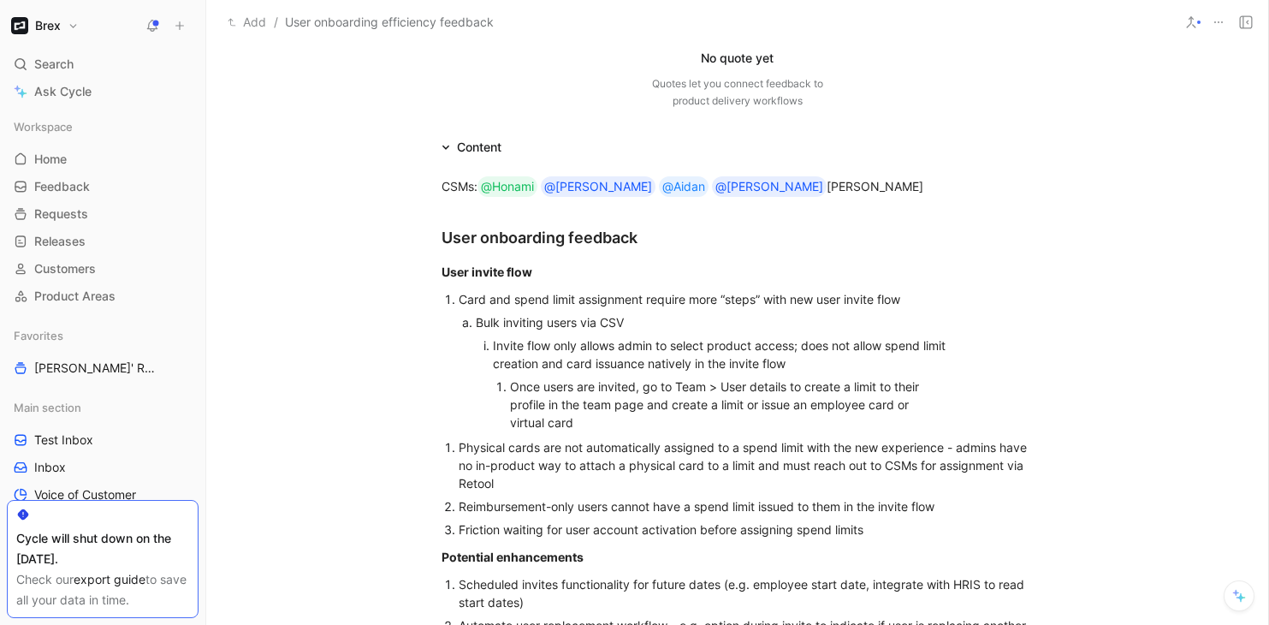
click at [685, 318] on div "Bulk inviting users via CSV" at bounding box center [738, 322] width 525 height 18
